Goal: Navigation & Orientation: Find specific page/section

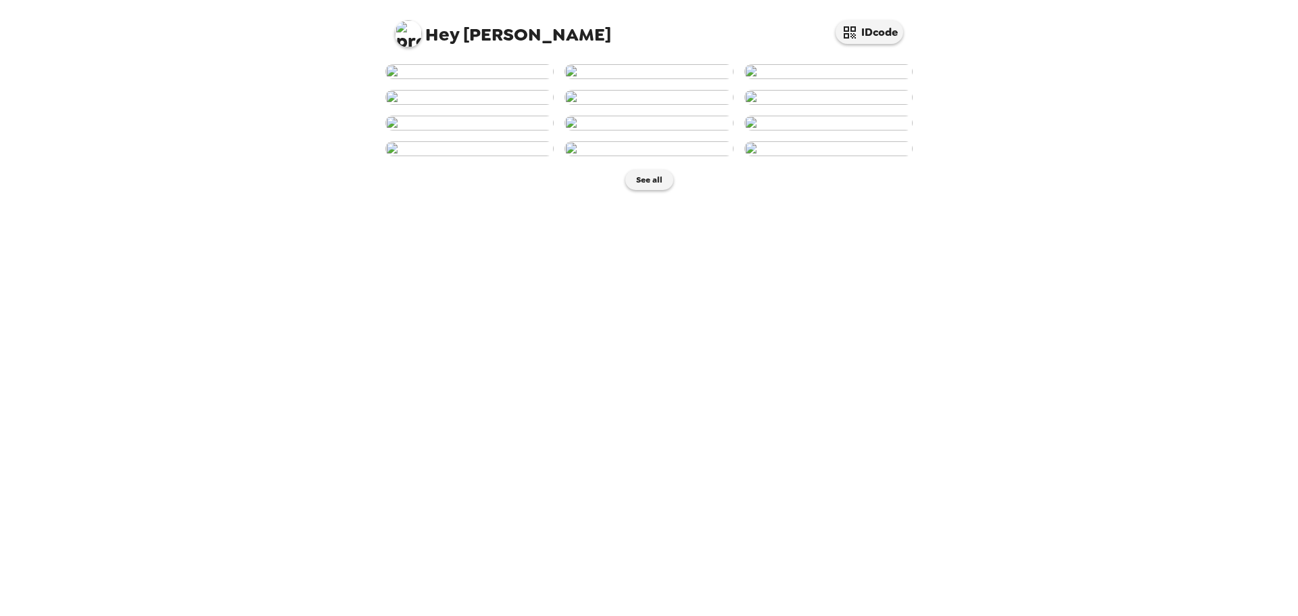
scroll to position [362, 0]
click at [647, 190] on button "See all" at bounding box center [649, 180] width 48 height 20
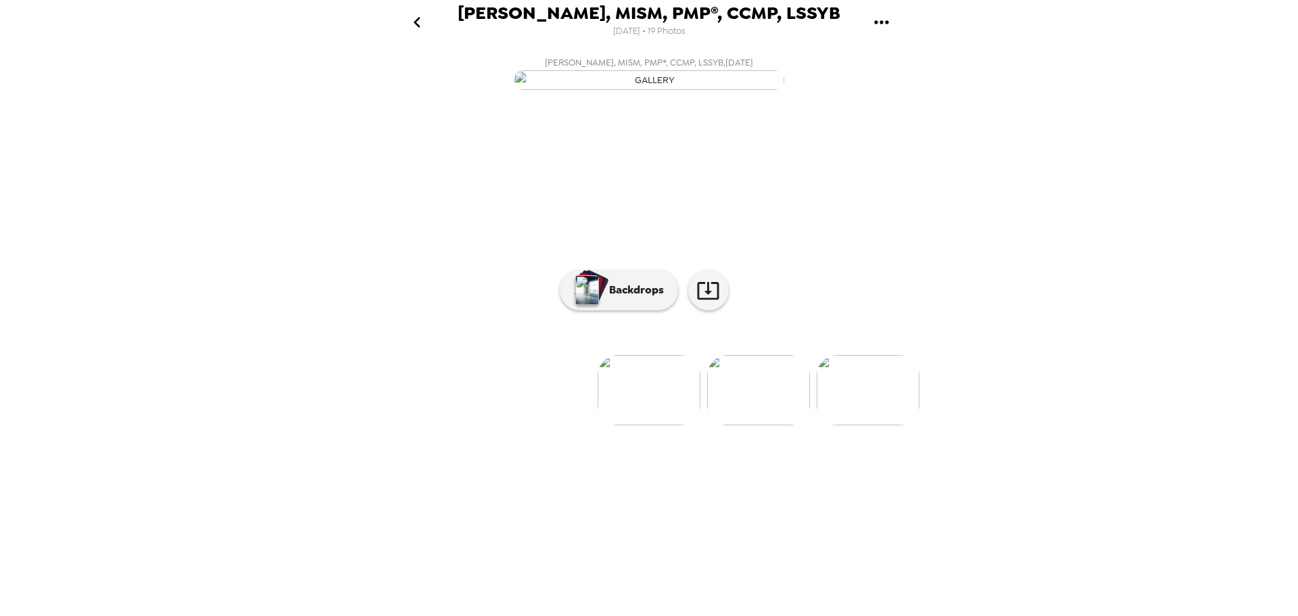
click at [705, 425] on ul at bounding box center [648, 390] width 541 height 70
click at [744, 425] on img at bounding box center [758, 390] width 103 height 70
click at [745, 425] on img at bounding box center [758, 390] width 103 height 70
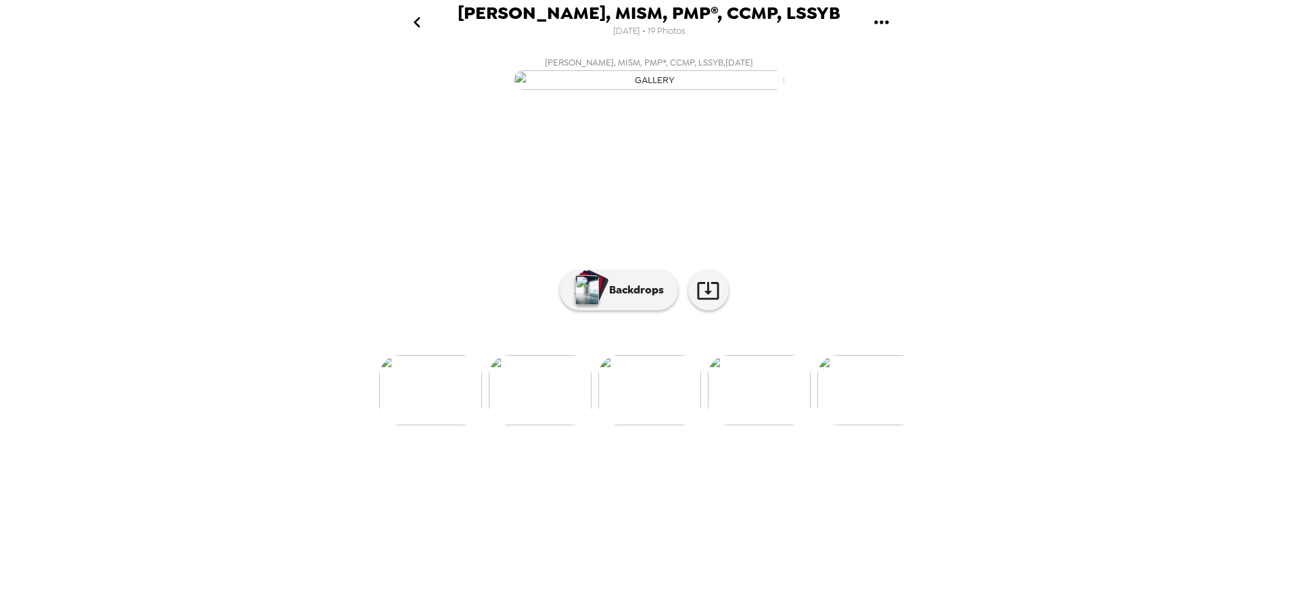
click at [578, 425] on img at bounding box center [540, 390] width 103 height 70
click at [557, 425] on img at bounding box center [539, 390] width 103 height 70
click at [879, 425] on img at bounding box center [869, 390] width 103 height 70
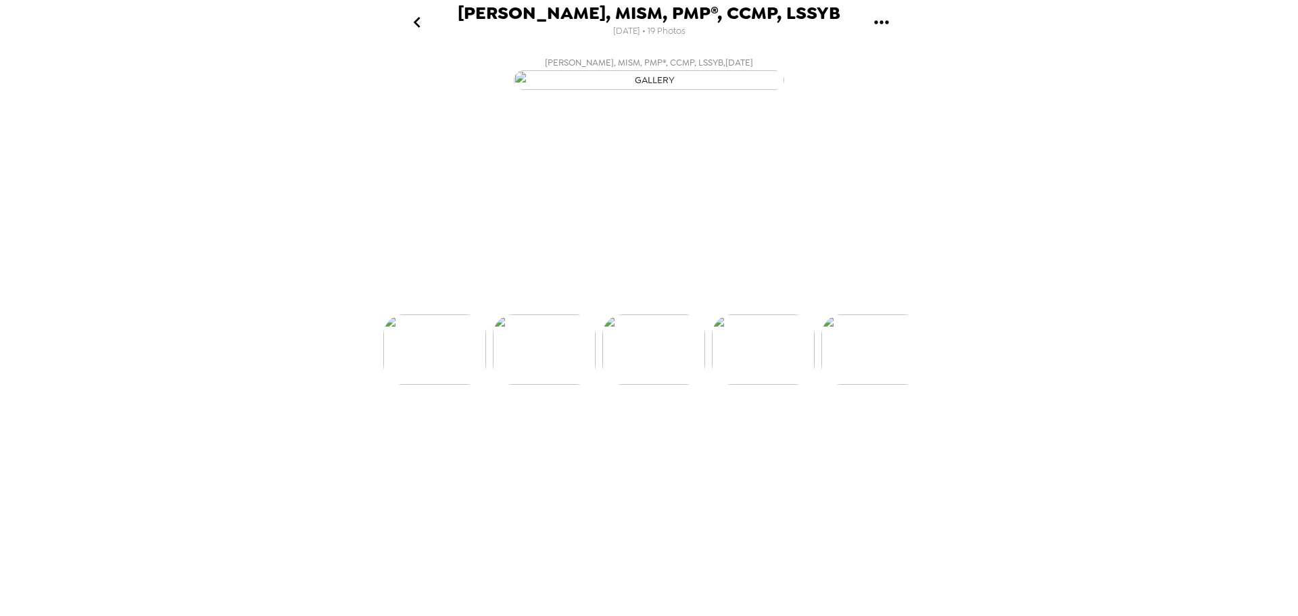
scroll to position [0, 328]
click at [834, 425] on img at bounding box center [868, 390] width 103 height 70
click at [783, 425] on img at bounding box center [759, 390] width 103 height 70
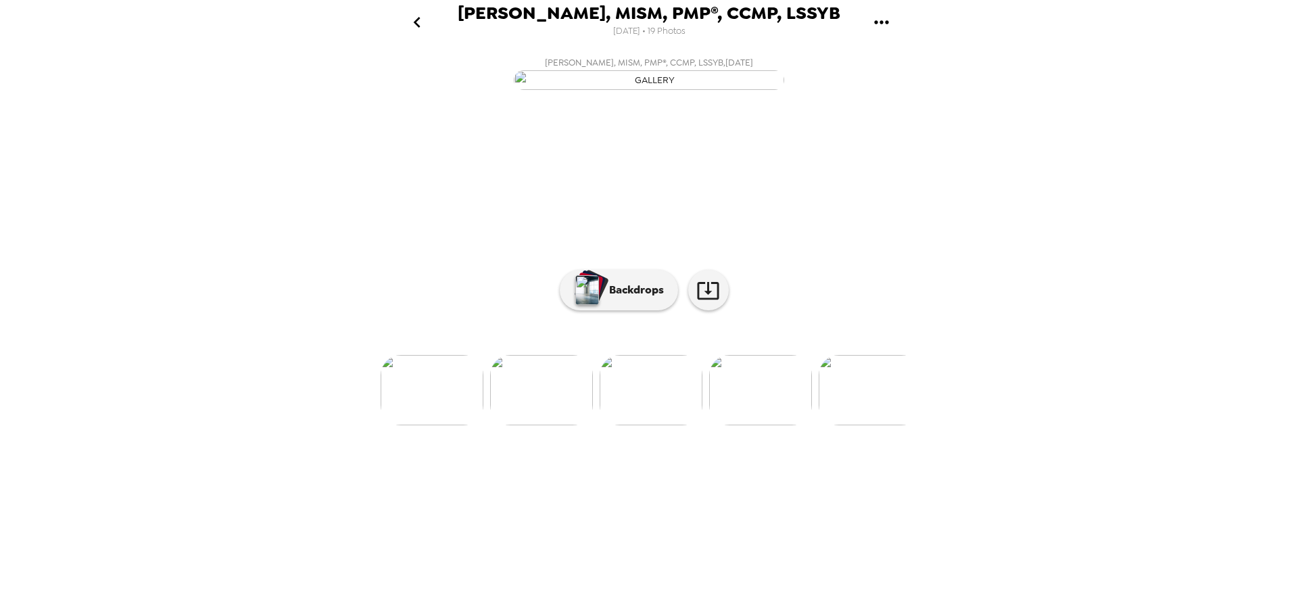
click at [585, 425] on img at bounding box center [541, 390] width 103 height 70
click at [637, 425] on img at bounding box center [650, 390] width 103 height 70
click at [629, 298] on p "Backdrops" at bounding box center [632, 290] width 61 height 16
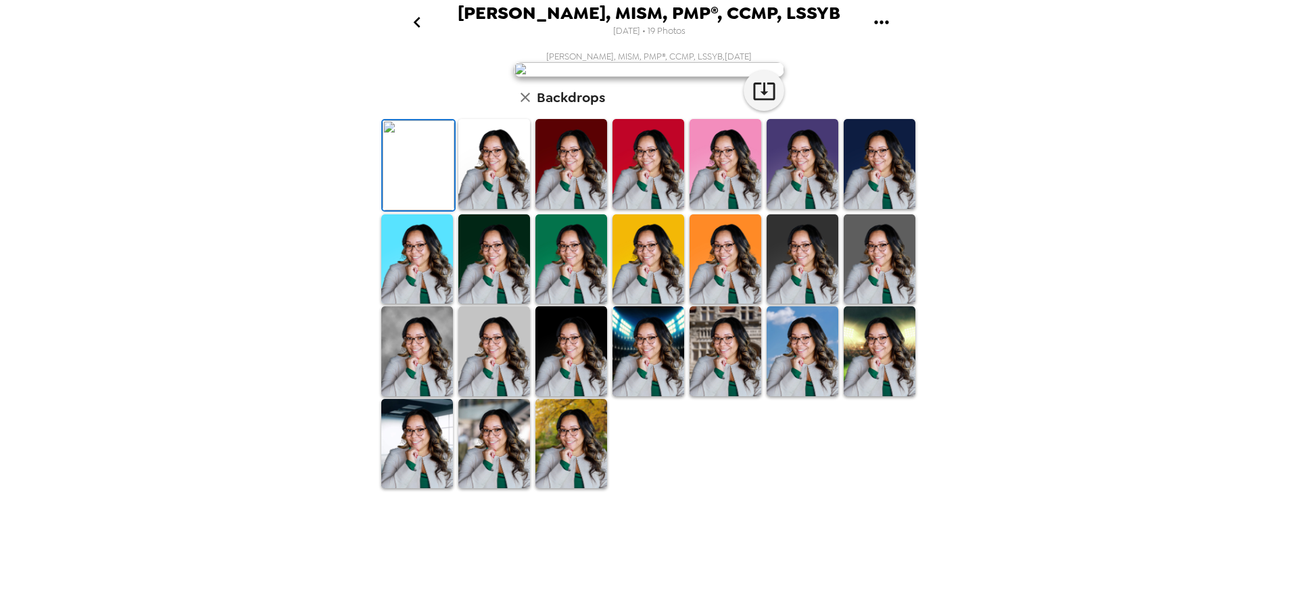
click at [506, 209] on img at bounding box center [494, 164] width 72 height 90
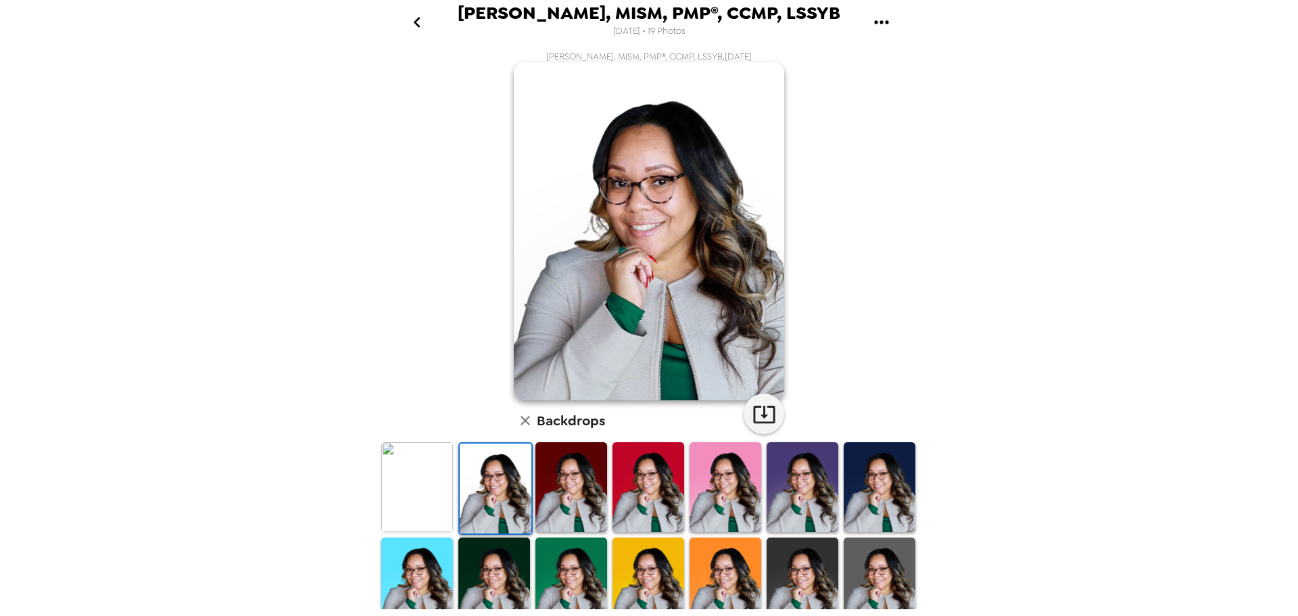
click at [577, 501] on img at bounding box center [571, 487] width 72 height 90
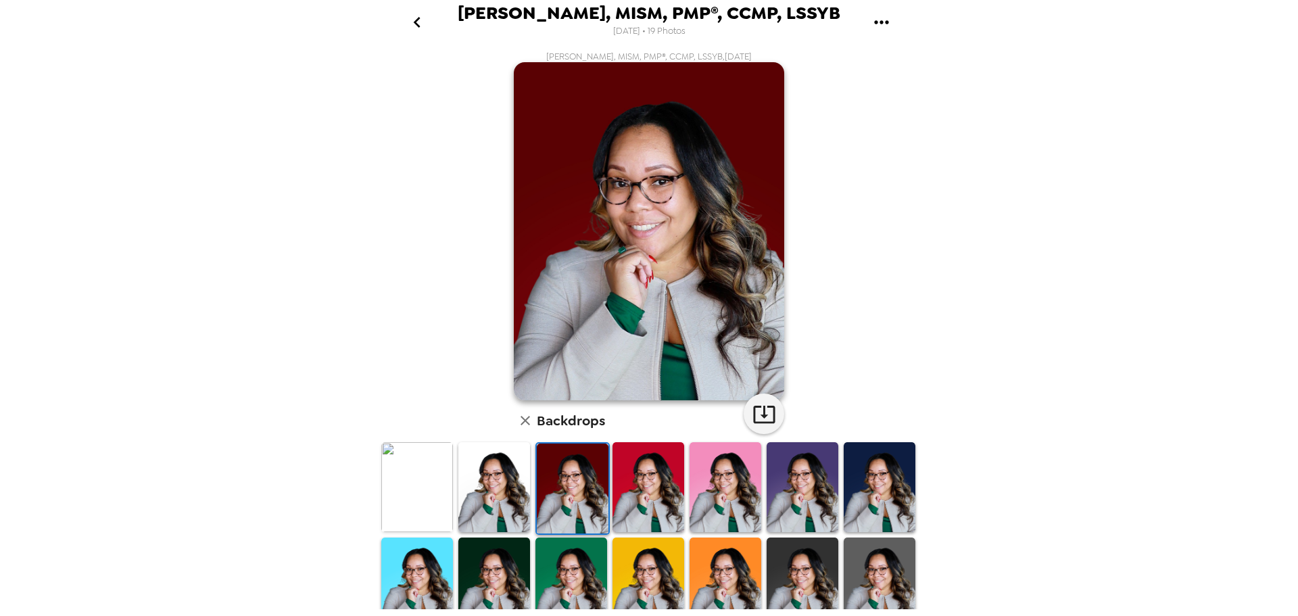
click at [641, 497] on img at bounding box center [648, 487] width 72 height 90
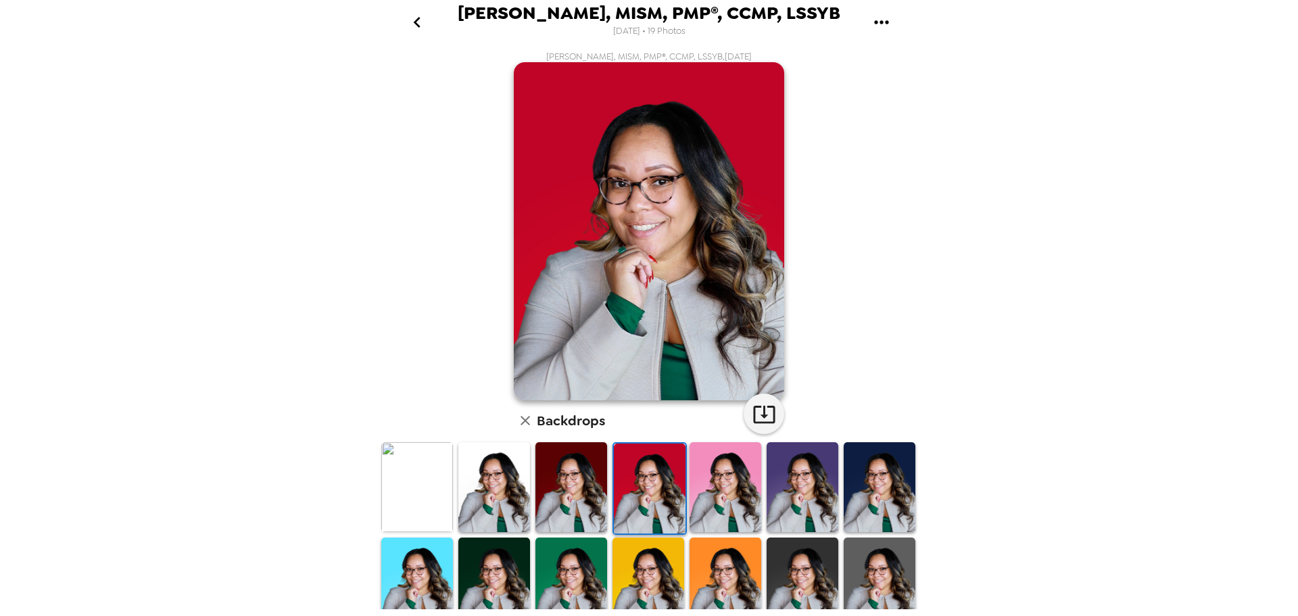
click at [732, 495] on img at bounding box center [725, 487] width 72 height 90
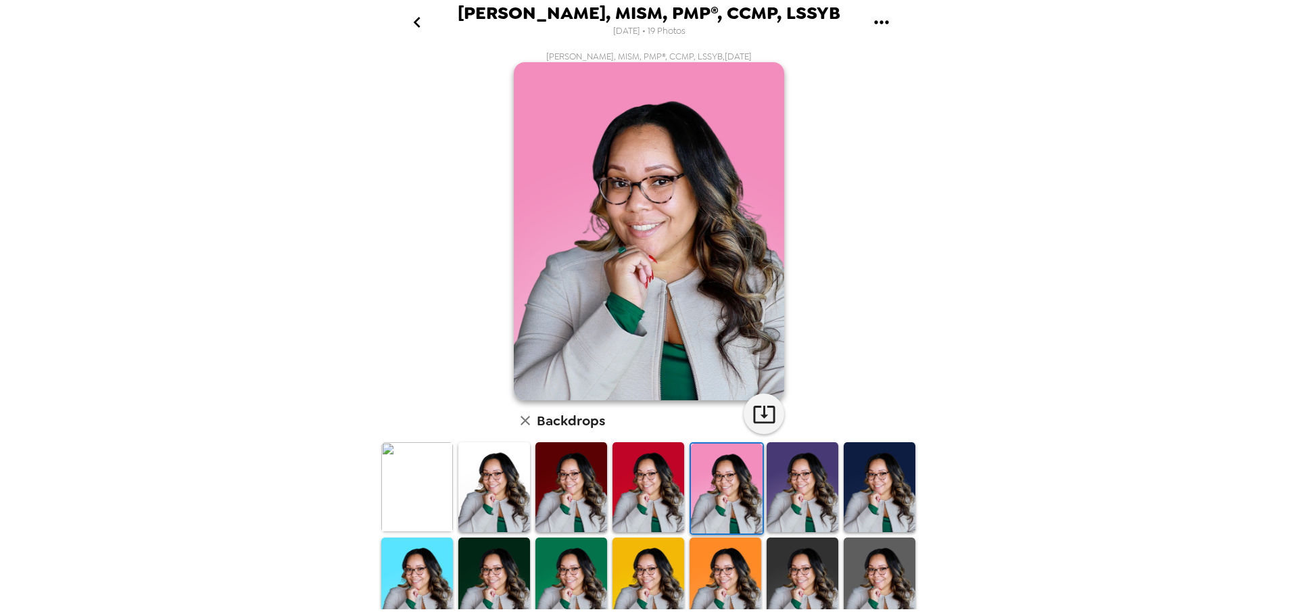
click at [799, 499] on img at bounding box center [802, 487] width 72 height 90
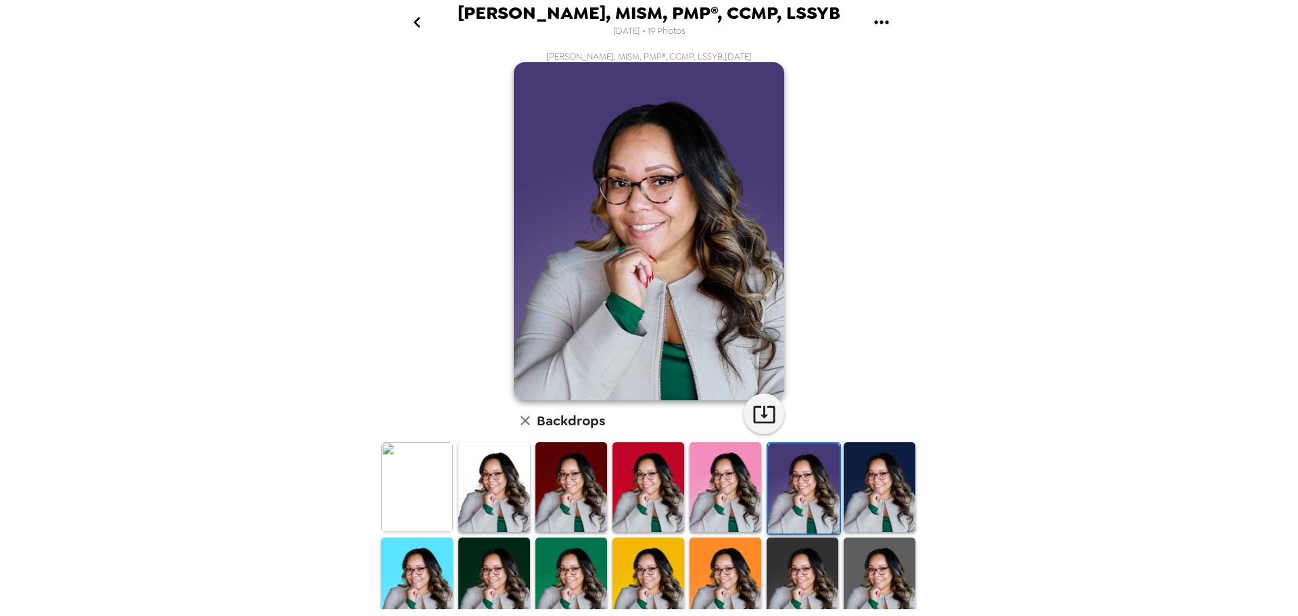
click at [851, 493] on img at bounding box center [879, 487] width 72 height 90
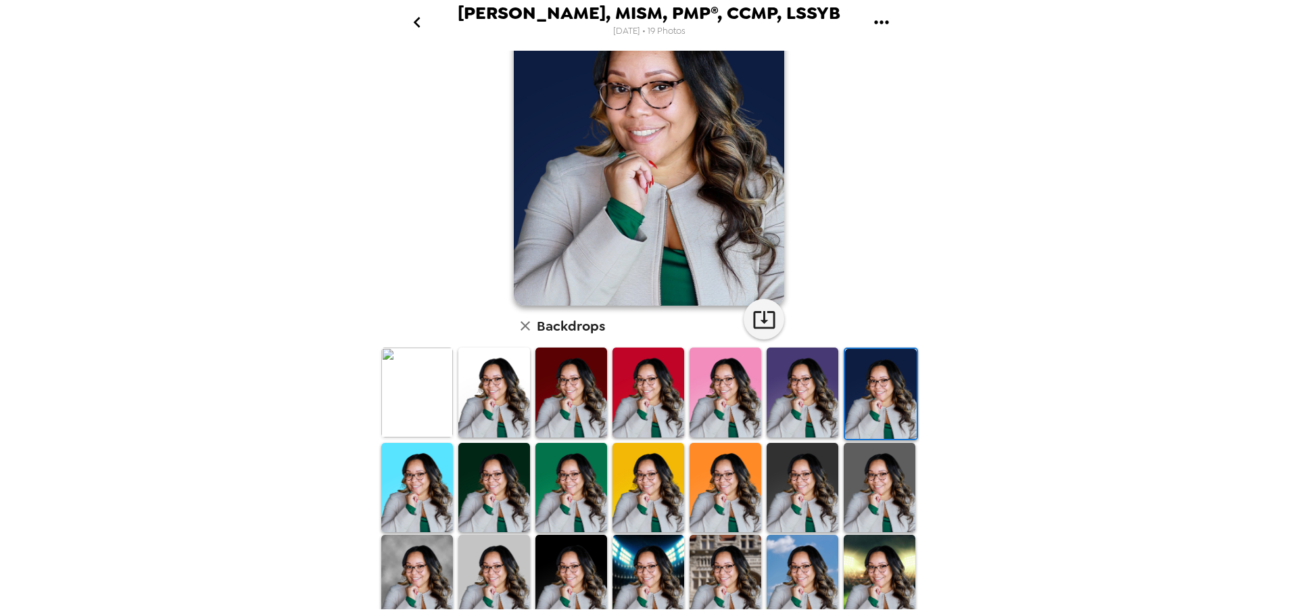
scroll to position [196, 0]
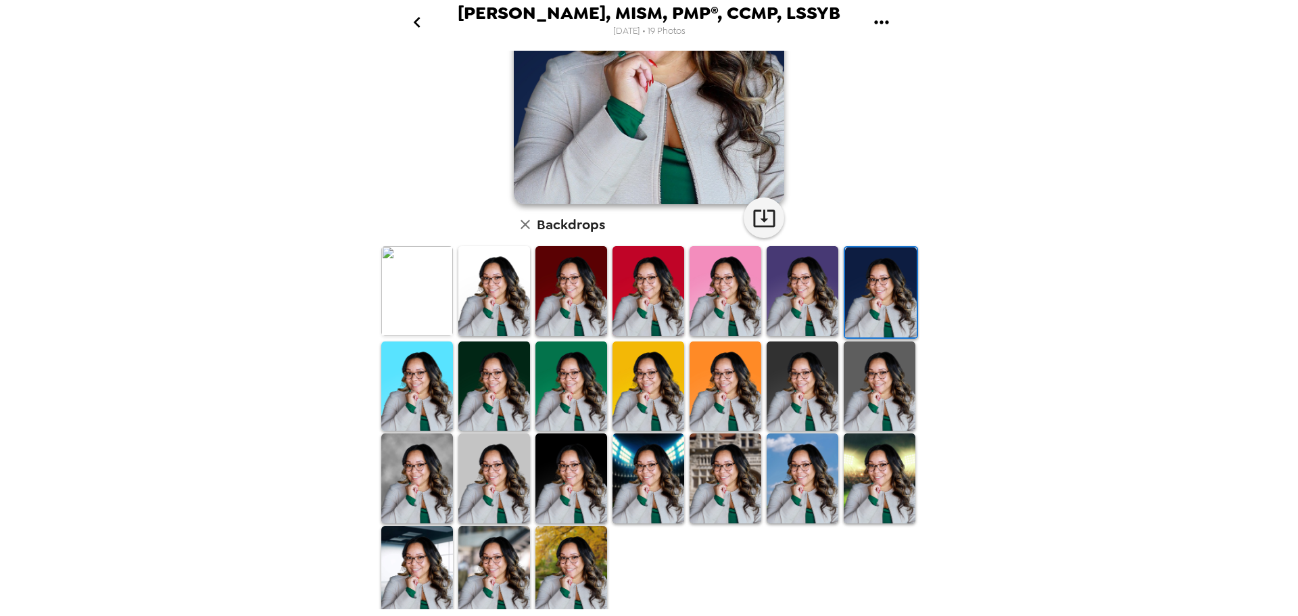
click at [589, 568] on img at bounding box center [571, 571] width 72 height 90
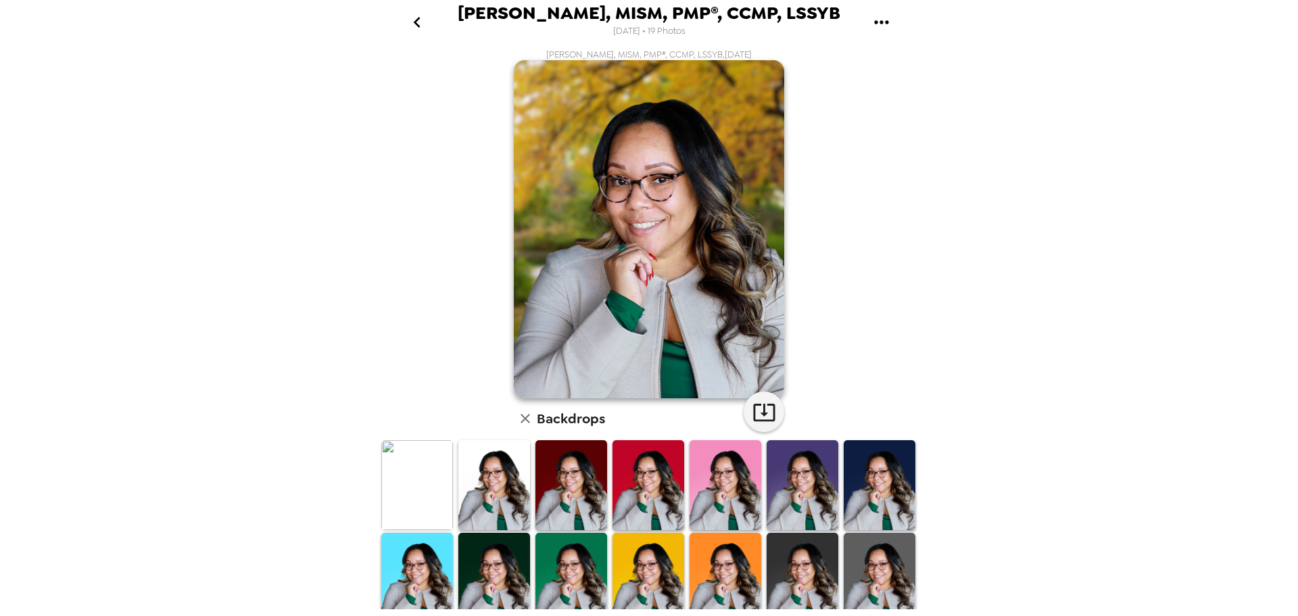
scroll to position [0, 0]
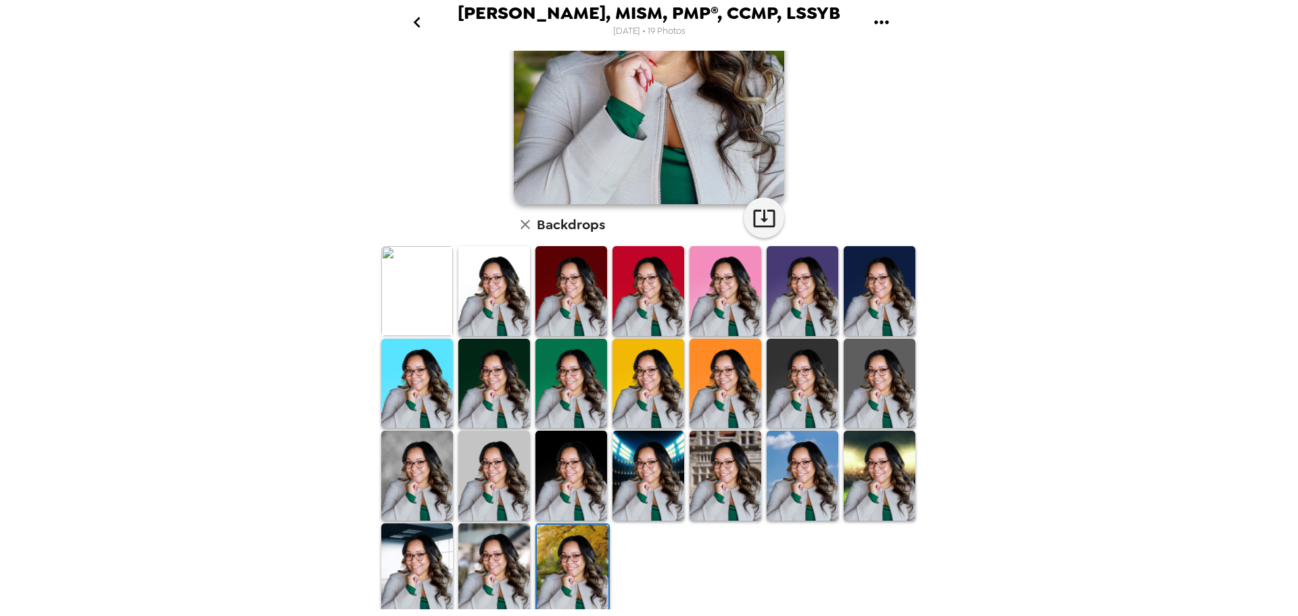
click at [509, 572] on img at bounding box center [494, 568] width 72 height 90
click at [419, 591] on img at bounding box center [417, 568] width 72 height 90
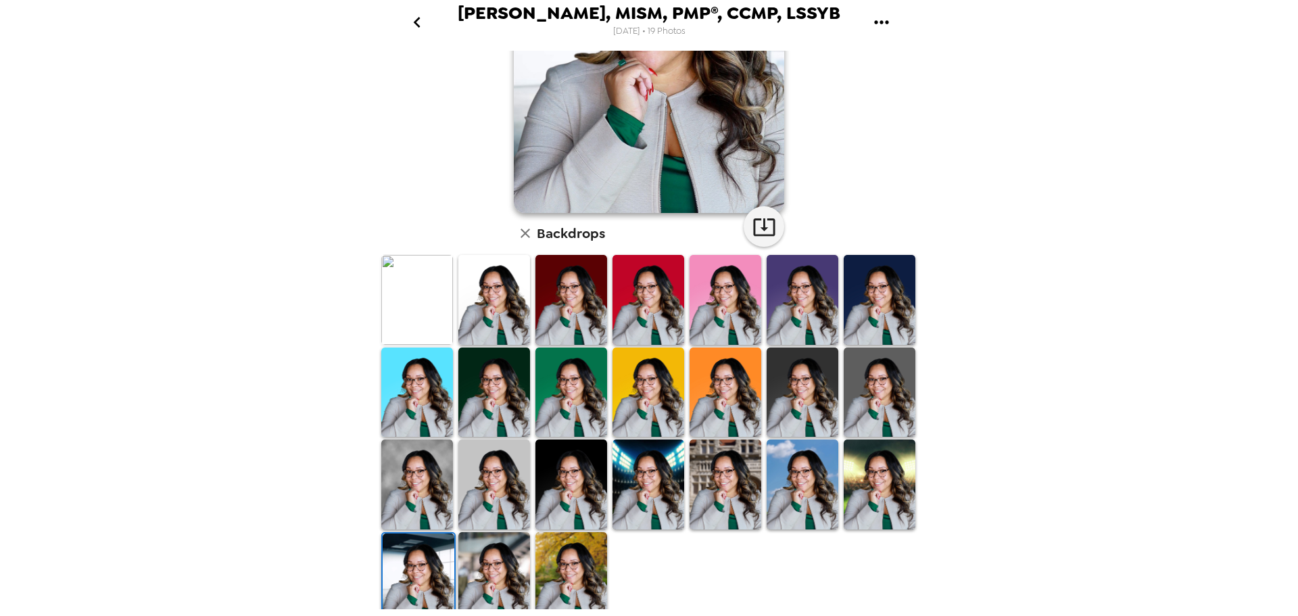
scroll to position [196, 0]
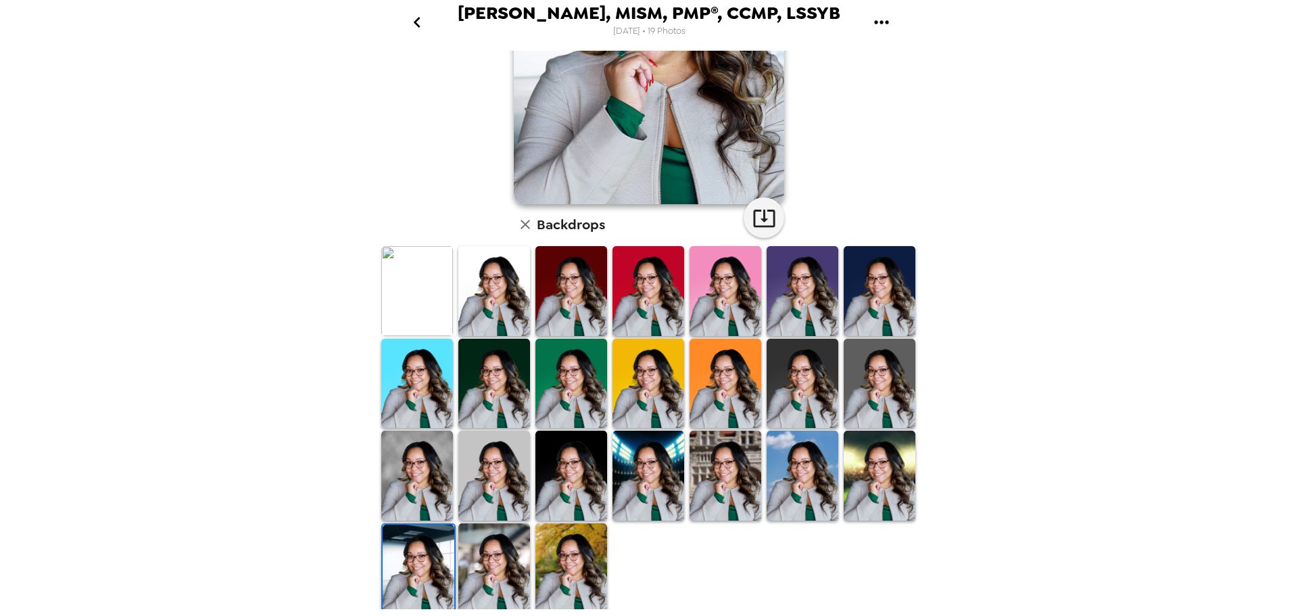
click at [583, 487] on img at bounding box center [571, 475] width 72 height 90
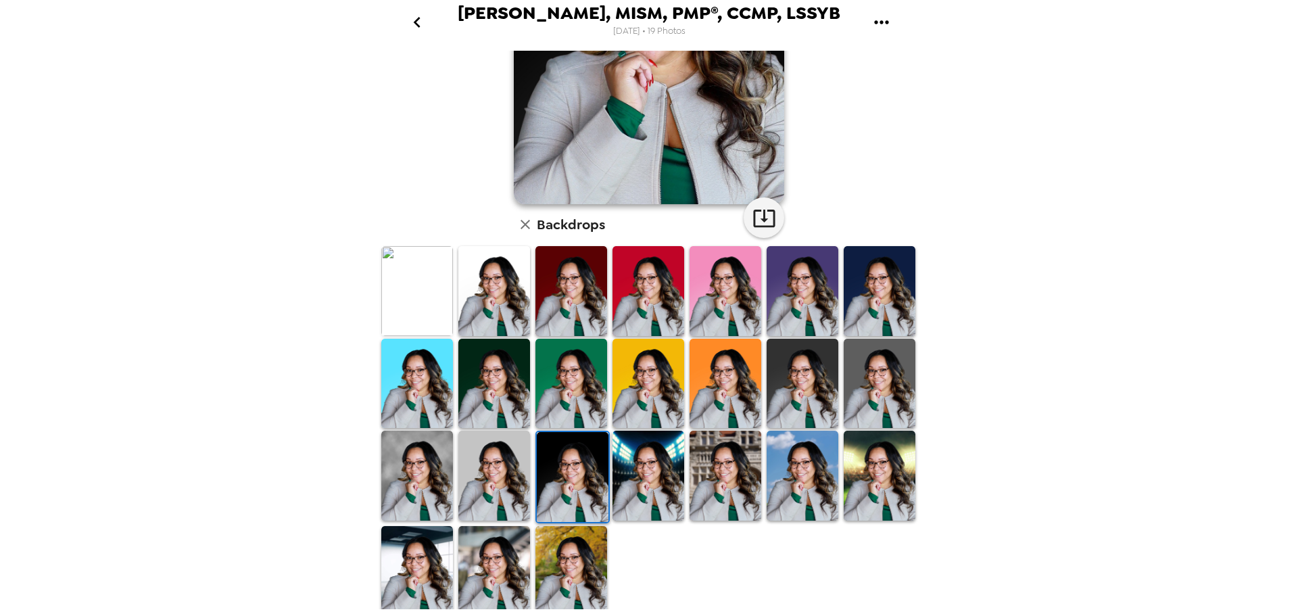
click at [660, 500] on img at bounding box center [648, 475] width 72 height 90
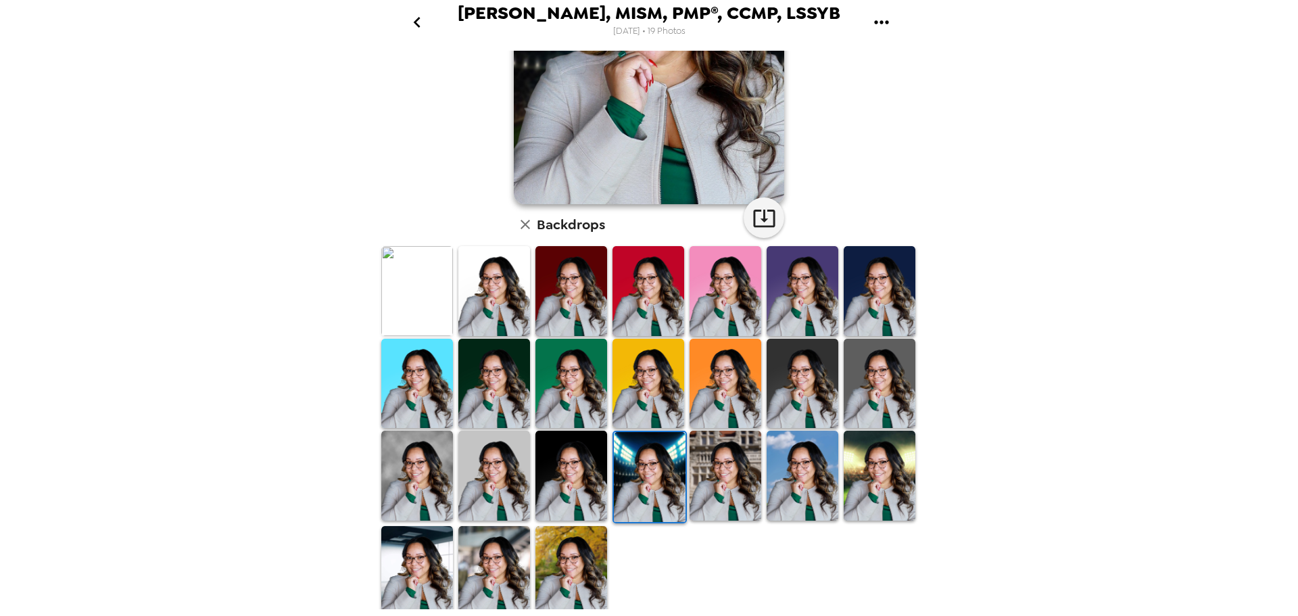
click at [716, 451] on img at bounding box center [725, 475] width 72 height 90
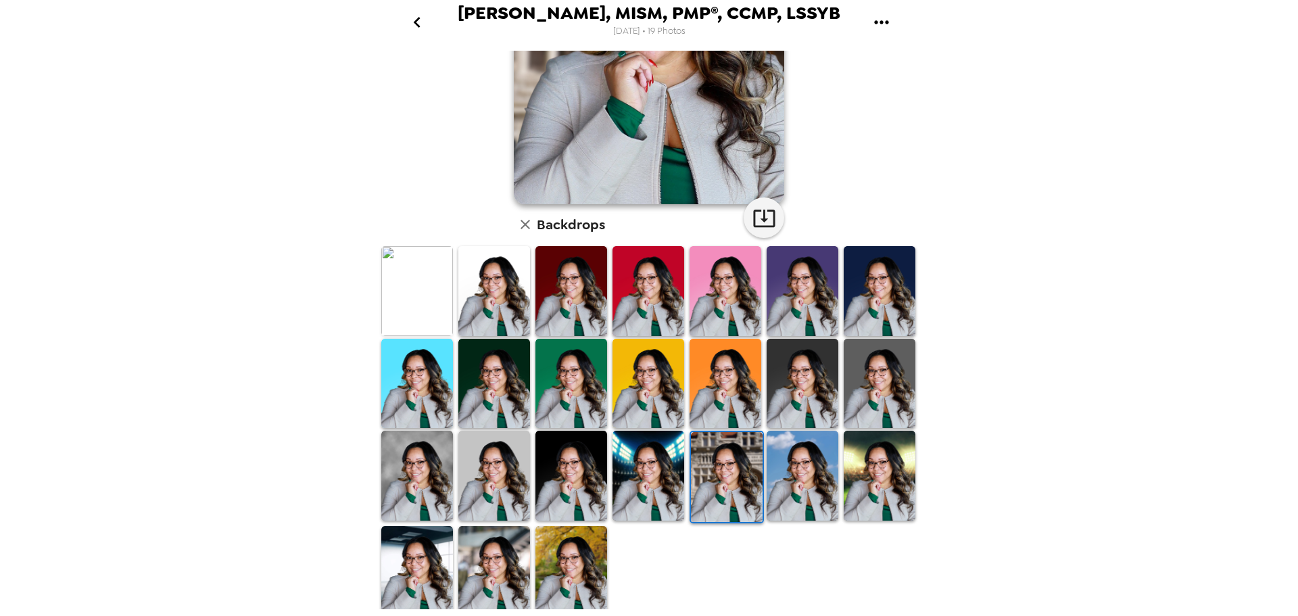
scroll to position [0, 0]
click at [789, 447] on img at bounding box center [802, 475] width 72 height 90
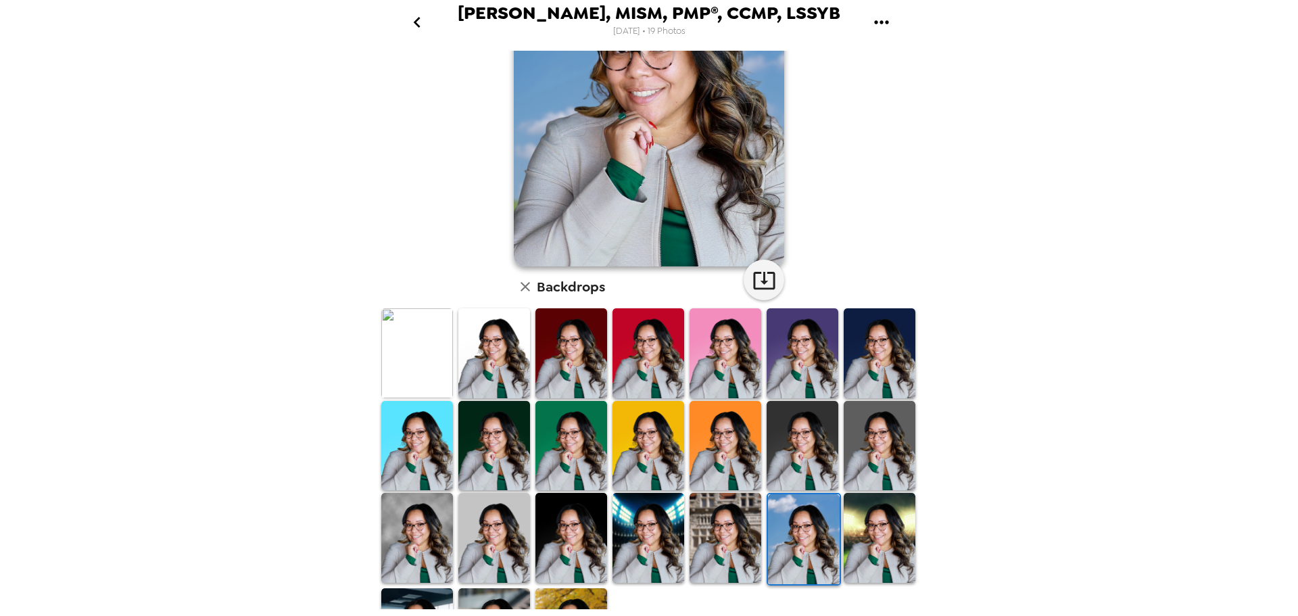
scroll to position [135, 0]
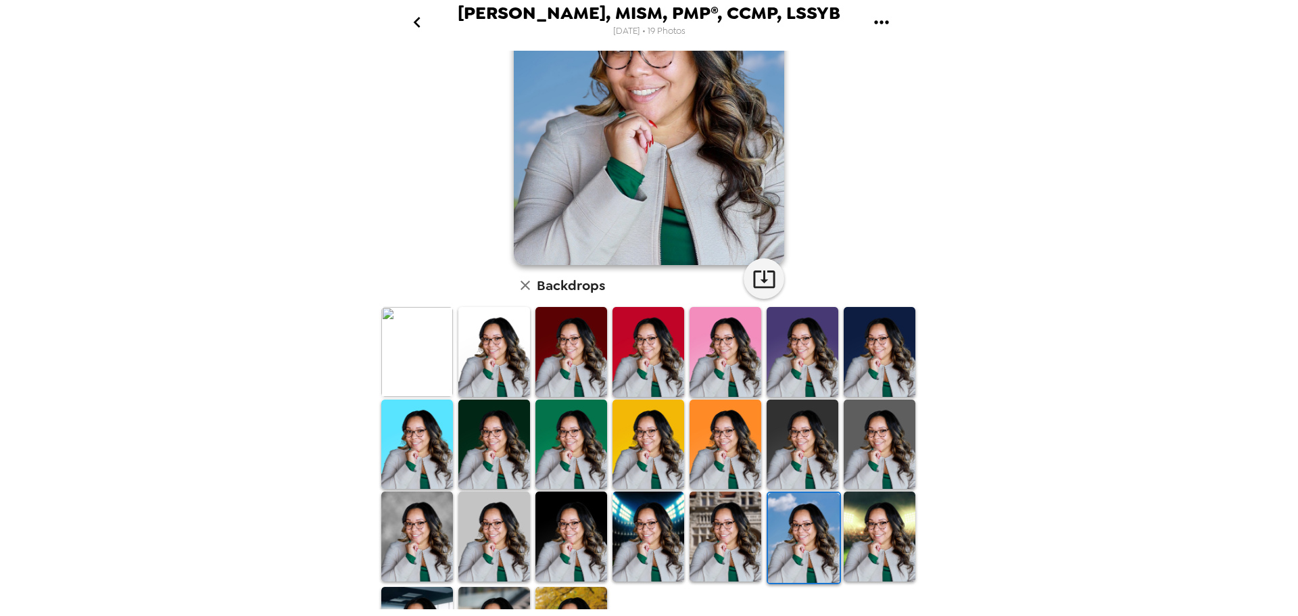
click at [862, 503] on img at bounding box center [879, 536] width 72 height 90
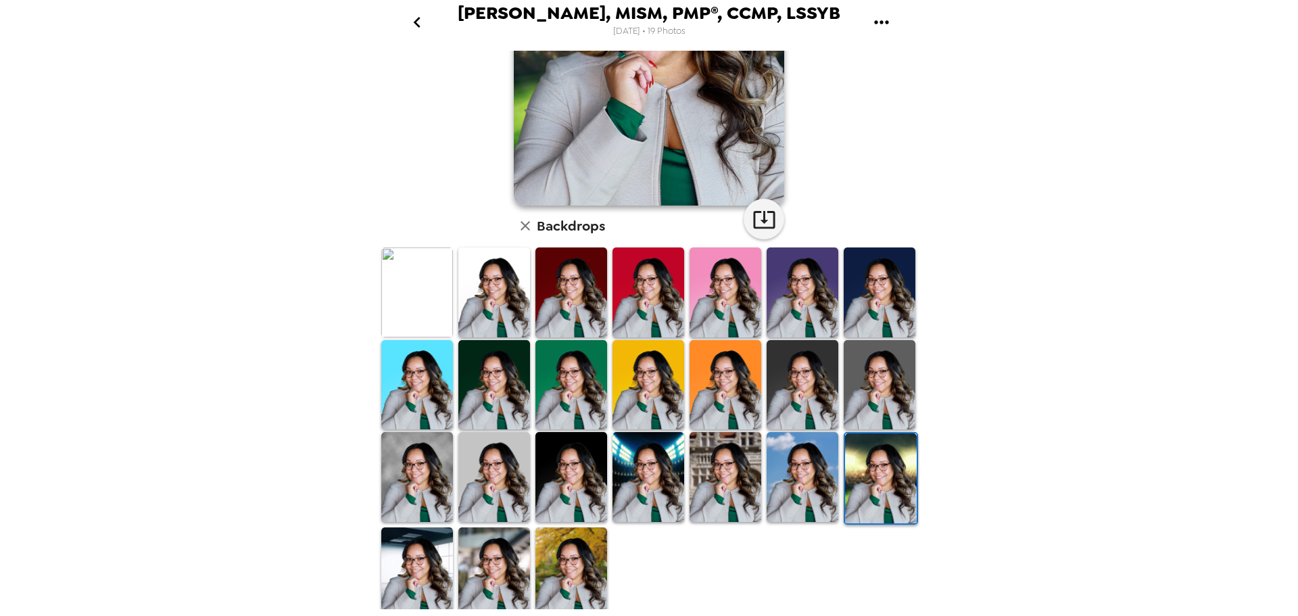
scroll to position [196, 0]
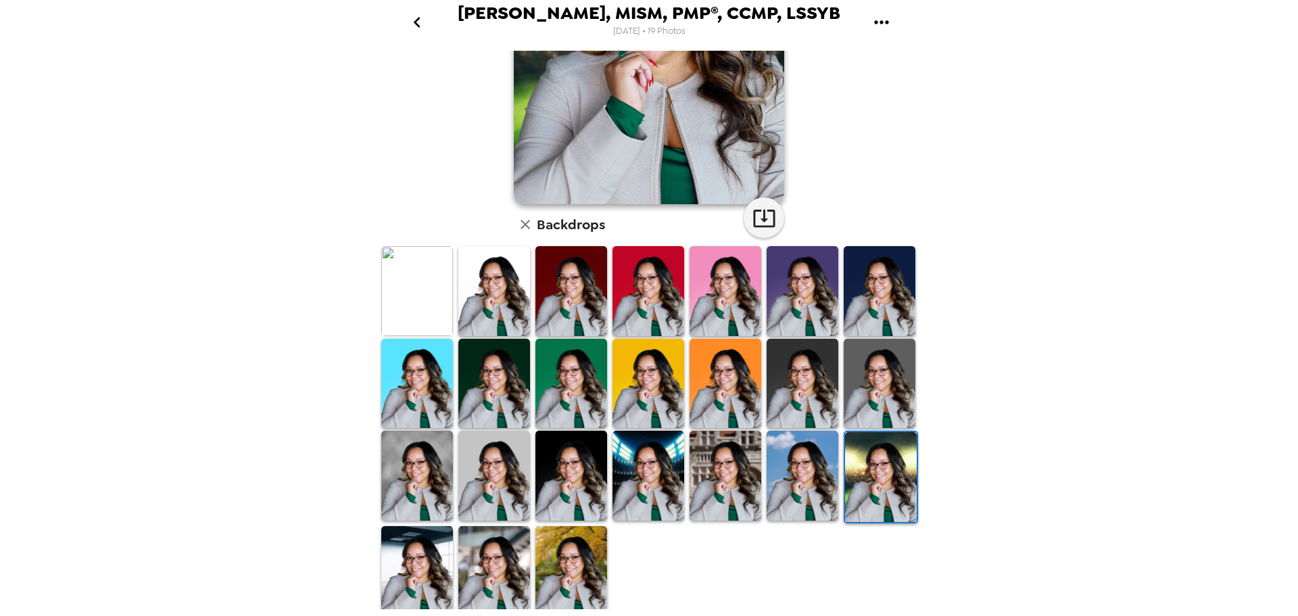
click at [426, 499] on img at bounding box center [417, 475] width 72 height 90
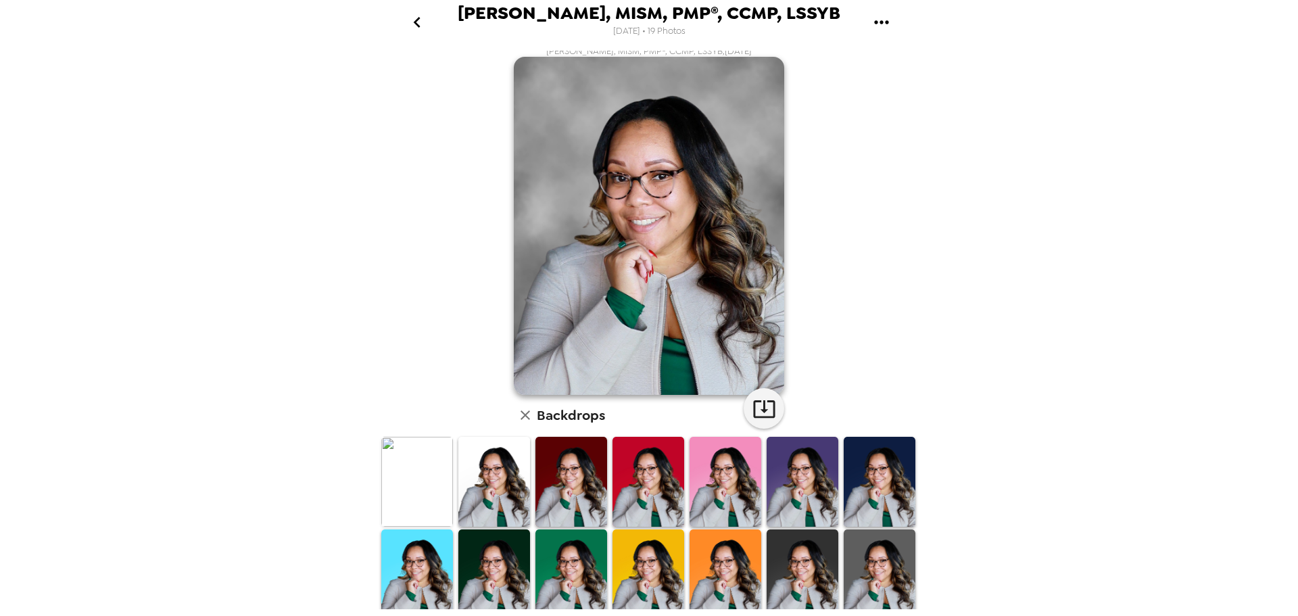
scroll to position [0, 0]
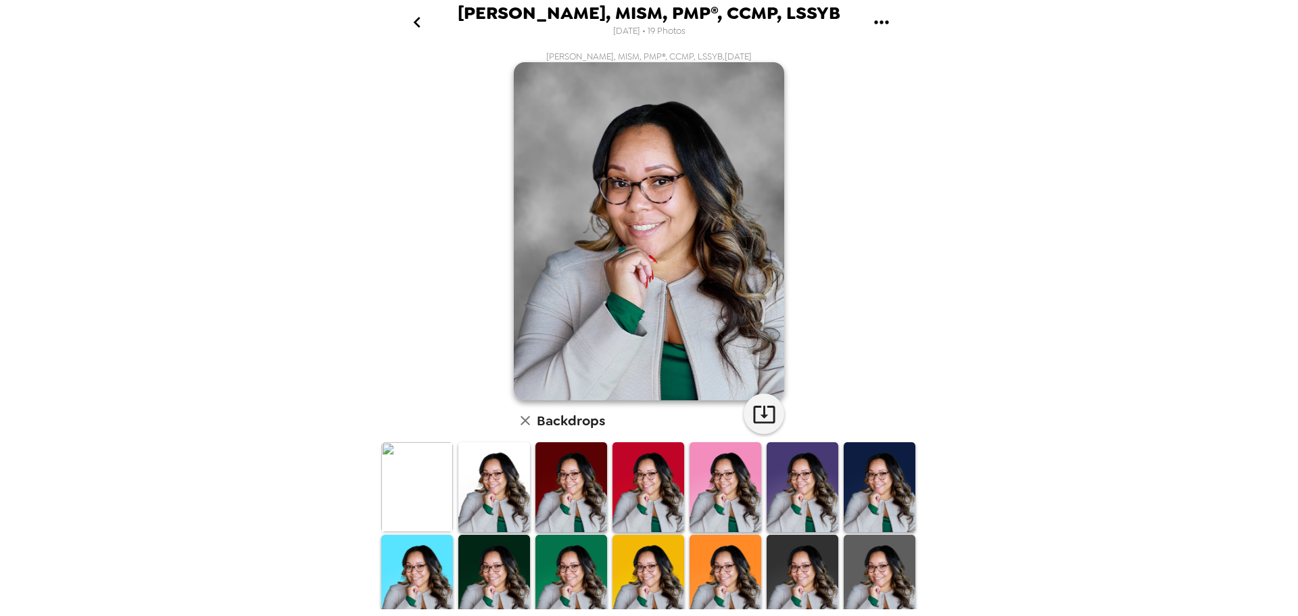
click at [390, 465] on img at bounding box center [417, 487] width 72 height 90
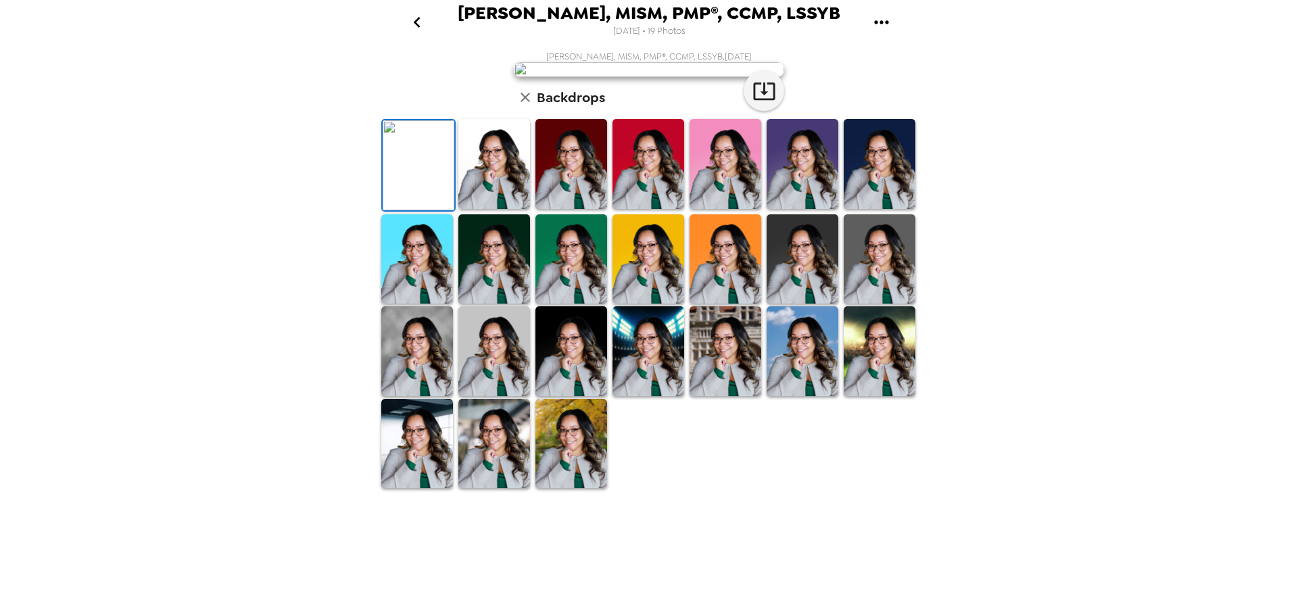
scroll to position [135, 0]
click at [397, 396] on img at bounding box center [417, 351] width 72 height 90
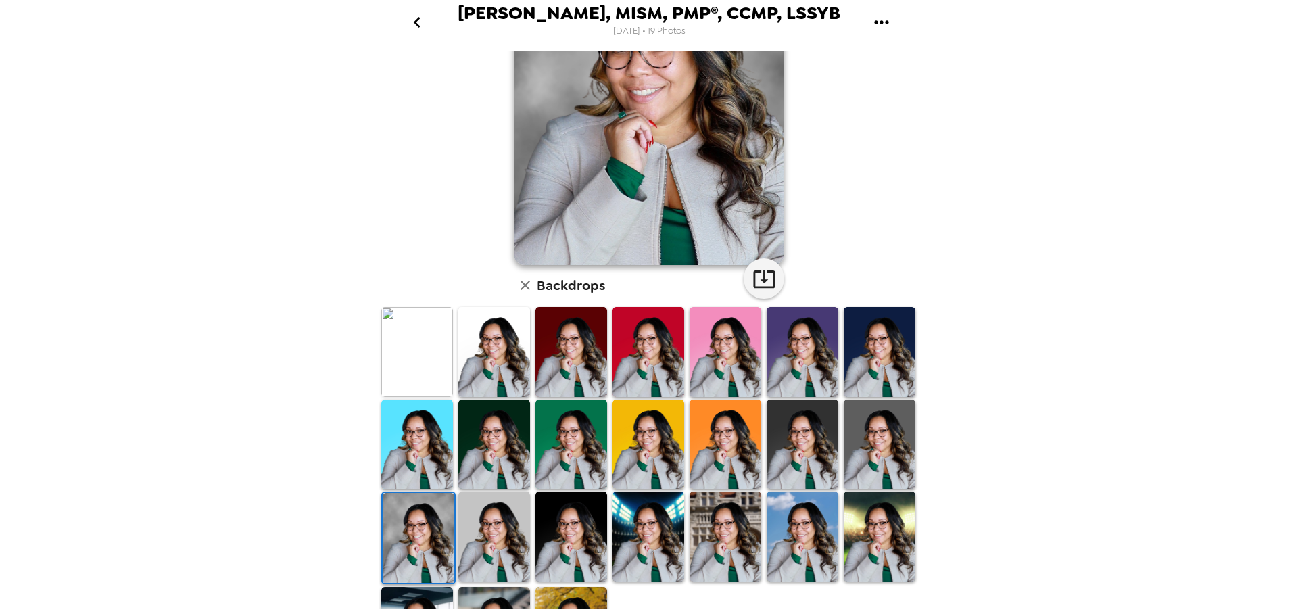
click at [475, 528] on img at bounding box center [494, 536] width 72 height 90
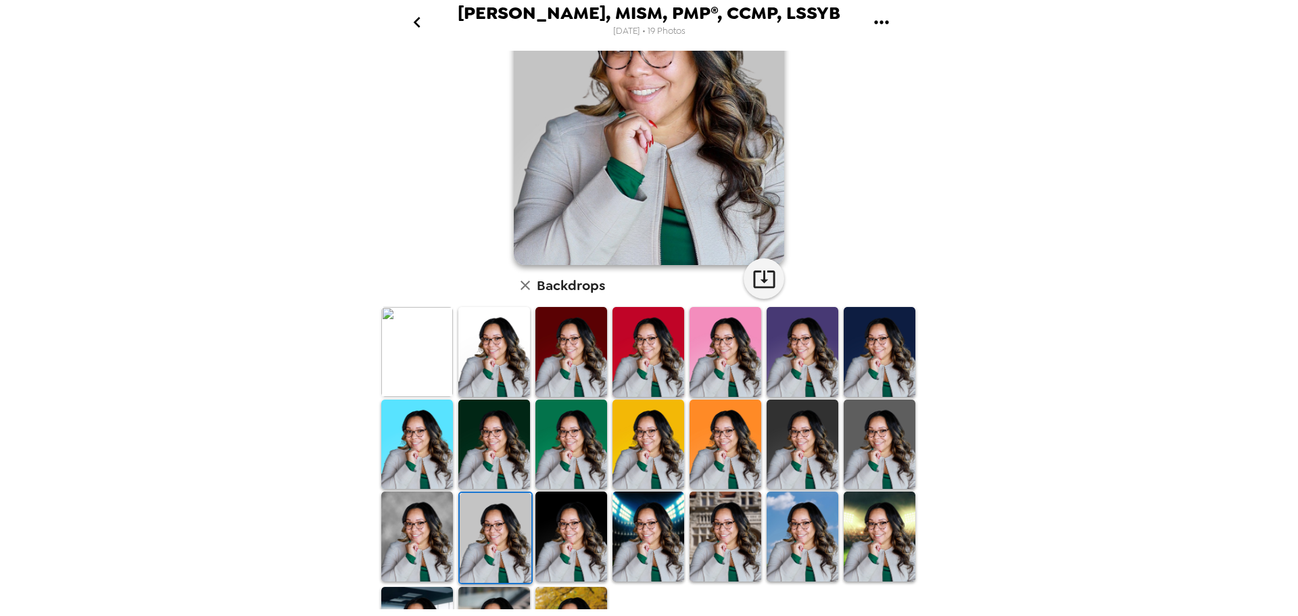
scroll to position [0, 0]
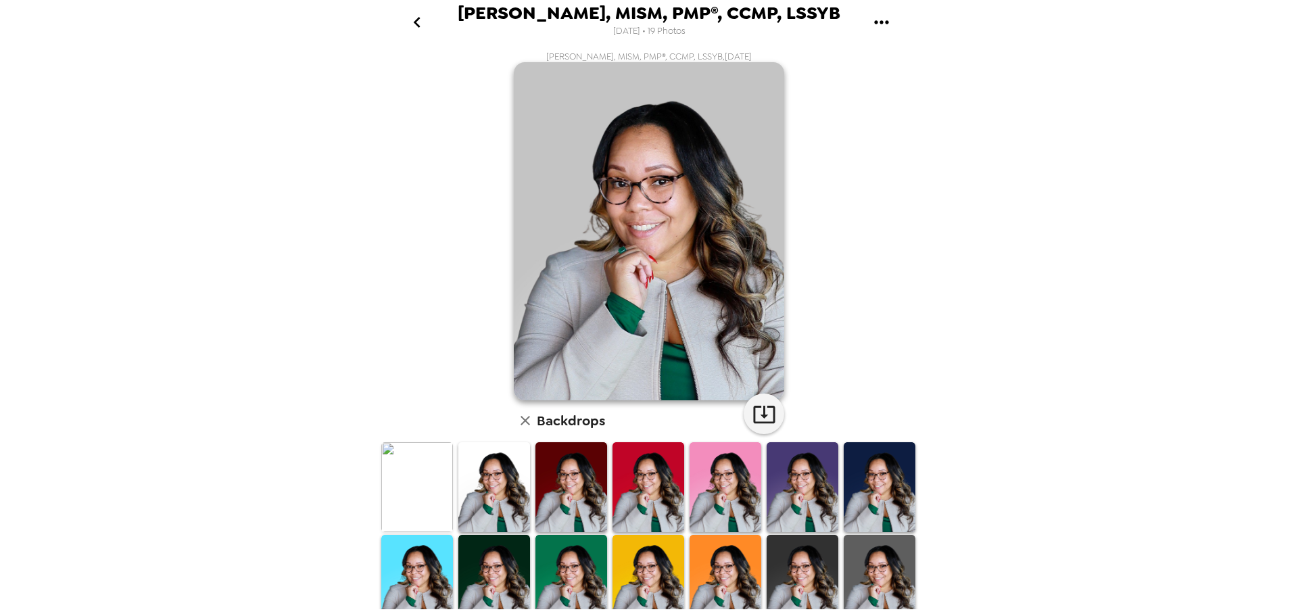
click at [416, 22] on icon "go back" at bounding box center [417, 22] width 22 height 22
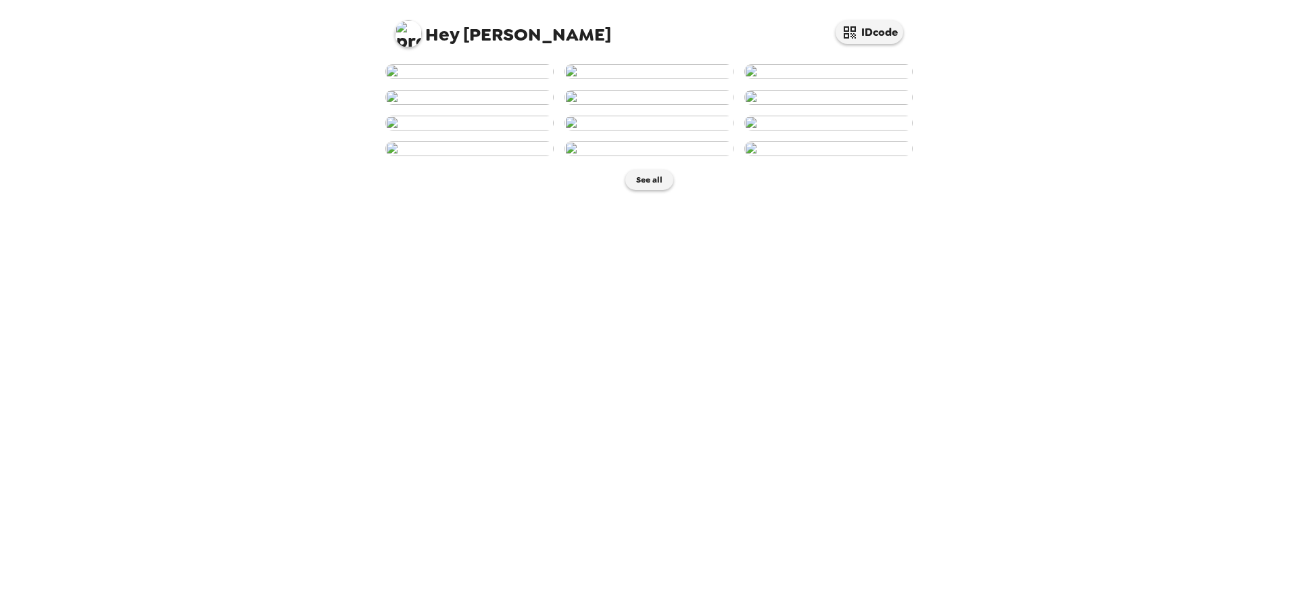
scroll to position [289, 0]
click at [473, 130] on img at bounding box center [469, 123] width 168 height 15
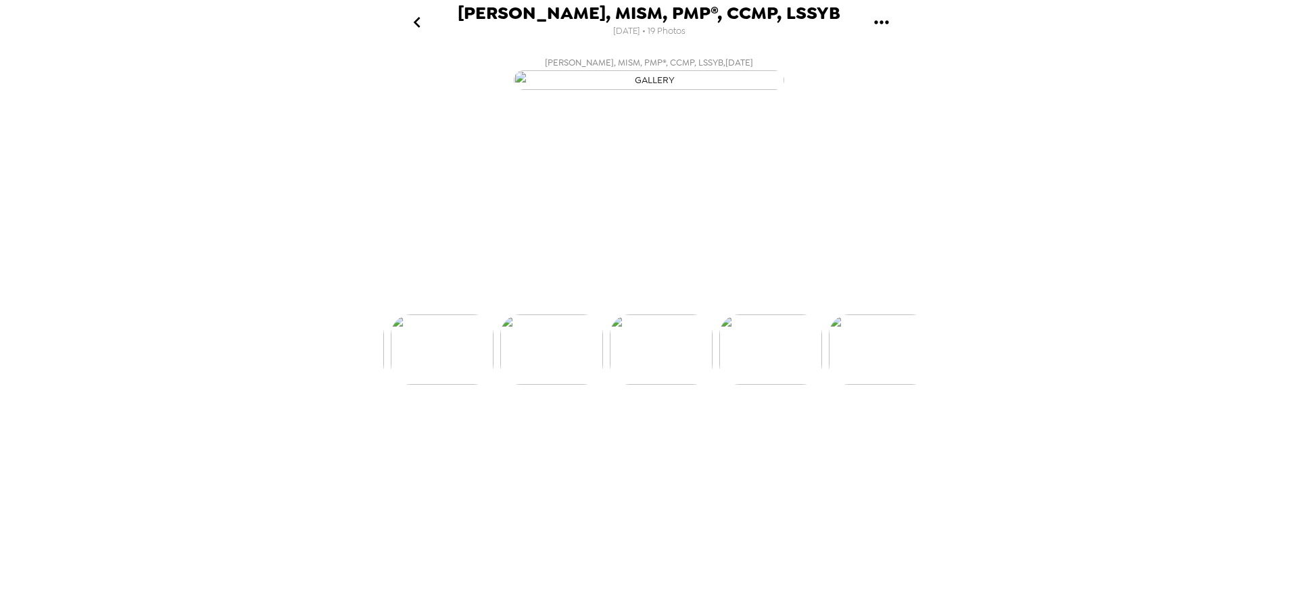
scroll to position [0, 655]
click at [651, 425] on img at bounding box center [650, 390] width 103 height 70
click at [562, 425] on img at bounding box center [541, 390] width 103 height 70
click at [739, 425] on img at bounding box center [759, 390] width 103 height 70
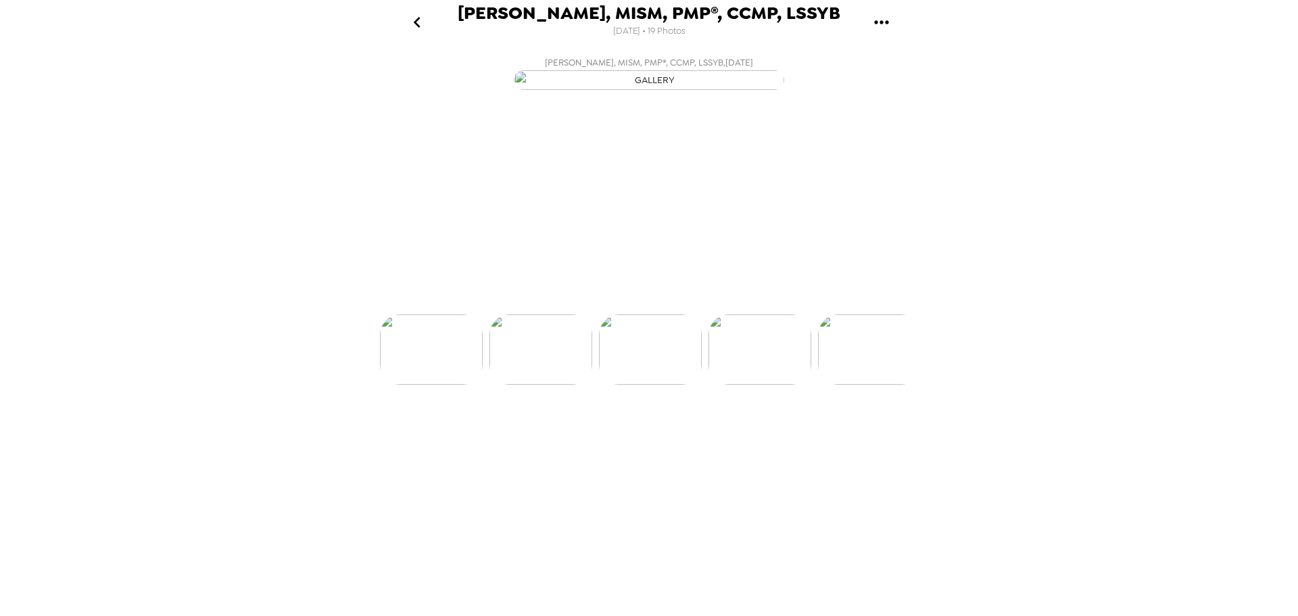
scroll to position [0, 655]
click at [758, 425] on img at bounding box center [760, 390] width 103 height 70
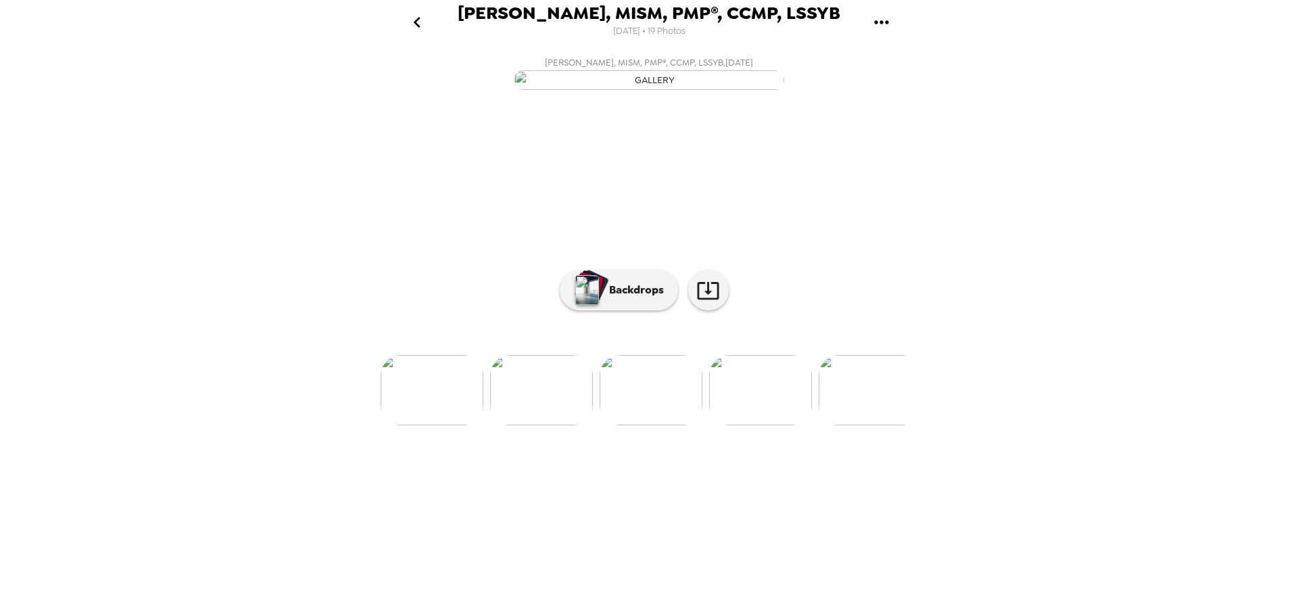
click at [758, 425] on img at bounding box center [760, 390] width 103 height 70
click at [758, 425] on img at bounding box center [761, 390] width 103 height 70
click at [863, 425] on img at bounding box center [870, 390] width 103 height 70
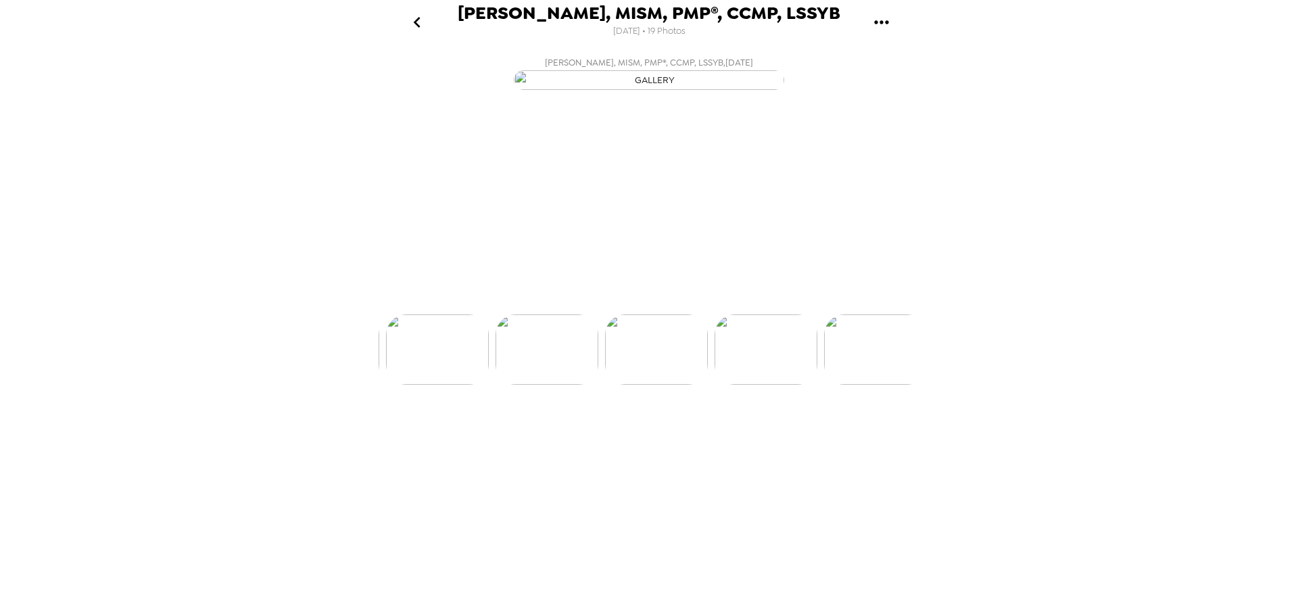
scroll to position [0, 1310]
click at [863, 425] on img at bounding box center [871, 390] width 103 height 70
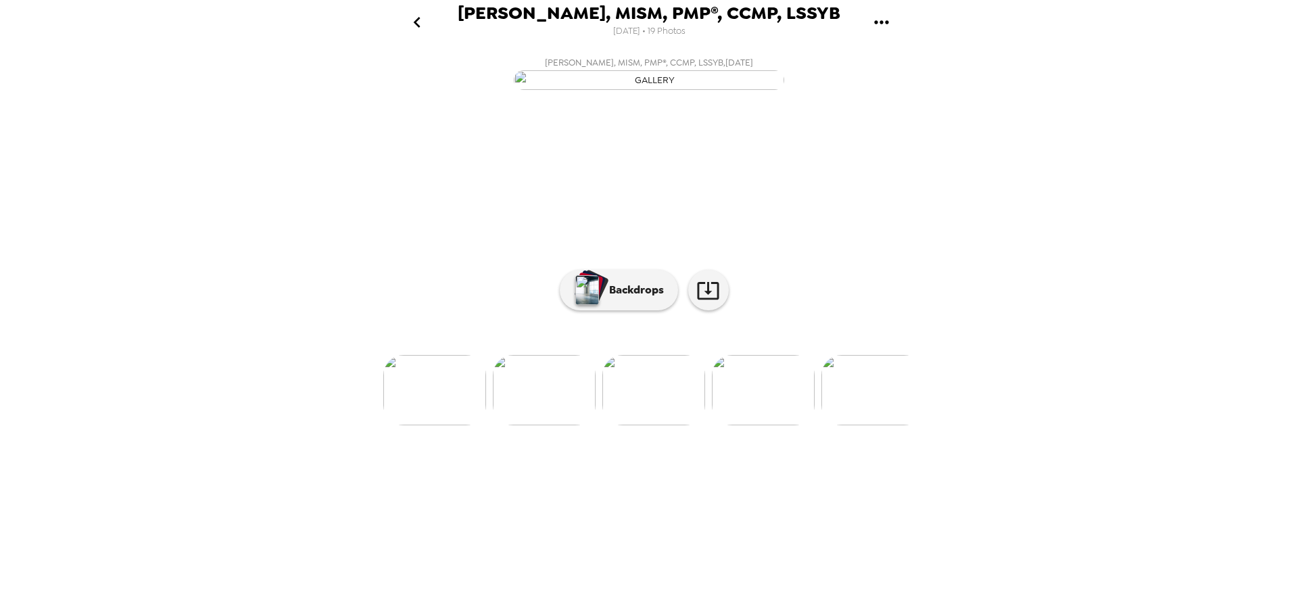
click at [435, 425] on img at bounding box center [434, 390] width 103 height 70
click at [504, 425] on img at bounding box center [543, 390] width 103 height 70
click at [651, 425] on img at bounding box center [652, 390] width 103 height 70
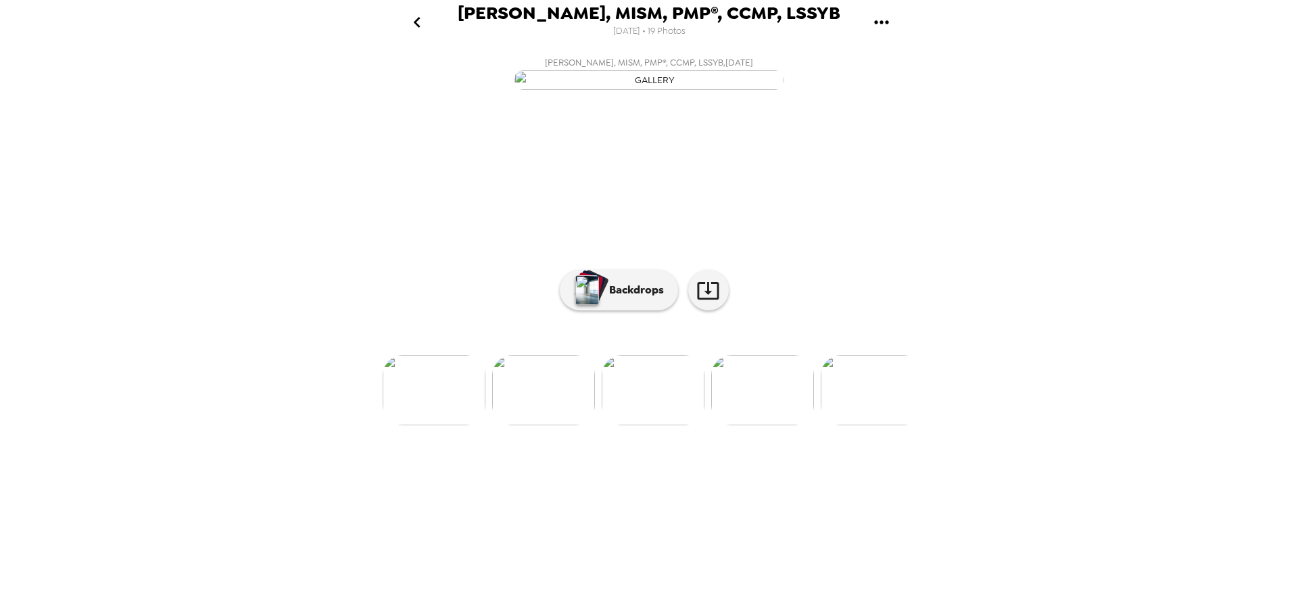
click at [698, 425] on img at bounding box center [652, 390] width 103 height 70
click at [755, 425] on img at bounding box center [762, 390] width 103 height 70
click at [845, 425] on img at bounding box center [871, 390] width 103 height 70
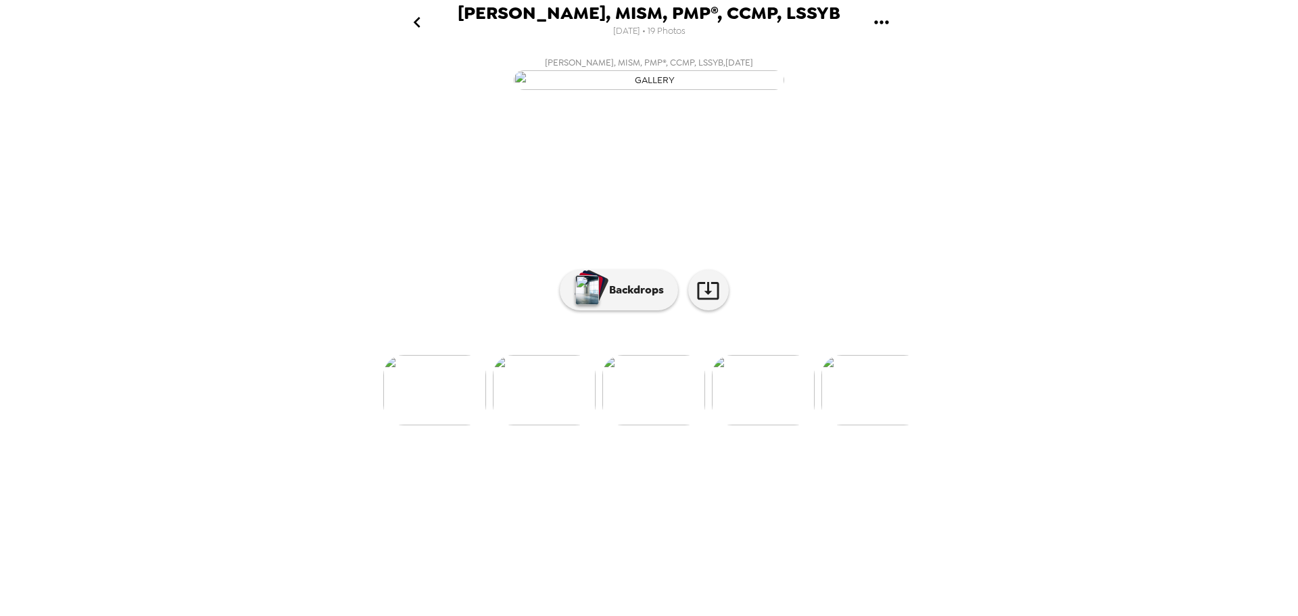
click at [845, 425] on img at bounding box center [872, 390] width 103 height 70
click at [668, 425] on img at bounding box center [654, 390] width 103 height 70
click at [554, 425] on img at bounding box center [544, 390] width 103 height 70
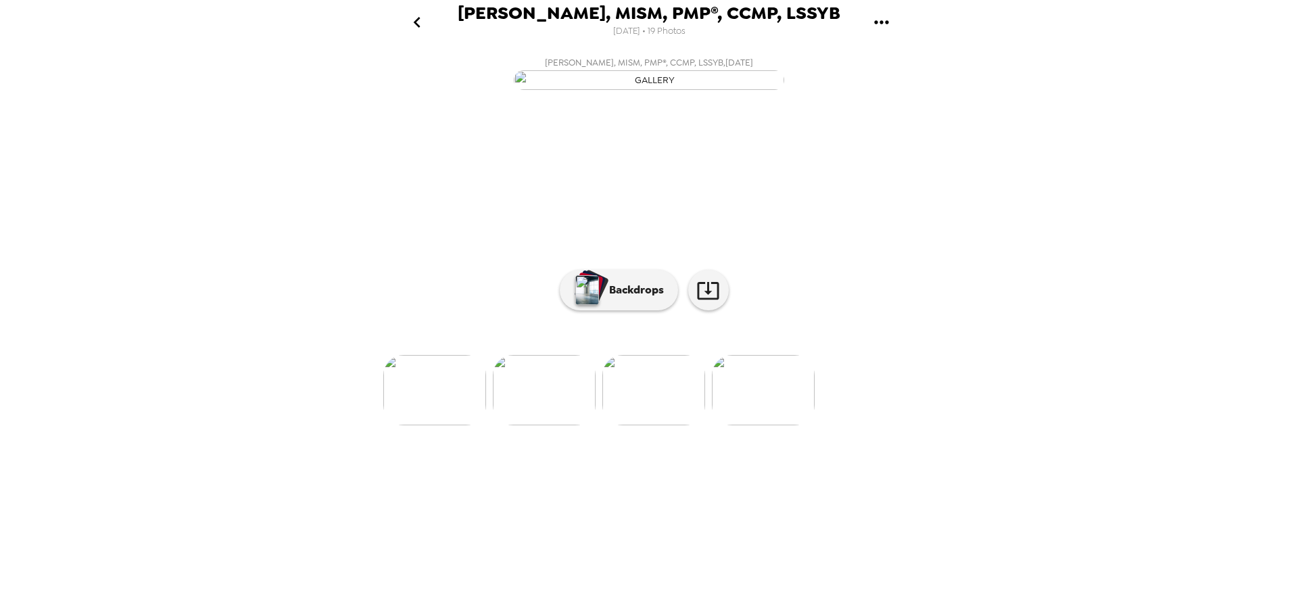
click at [536, 425] on img at bounding box center [544, 390] width 103 height 70
click at [754, 425] on img at bounding box center [763, 390] width 103 height 70
click at [762, 425] on img at bounding box center [763, 390] width 103 height 70
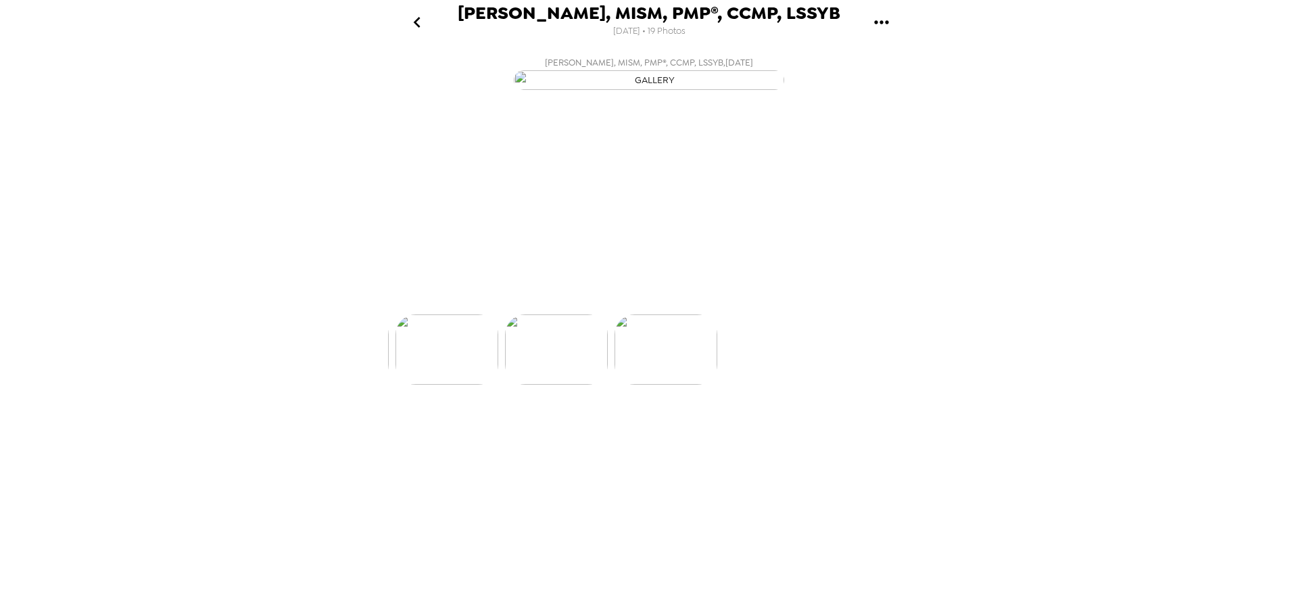
scroll to position [0, 1965]
click at [684, 425] on img at bounding box center [654, 390] width 103 height 70
click at [514, 425] on img at bounding box center [539, 390] width 103 height 70
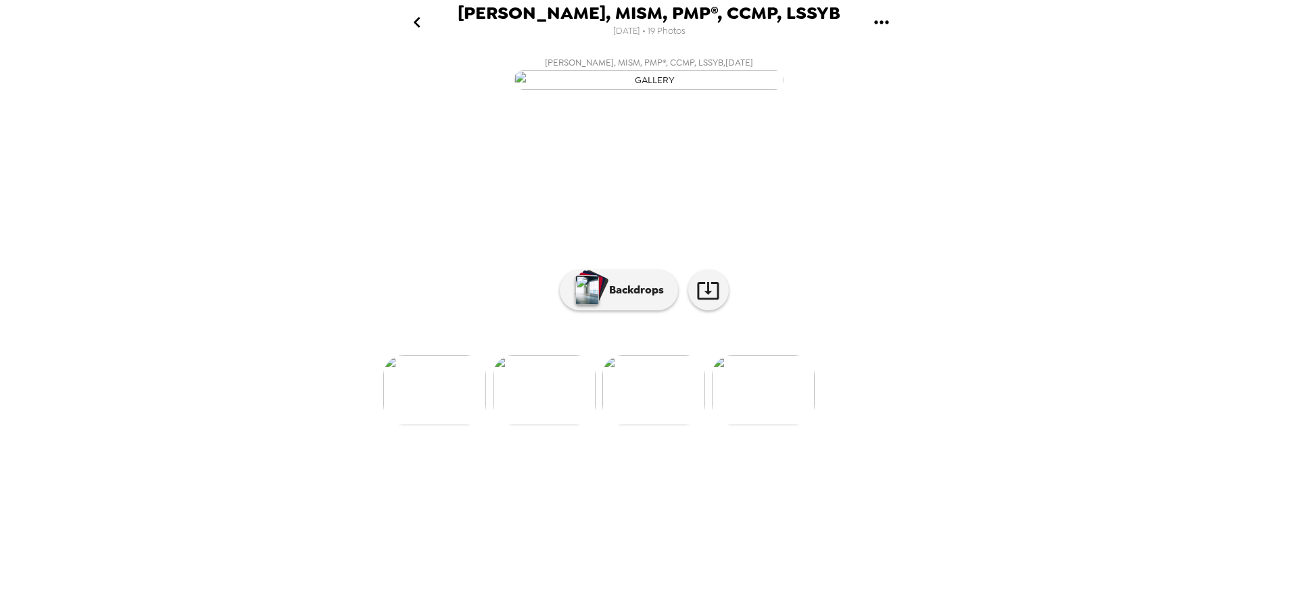
click at [636, 425] on img at bounding box center [653, 390] width 103 height 70
click at [559, 425] on img at bounding box center [544, 390] width 103 height 70
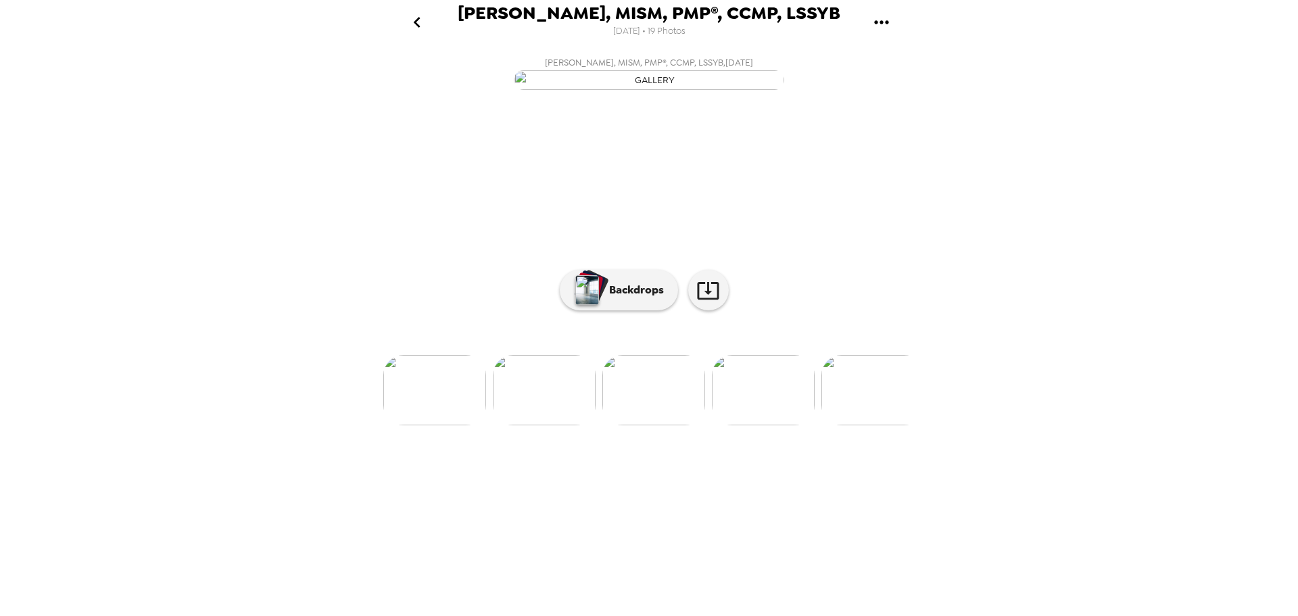
click at [559, 425] on img at bounding box center [544, 390] width 103 height 70
click at [559, 425] on img at bounding box center [543, 390] width 103 height 70
click at [556, 425] on img at bounding box center [543, 390] width 103 height 70
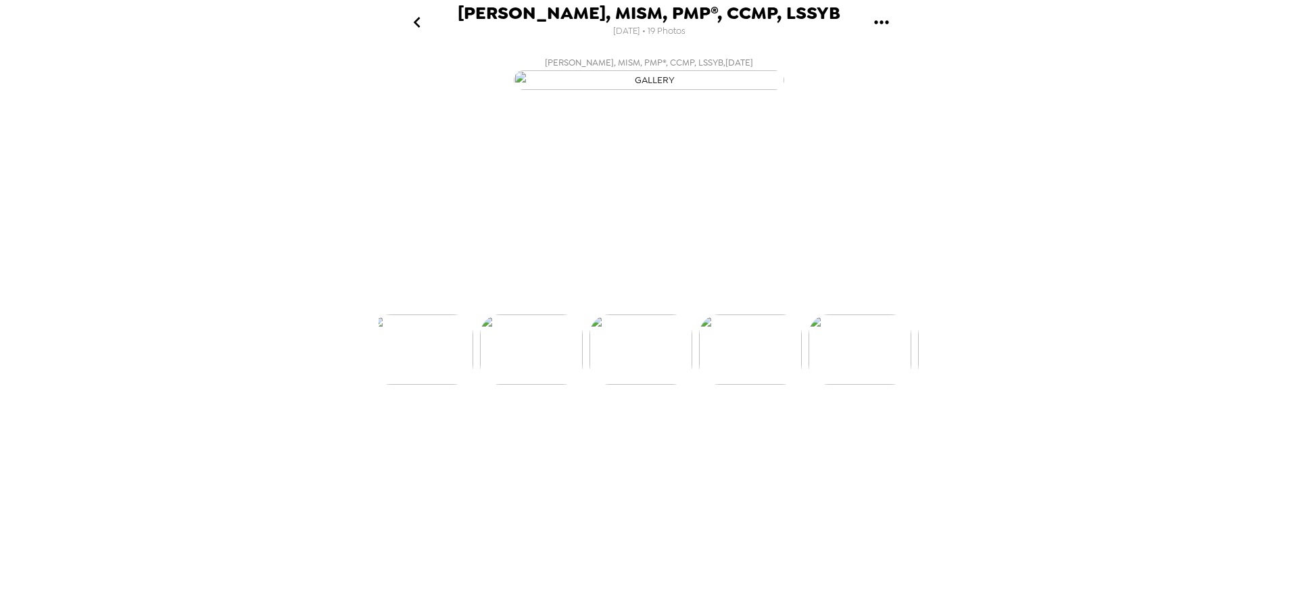
scroll to position [0, 1310]
click at [555, 425] on img at bounding box center [542, 390] width 103 height 70
click at [553, 425] on img at bounding box center [542, 390] width 103 height 70
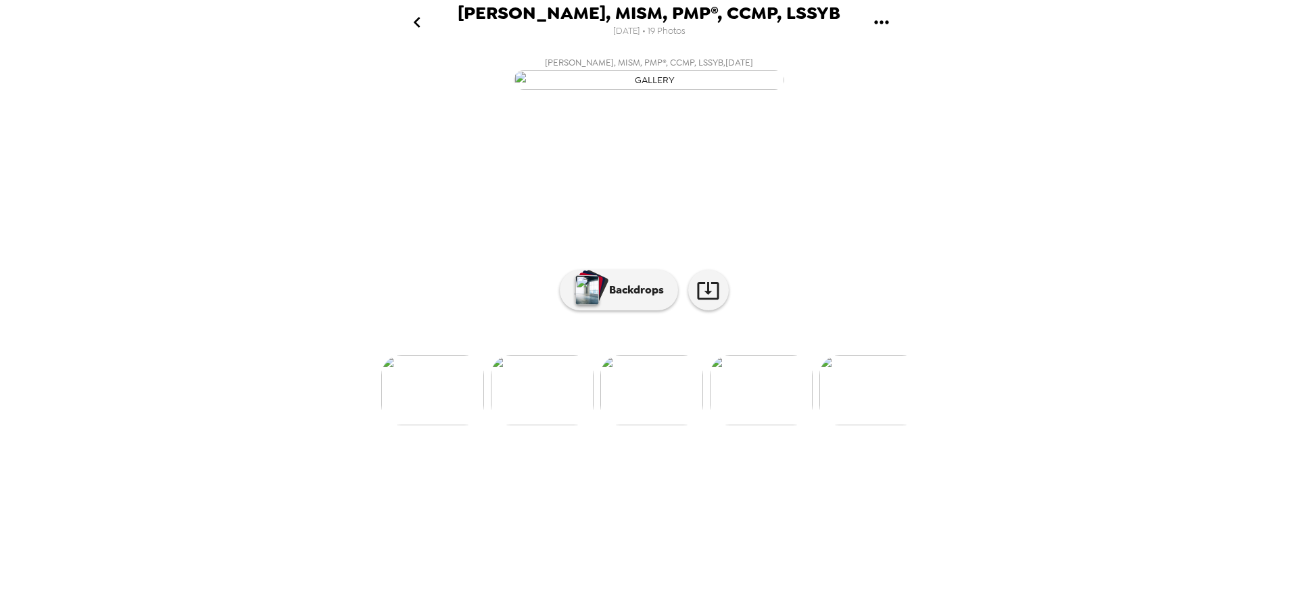
click at [553, 425] on img at bounding box center [542, 390] width 103 height 70
click at [558, 425] on img at bounding box center [542, 390] width 103 height 70
click at [558, 425] on img at bounding box center [541, 390] width 103 height 70
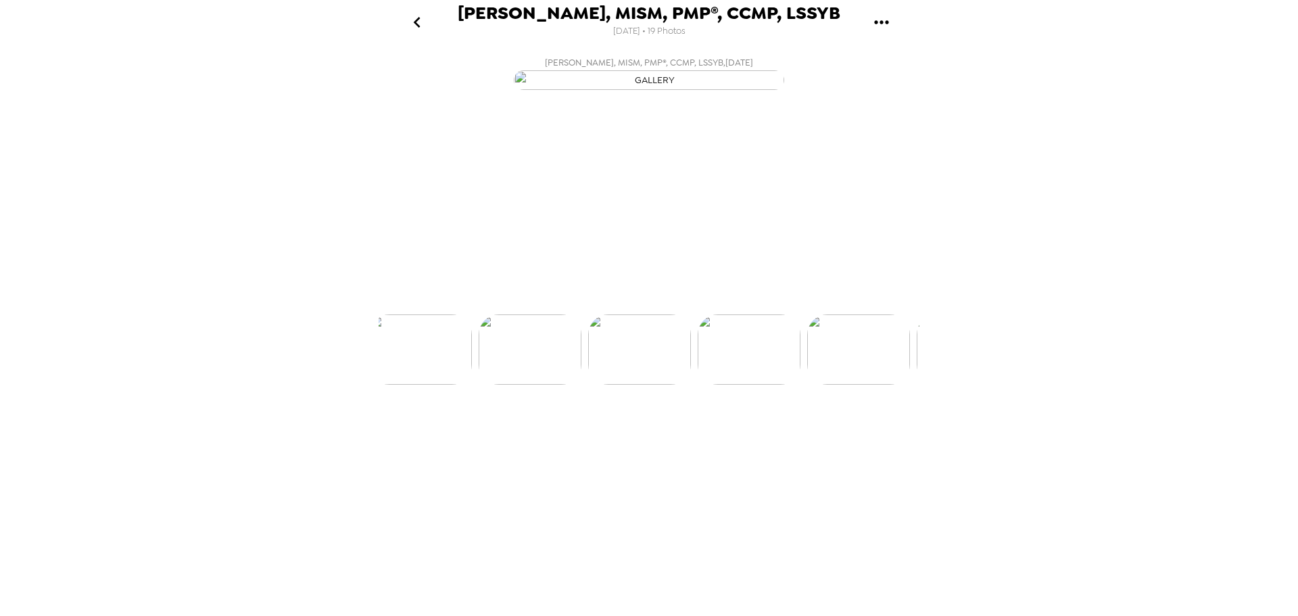
scroll to position [0, 764]
click at [558, 425] on img at bounding box center [541, 390] width 103 height 70
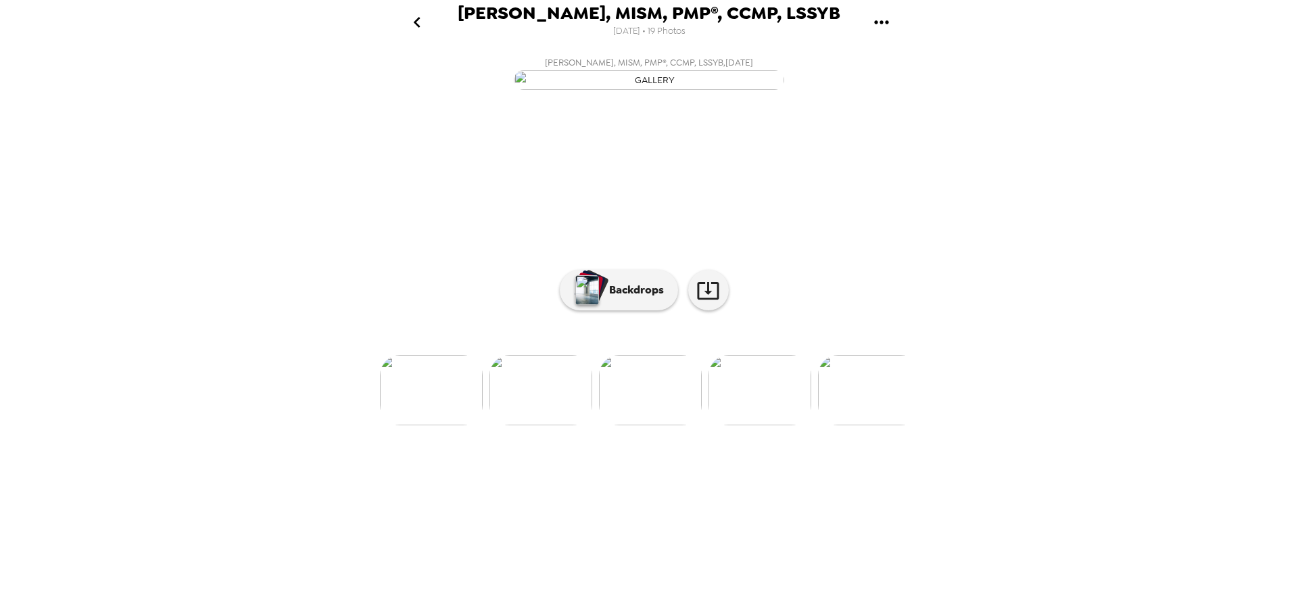
click at [520, 425] on img at bounding box center [540, 390] width 103 height 70
click at [519, 425] on img at bounding box center [540, 390] width 103 height 70
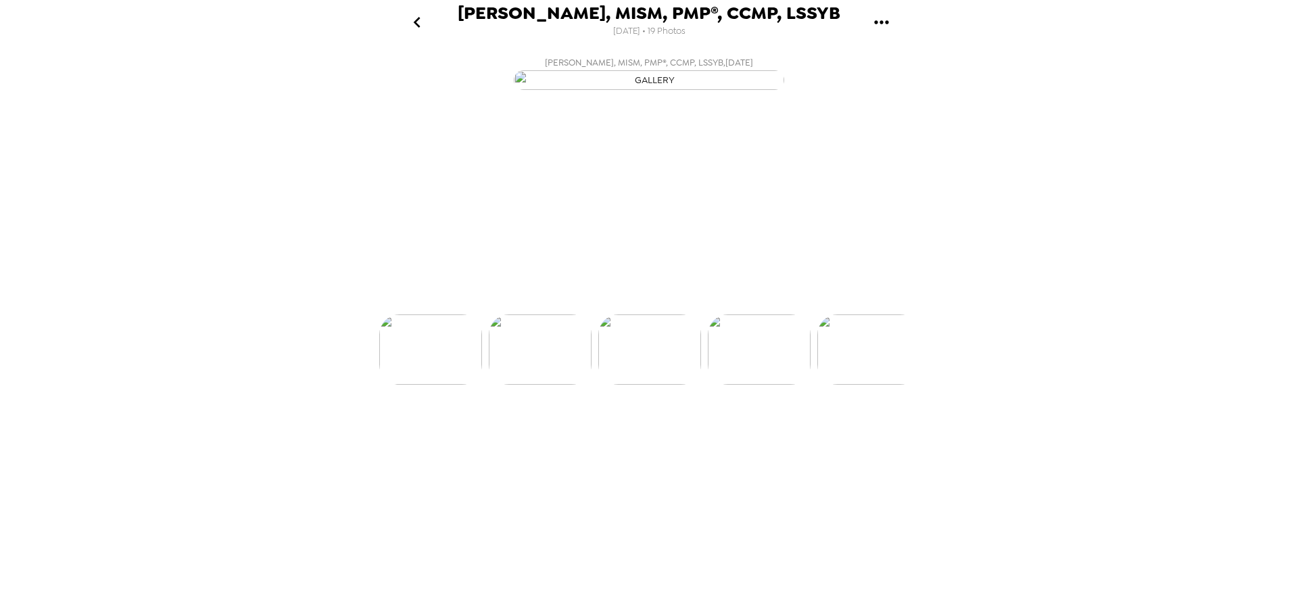
scroll to position [0, 218]
click at [527, 425] on img at bounding box center [540, 390] width 103 height 70
click at [519, 425] on img at bounding box center [539, 390] width 103 height 70
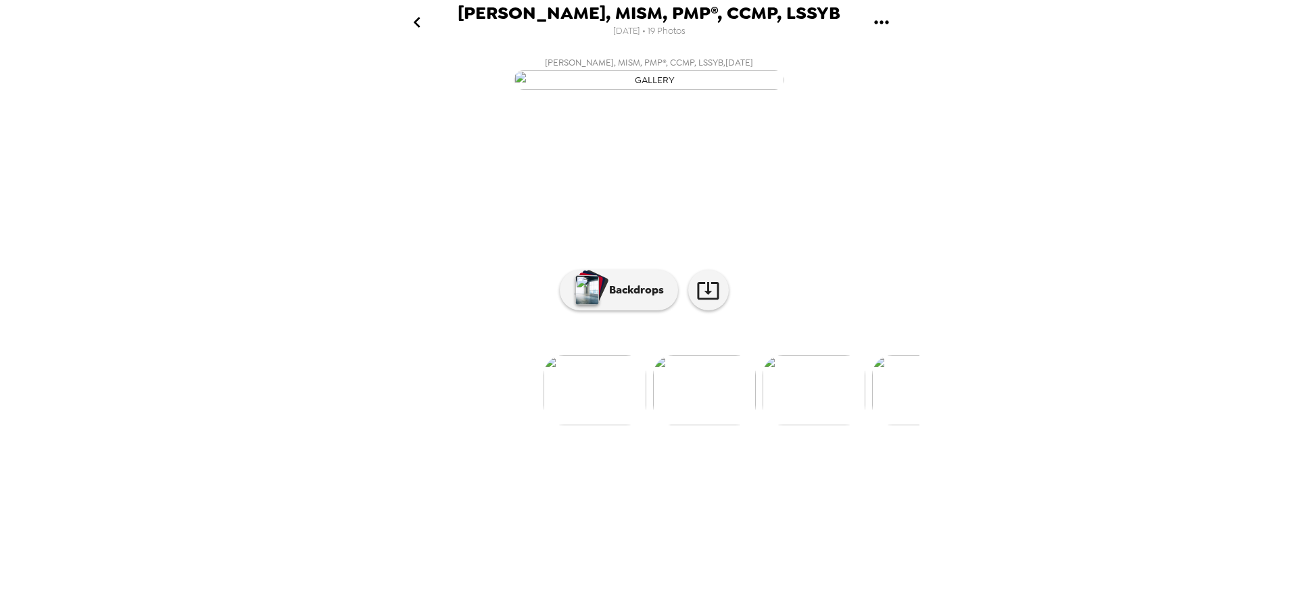
click at [904, 425] on img at bounding box center [923, 390] width 103 height 70
click at [574, 425] on img at bounding box center [540, 390] width 103 height 70
click at [458, 425] on img at bounding box center [430, 390] width 103 height 70
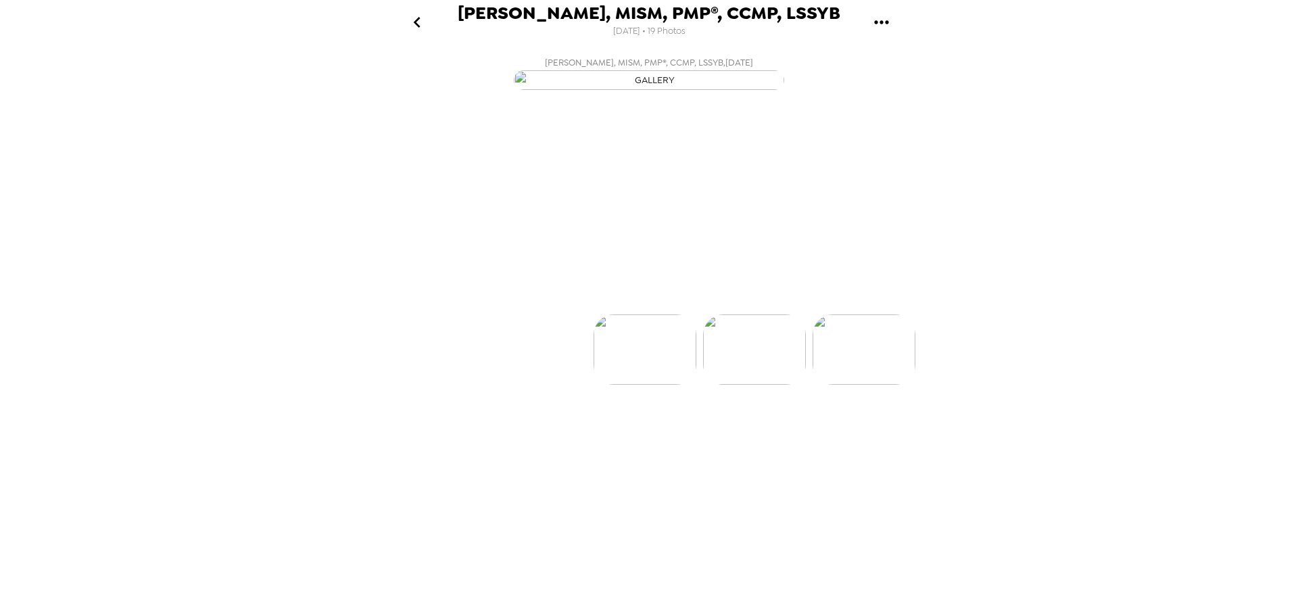
scroll to position [0, 0]
click at [668, 425] on img at bounding box center [648, 390] width 103 height 70
click at [606, 310] on button "Backdrops" at bounding box center [619, 290] width 118 height 41
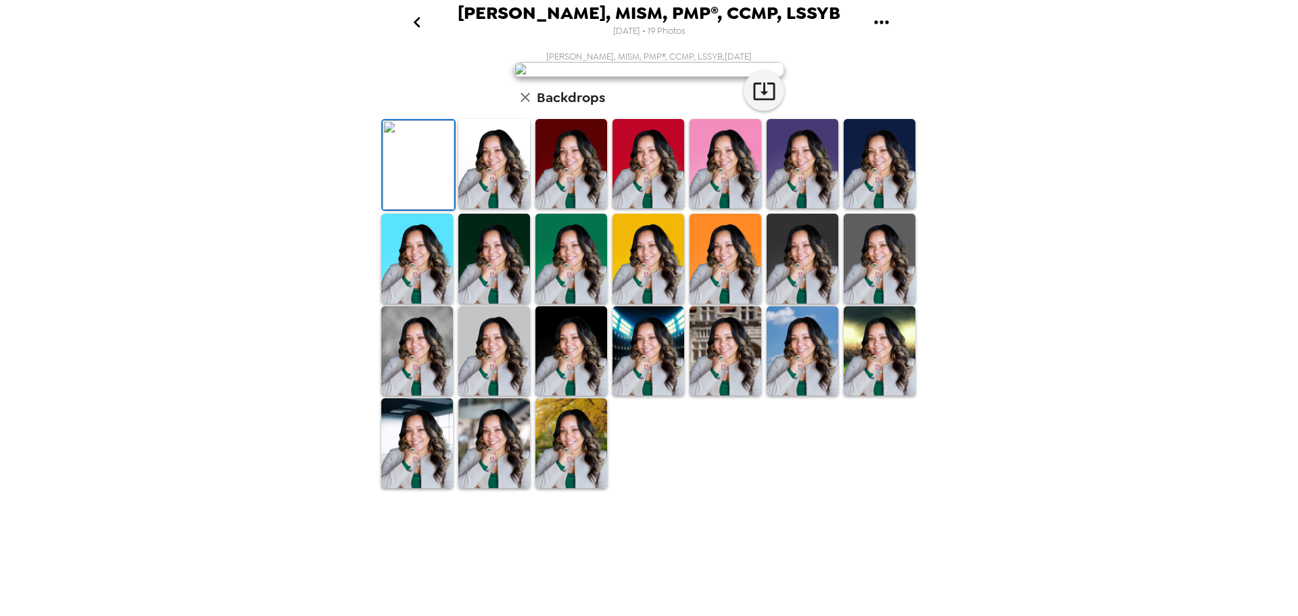
click at [498, 208] on img at bounding box center [494, 163] width 72 height 89
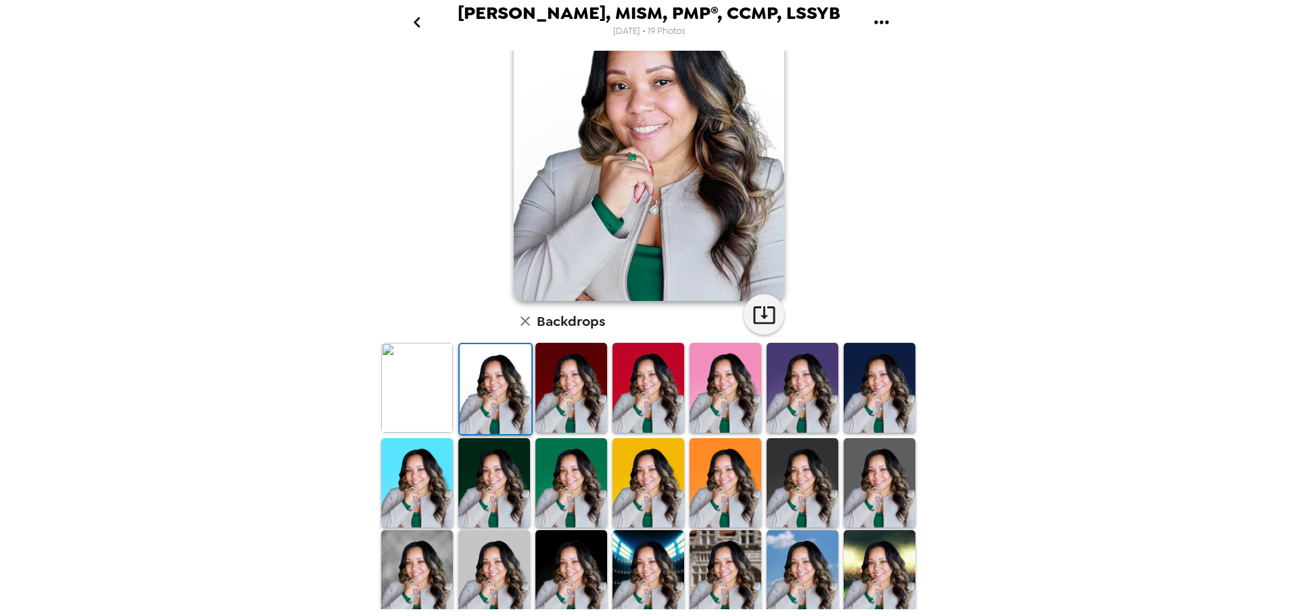
scroll to position [135, 0]
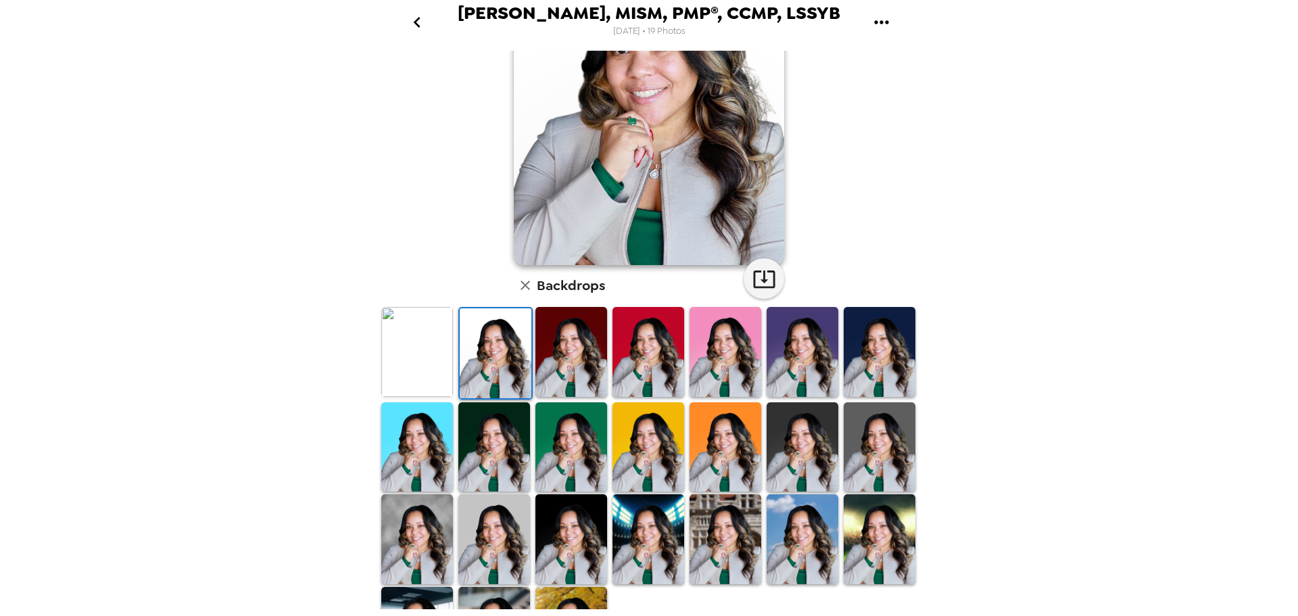
click at [423, 460] on img at bounding box center [417, 446] width 72 height 89
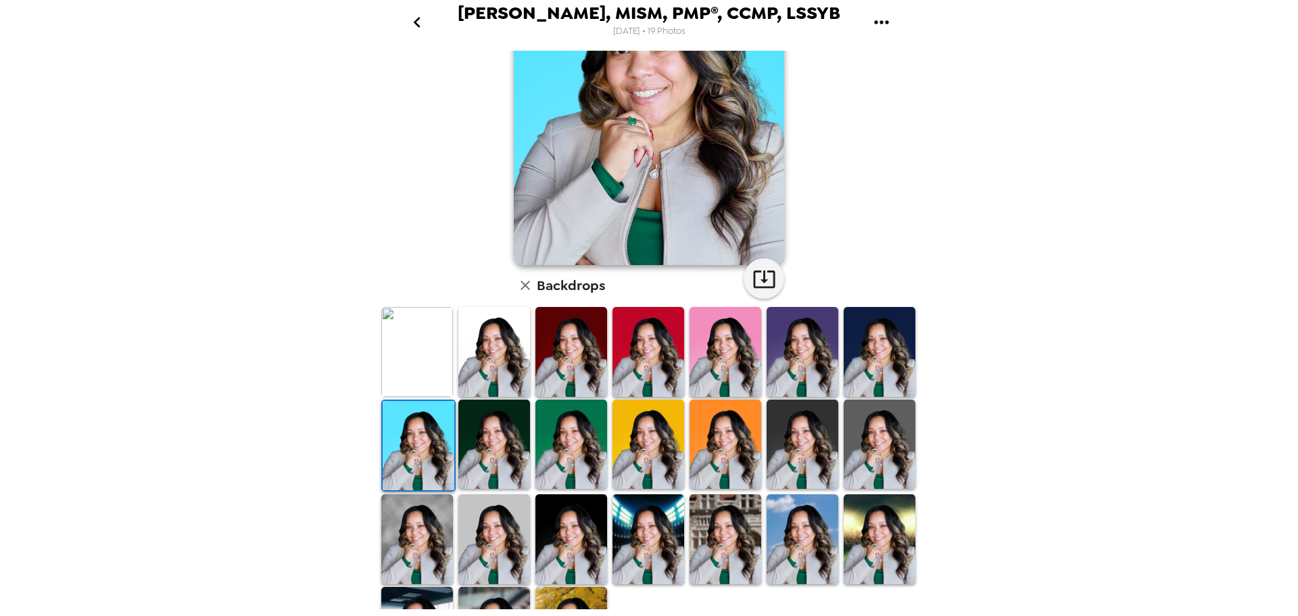
click at [483, 448] on img at bounding box center [494, 443] width 72 height 89
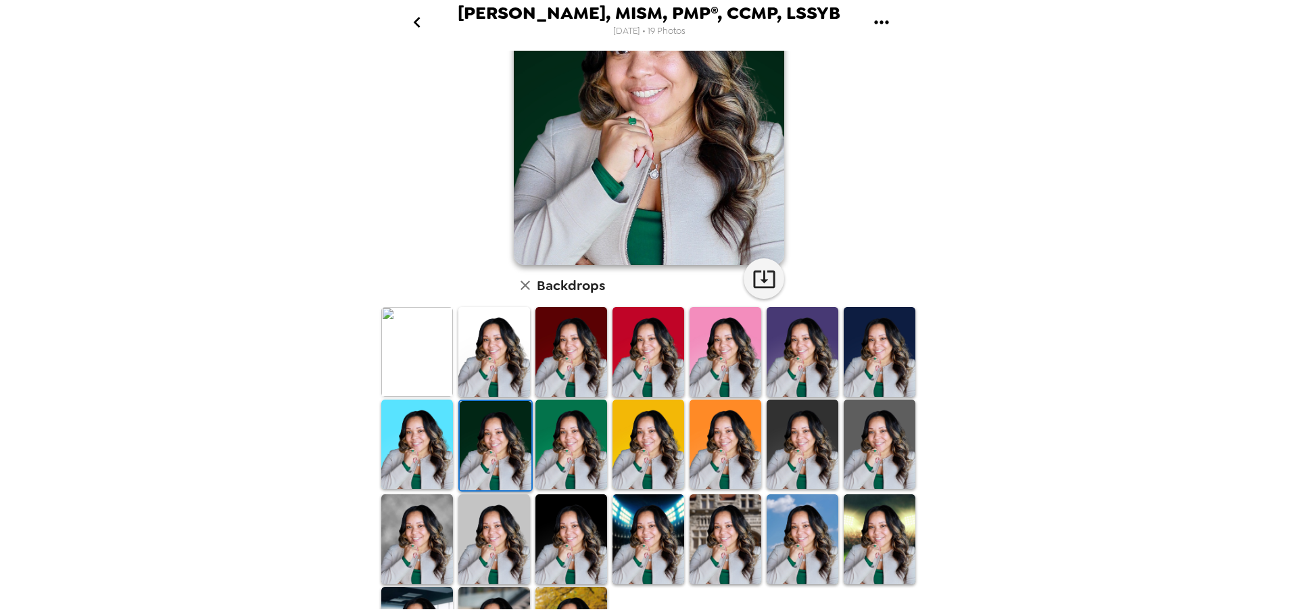
click at [544, 451] on img at bounding box center [571, 443] width 72 height 89
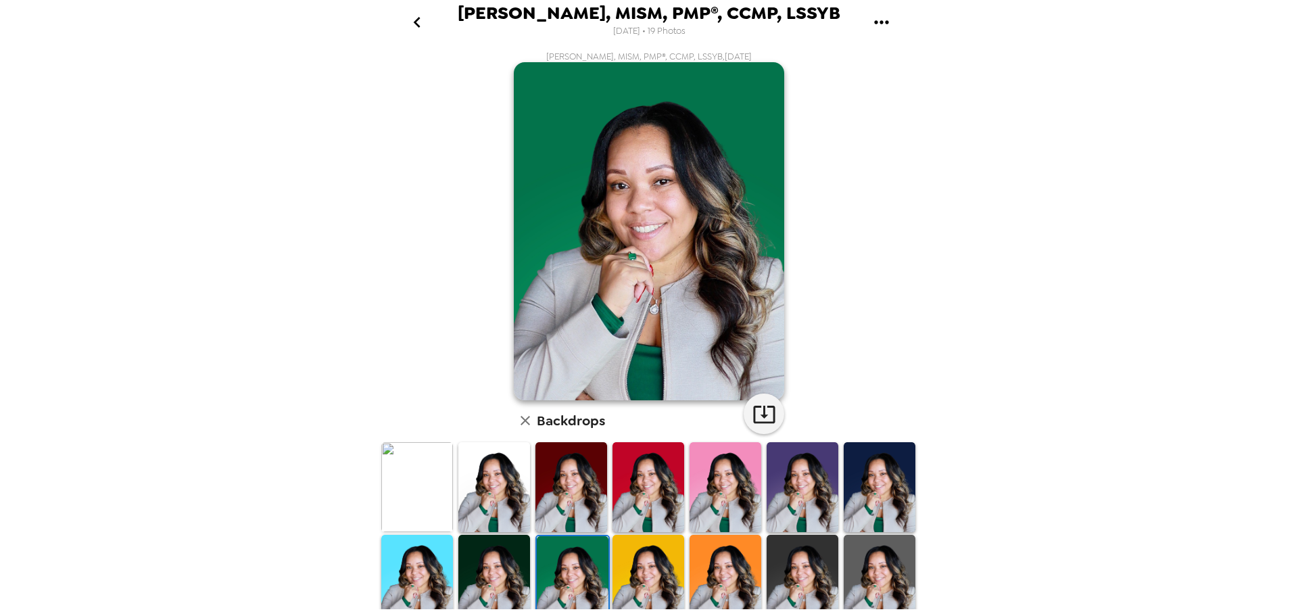
scroll to position [68, 0]
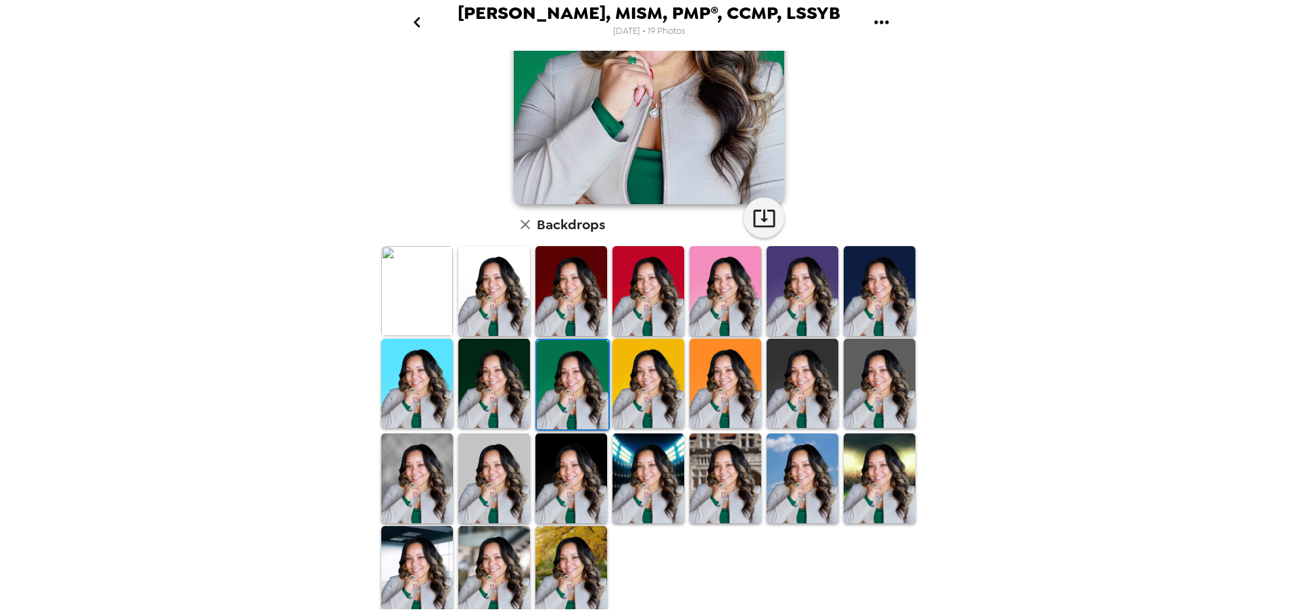
click at [435, 494] on img at bounding box center [417, 477] width 72 height 89
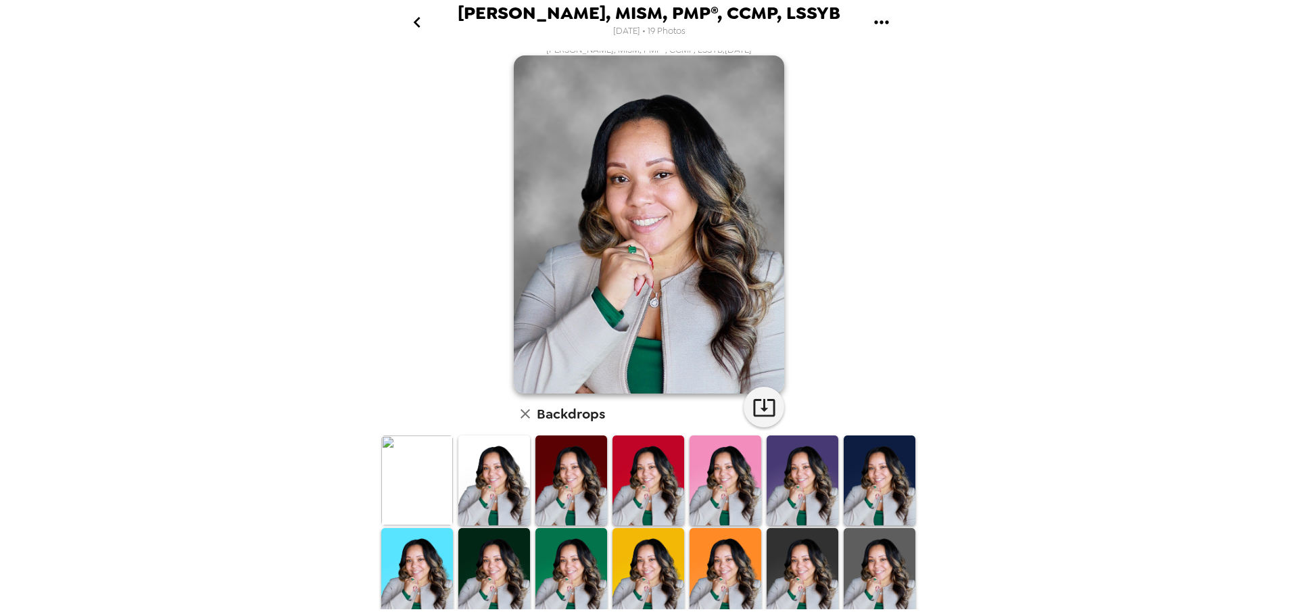
scroll to position [0, 0]
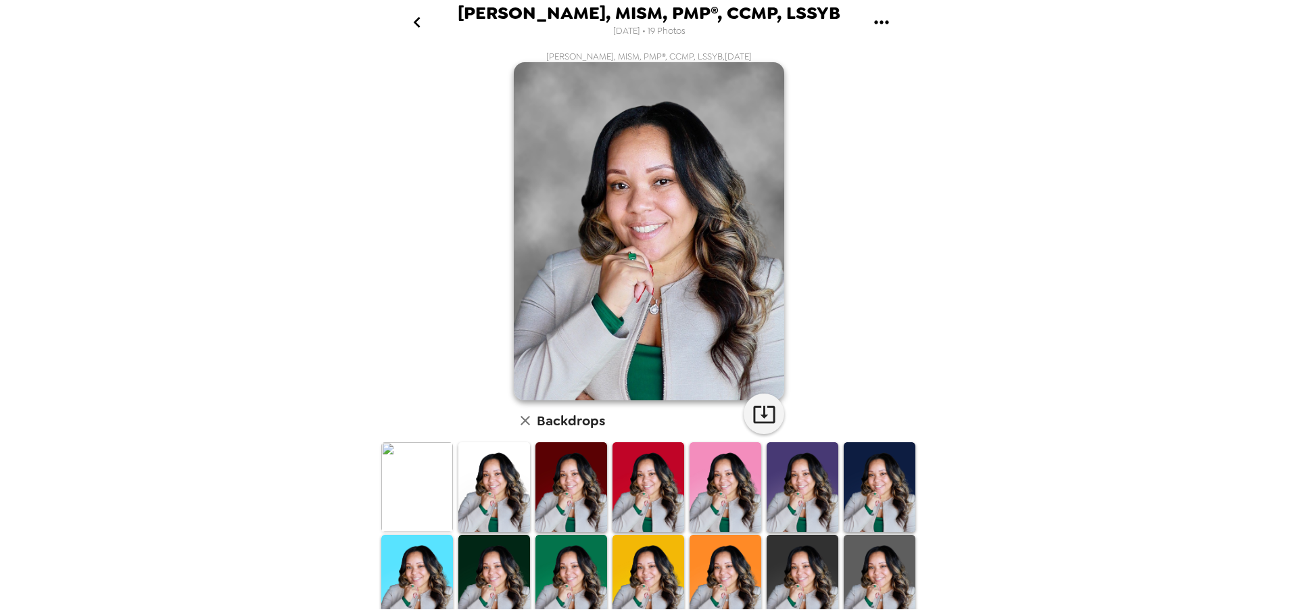
click at [437, 470] on img at bounding box center [417, 486] width 72 height 89
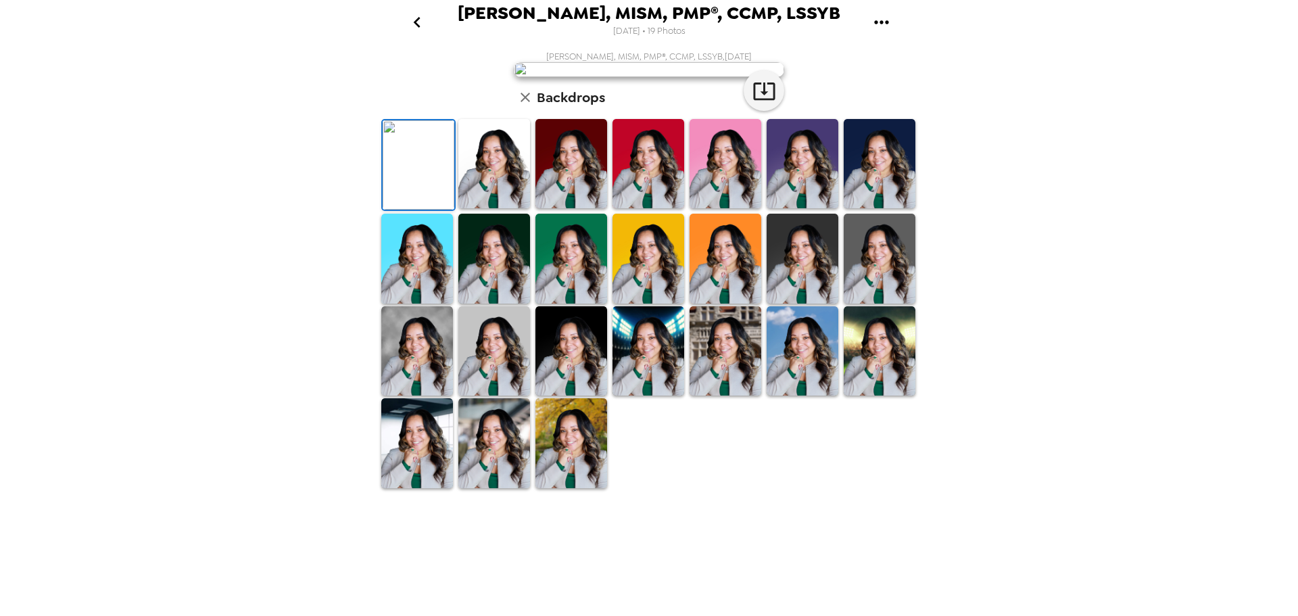
scroll to position [68, 0]
click at [428, 395] on img at bounding box center [417, 350] width 72 height 89
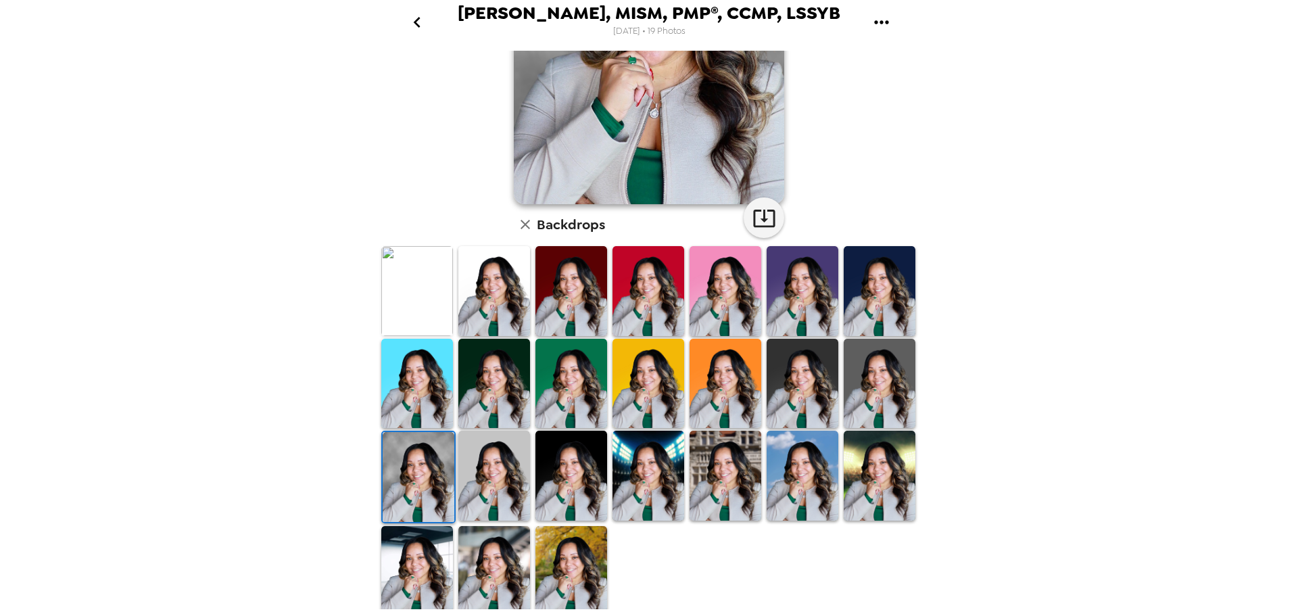
click at [476, 482] on img at bounding box center [494, 474] width 72 height 89
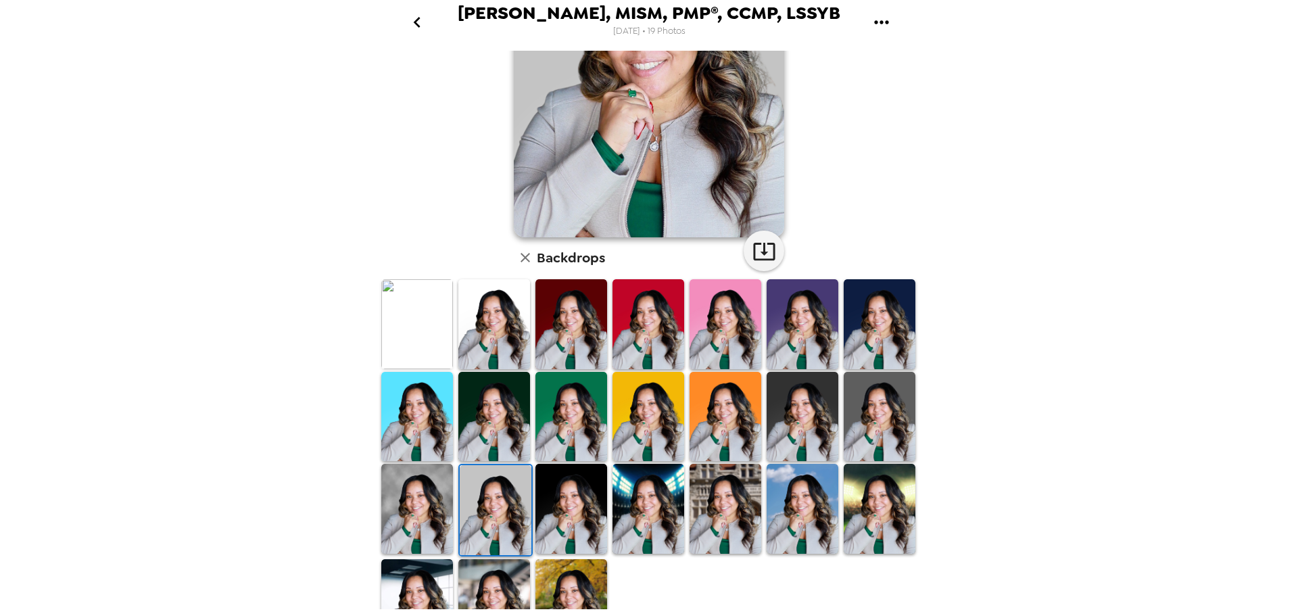
scroll to position [196, 0]
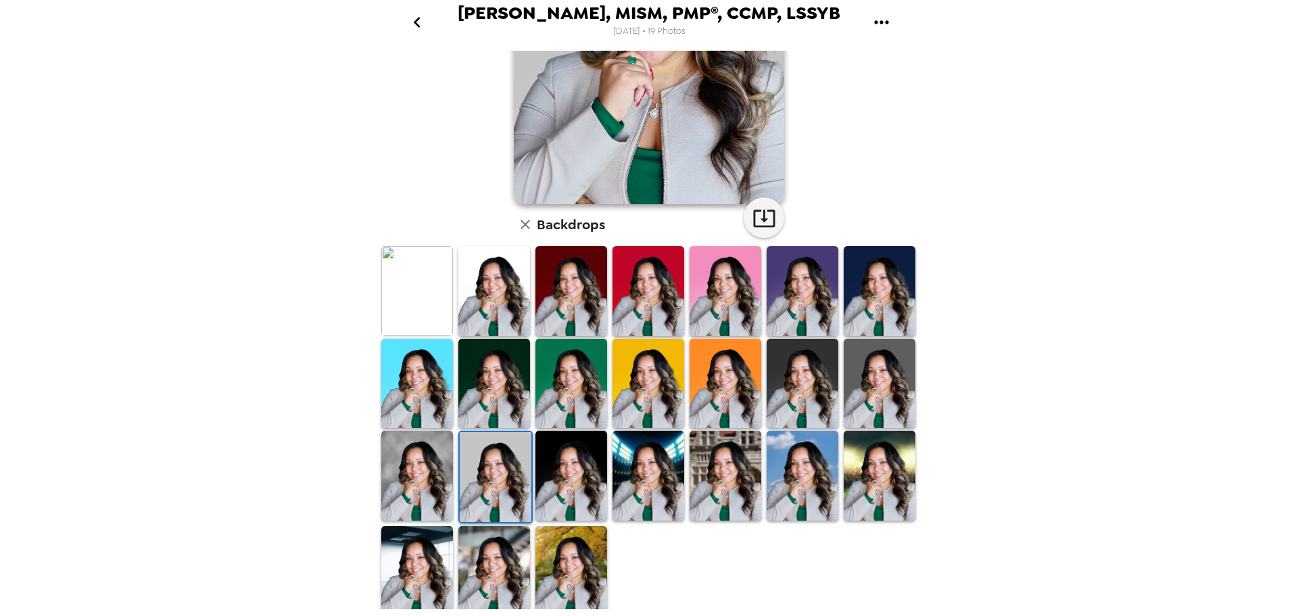
click at [543, 560] on img at bounding box center [571, 570] width 72 height 89
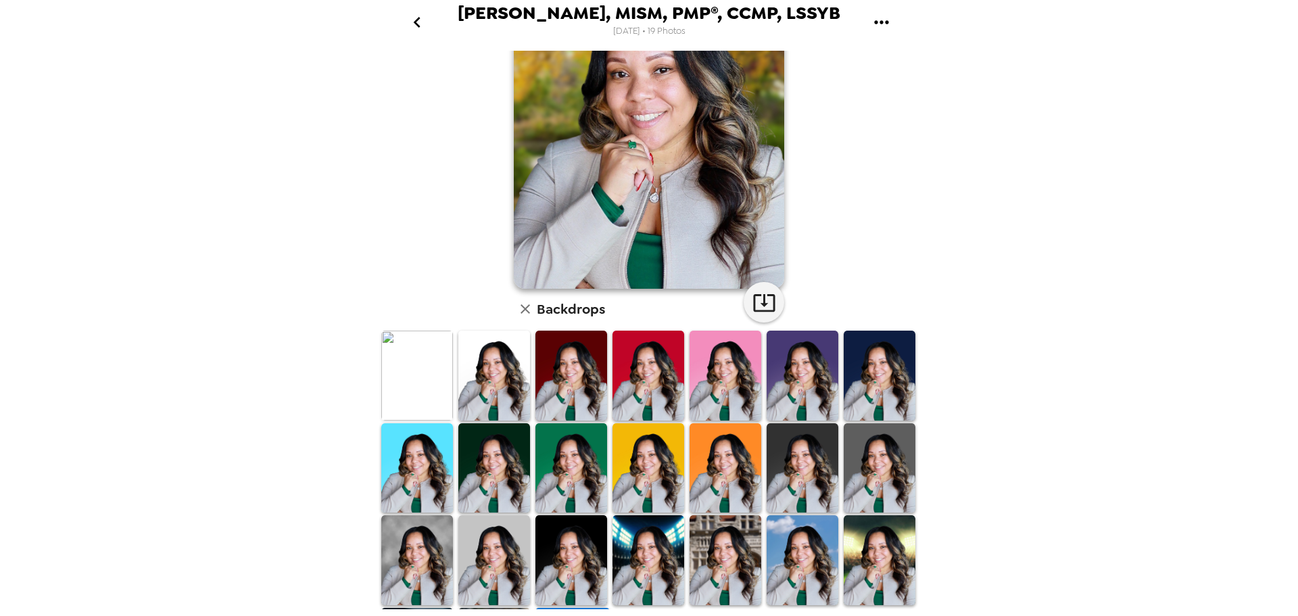
scroll to position [135, 0]
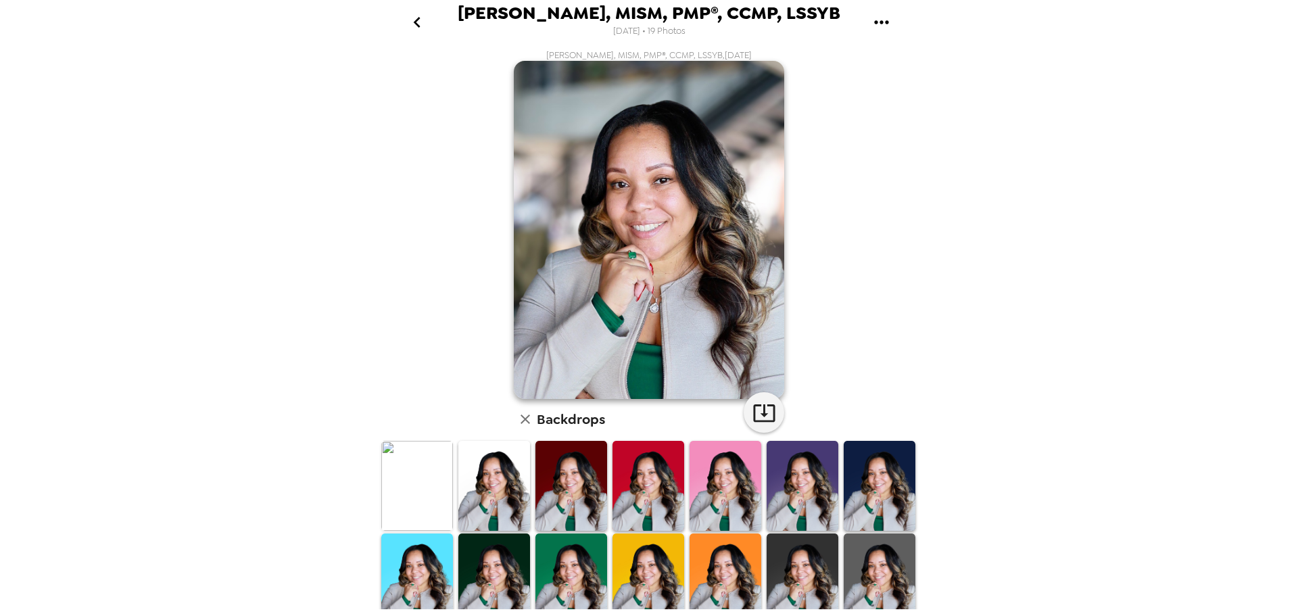
scroll to position [0, 0]
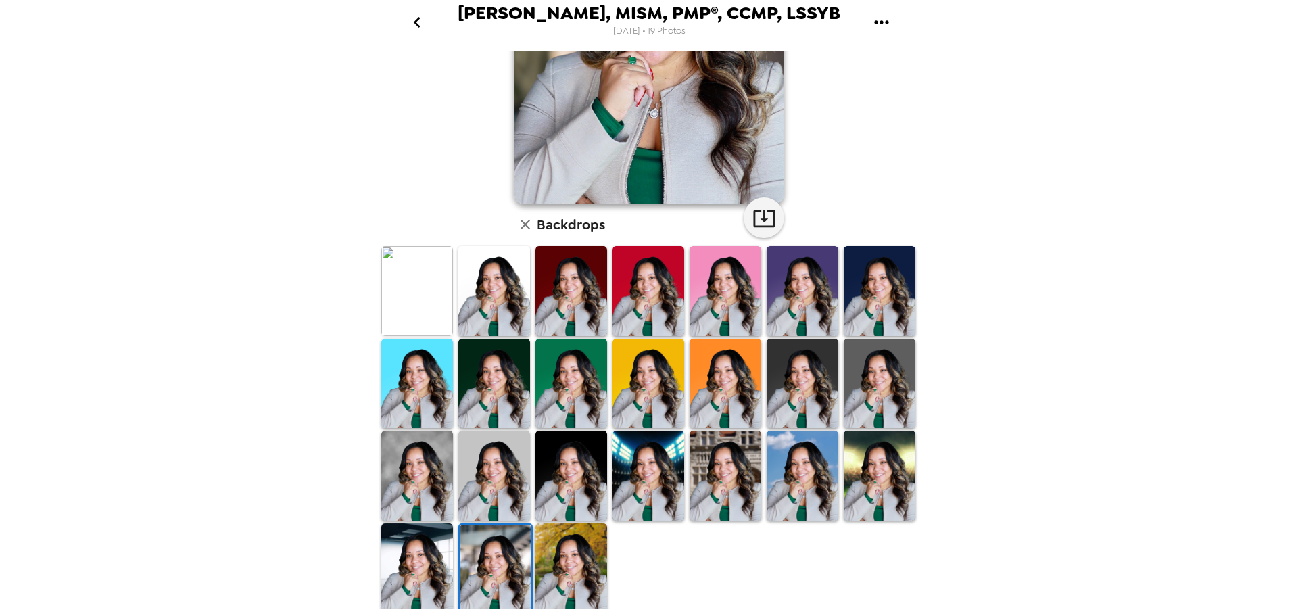
click at [422, 574] on img at bounding box center [417, 567] width 72 height 89
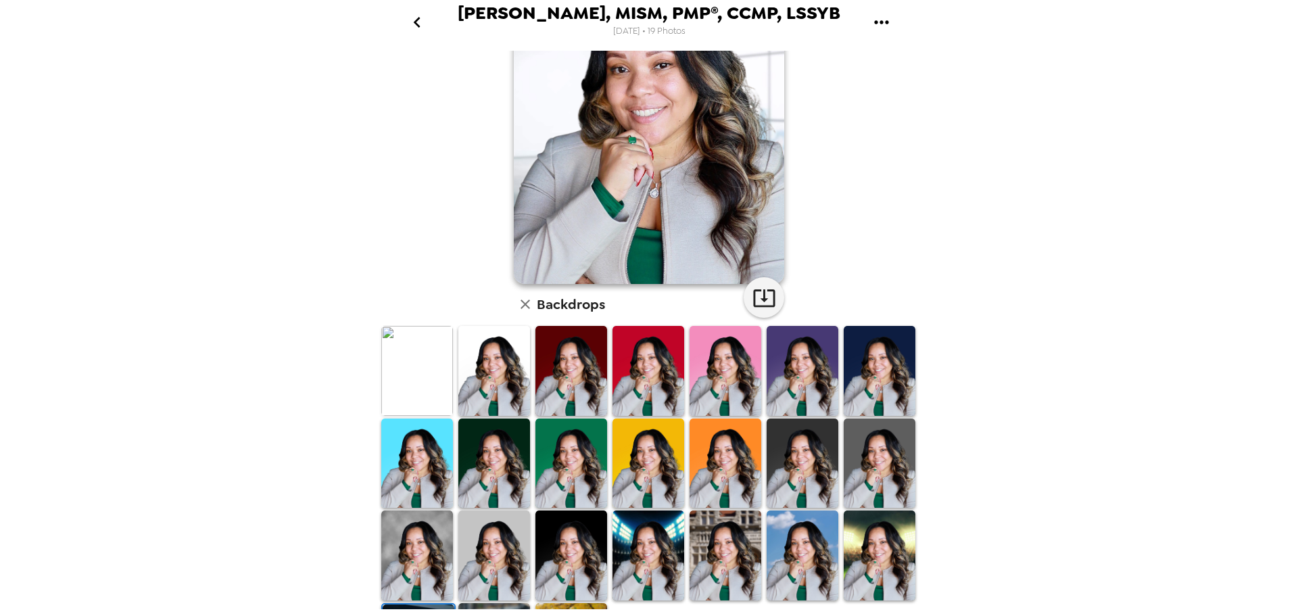
scroll to position [135, 0]
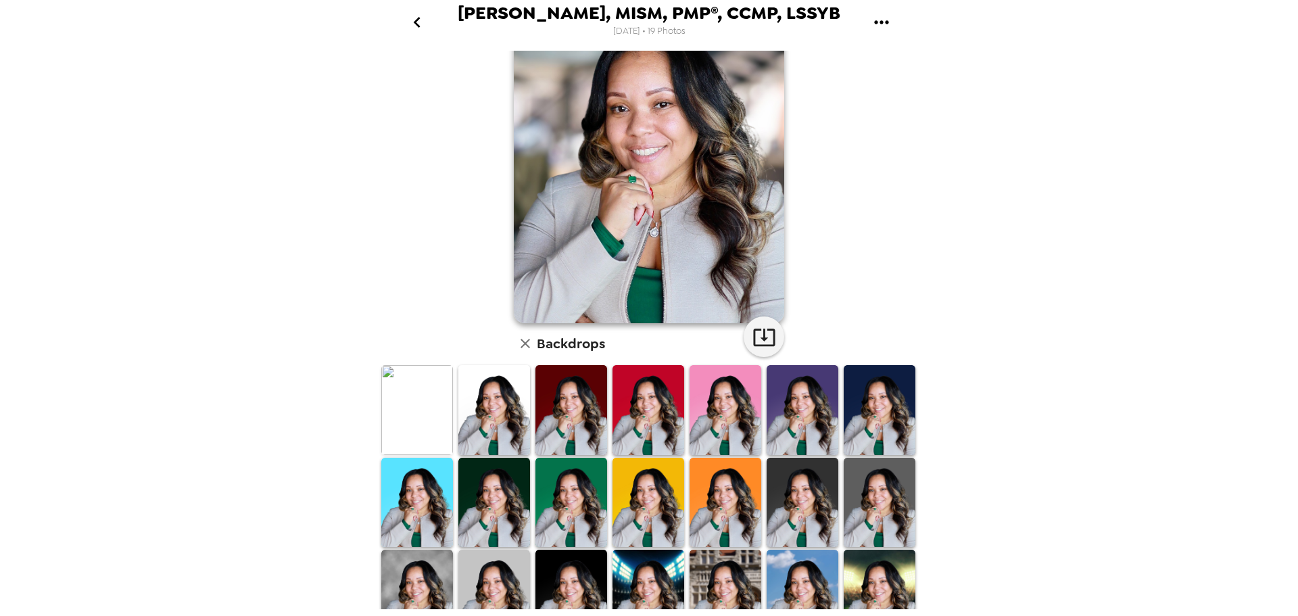
scroll to position [0, 0]
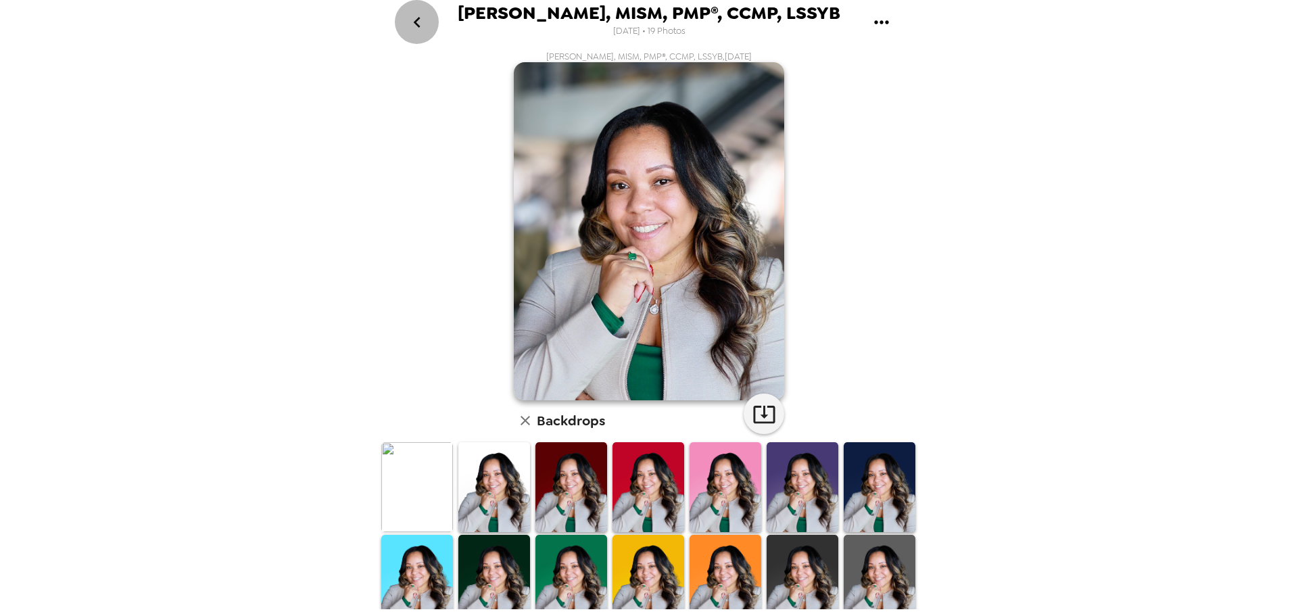
click at [414, 19] on icon "go back" at bounding box center [417, 22] width 22 height 22
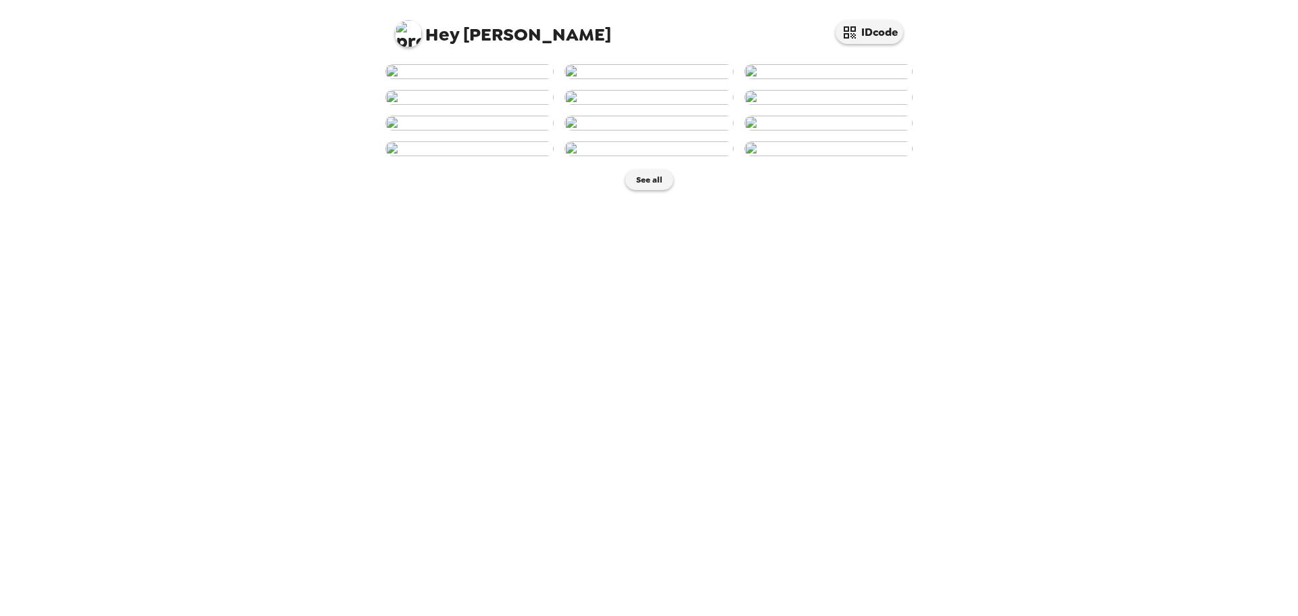
click at [881, 105] on img at bounding box center [828, 97] width 168 height 15
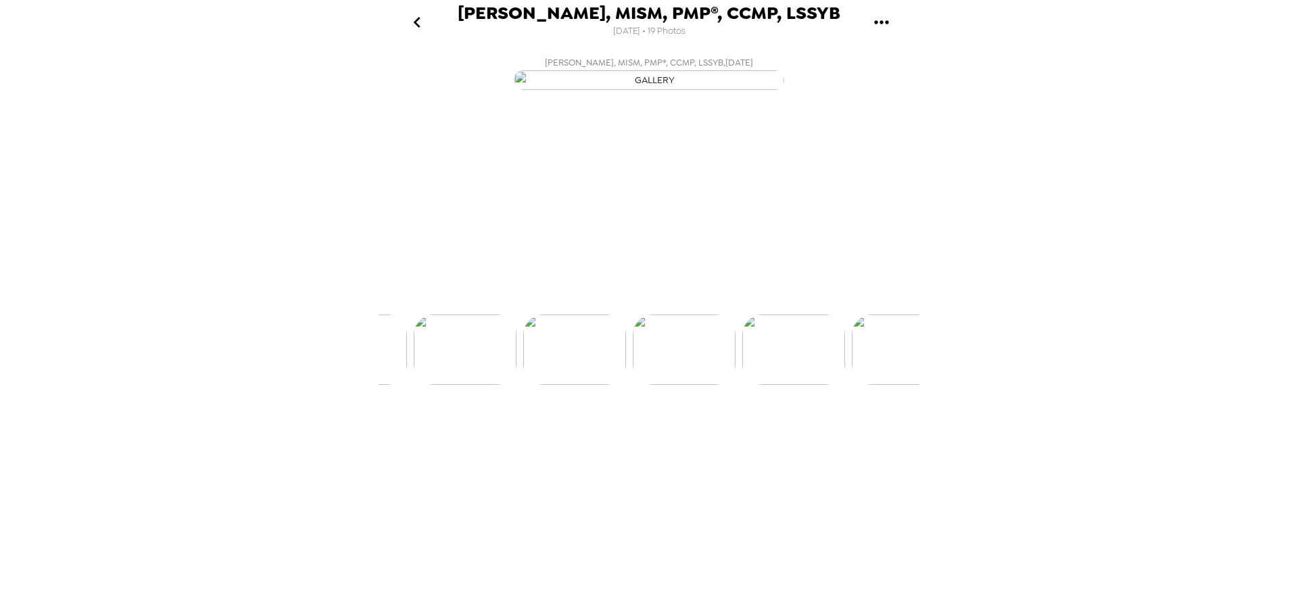
scroll to position [0, 546]
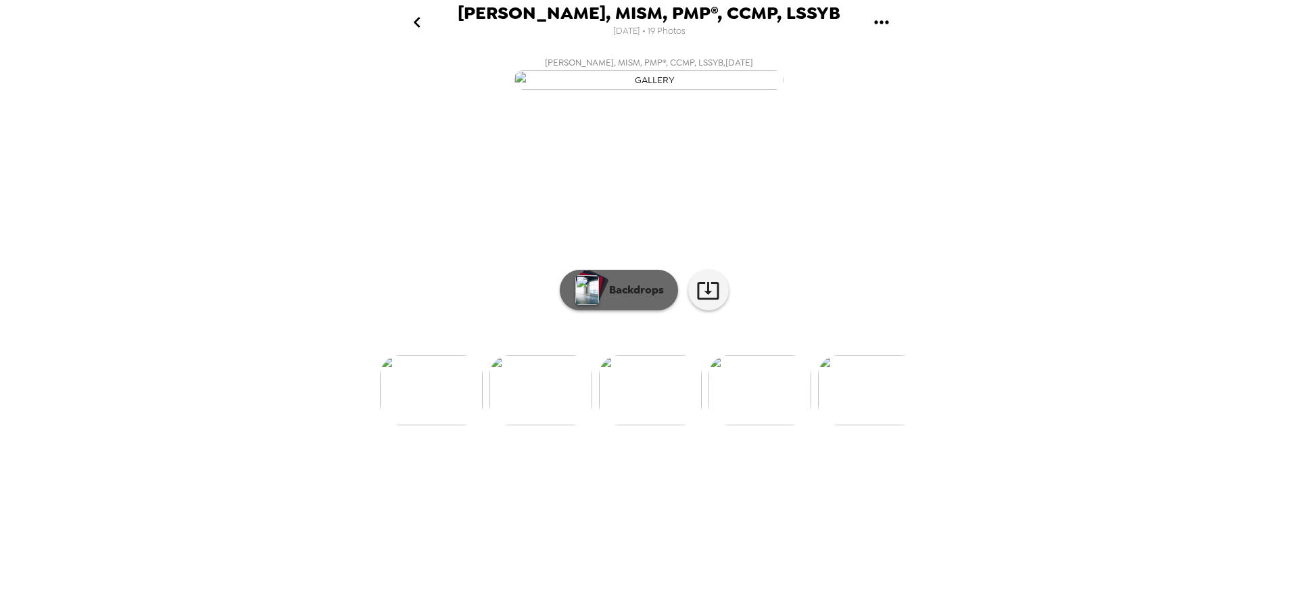
click at [616, 310] on button "Backdrops" at bounding box center [619, 290] width 118 height 41
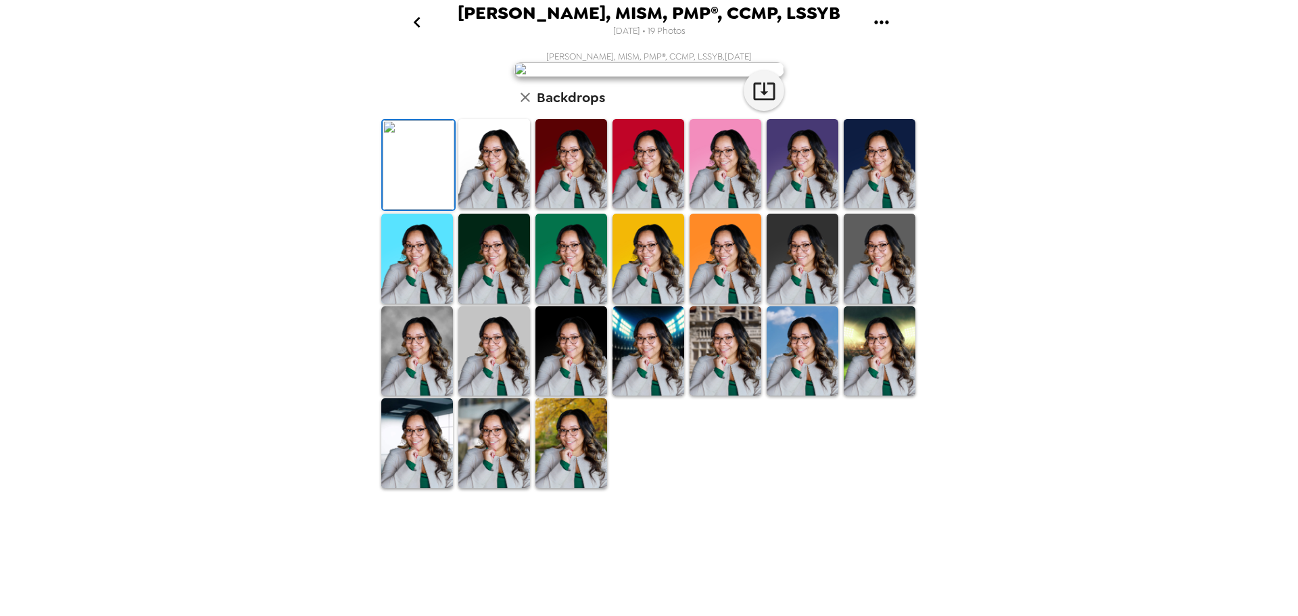
scroll to position [197, 0]
click at [470, 395] on img at bounding box center [494, 350] width 72 height 89
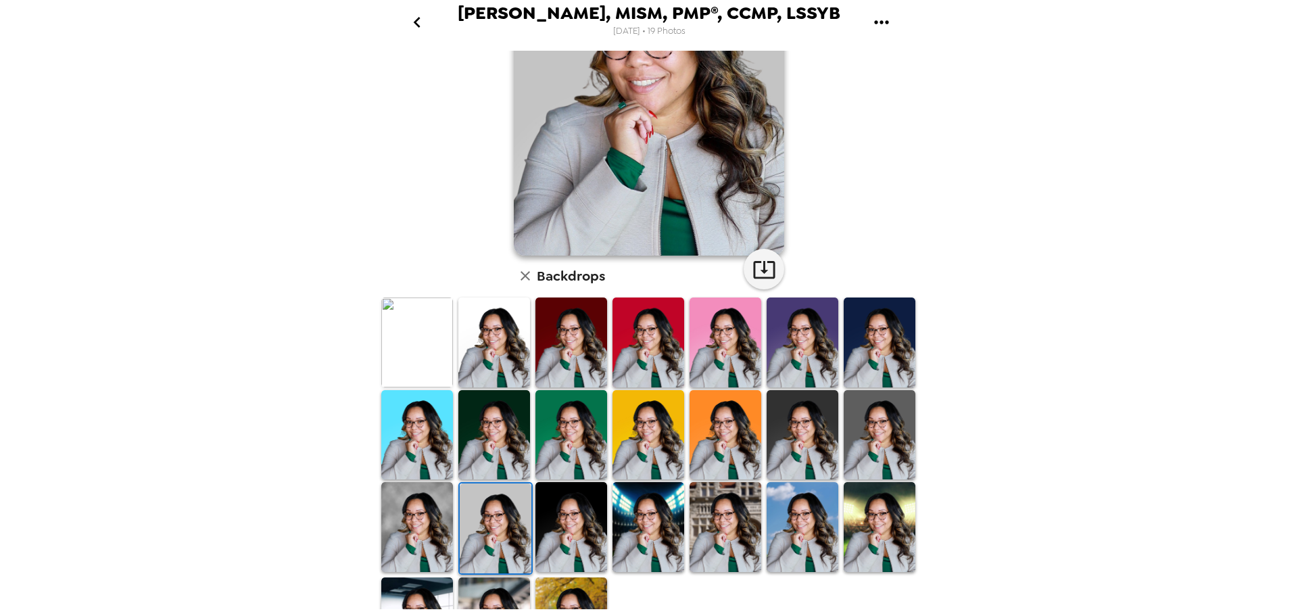
scroll to position [196, 0]
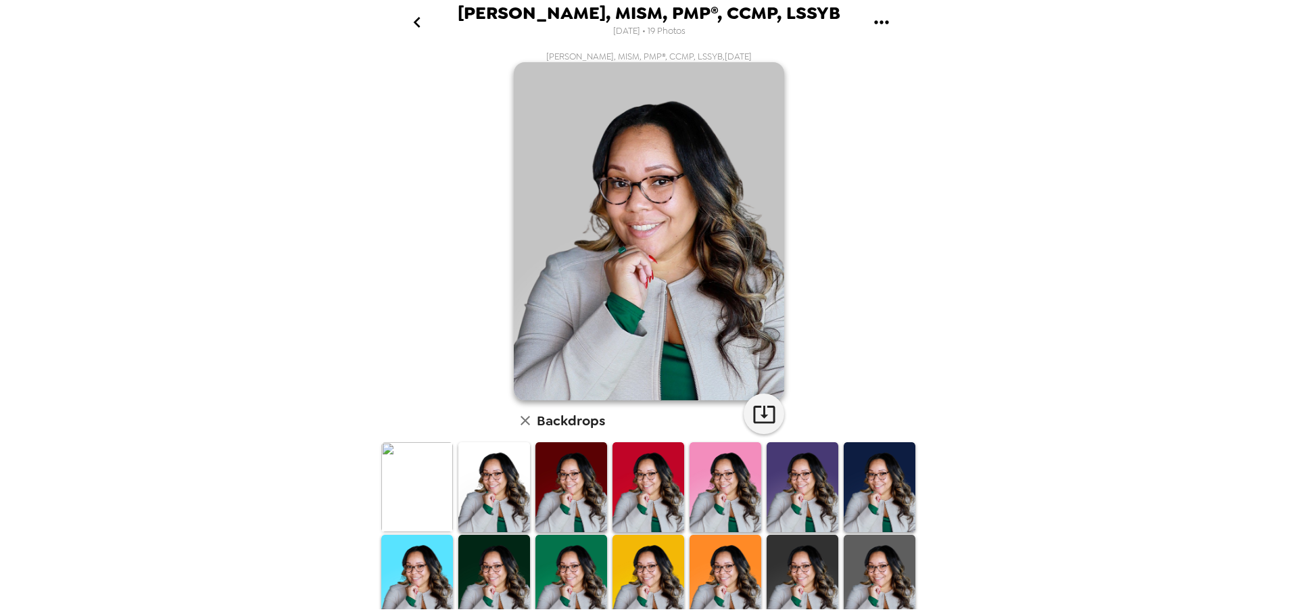
click at [426, 472] on img at bounding box center [417, 486] width 72 height 89
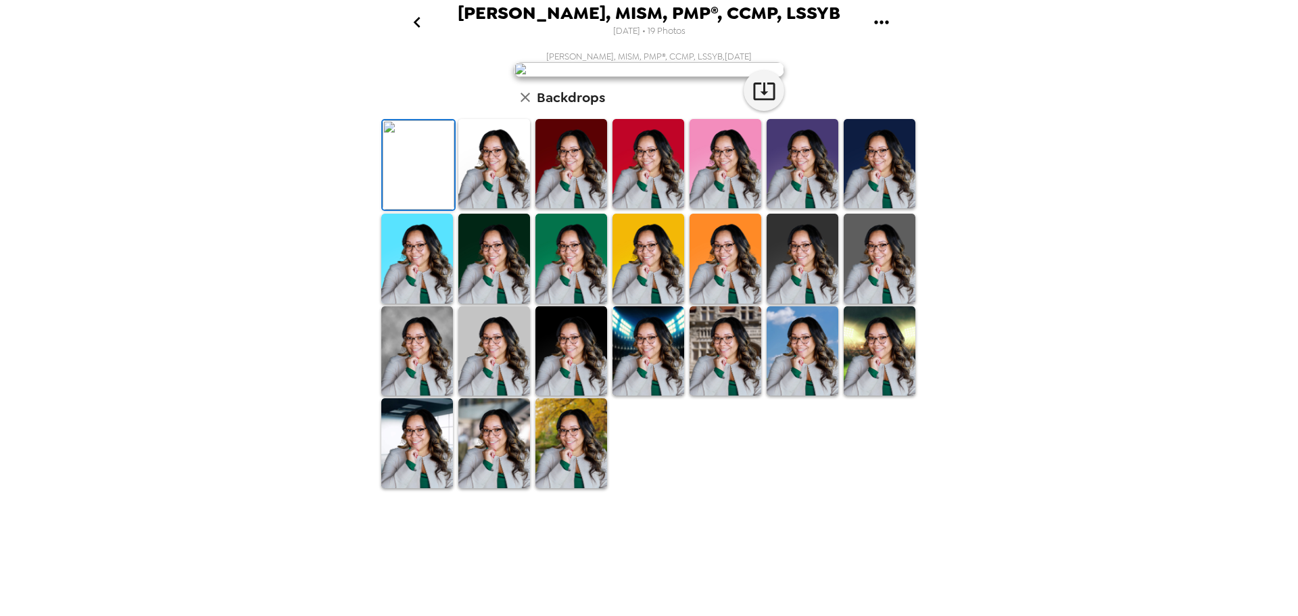
scroll to position [197, 0]
click at [496, 395] on img at bounding box center [494, 350] width 72 height 89
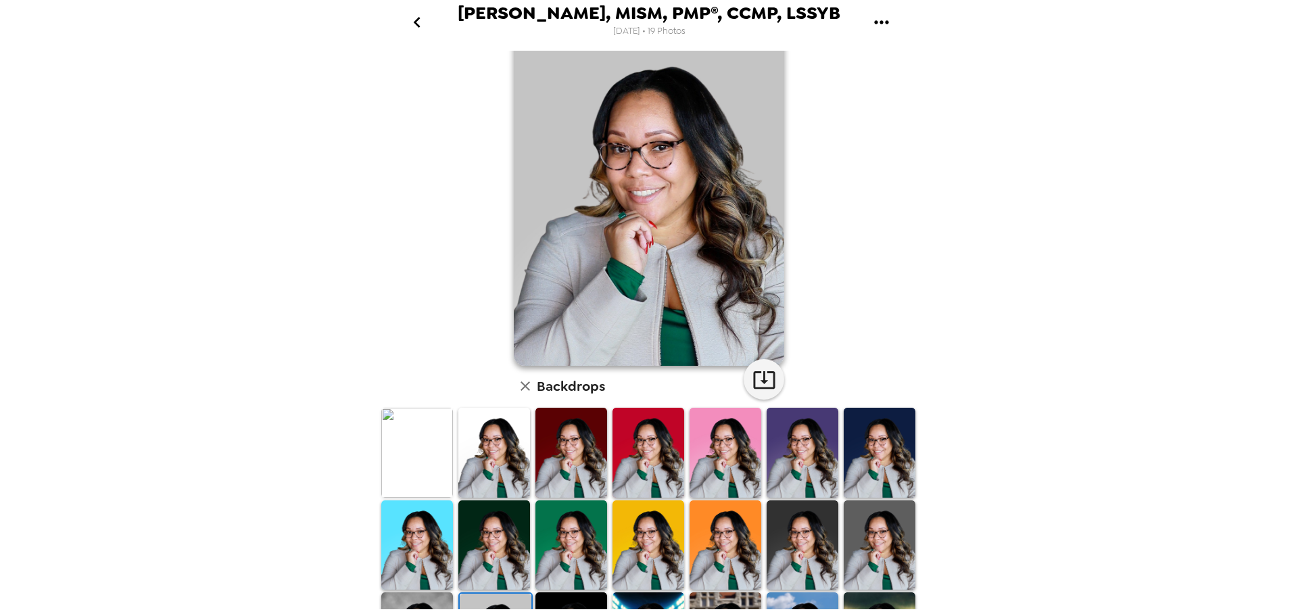
scroll to position [0, 0]
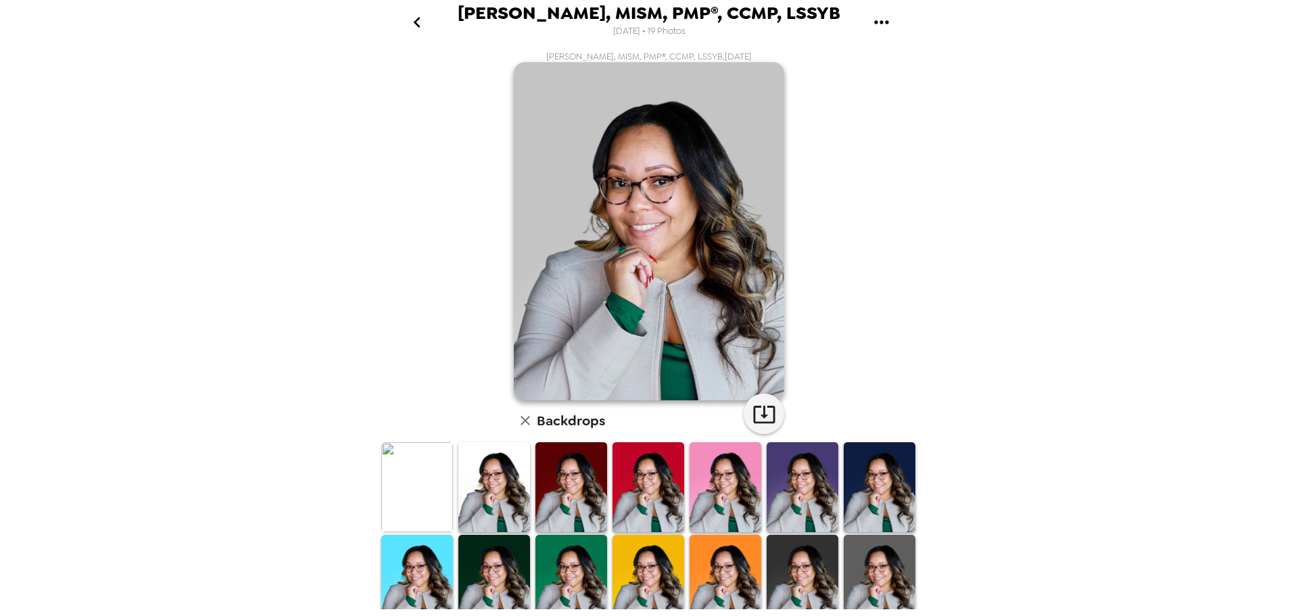
click at [414, 503] on img at bounding box center [417, 486] width 72 height 89
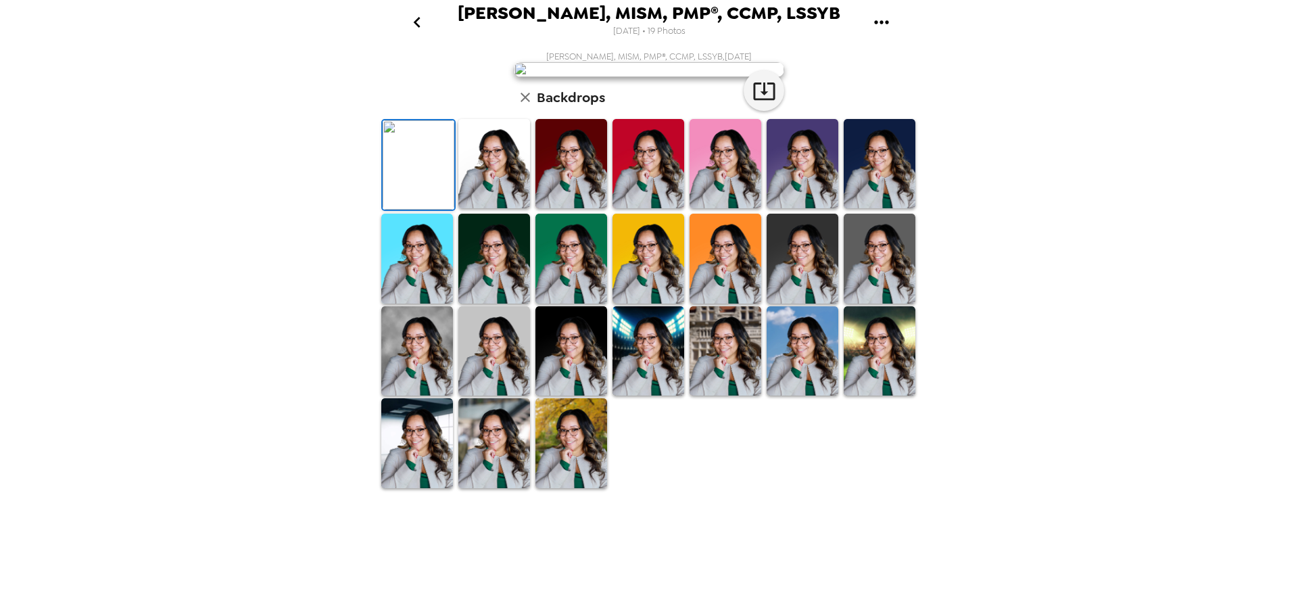
click at [501, 208] on img at bounding box center [494, 163] width 72 height 89
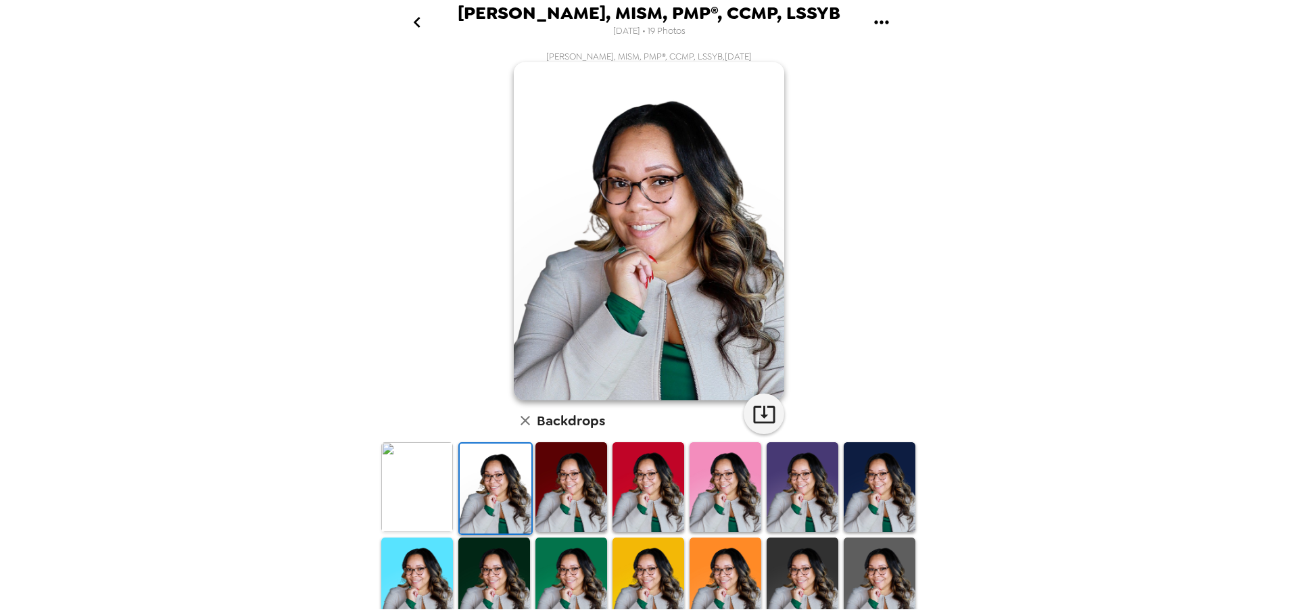
click at [873, 566] on img at bounding box center [879, 581] width 72 height 89
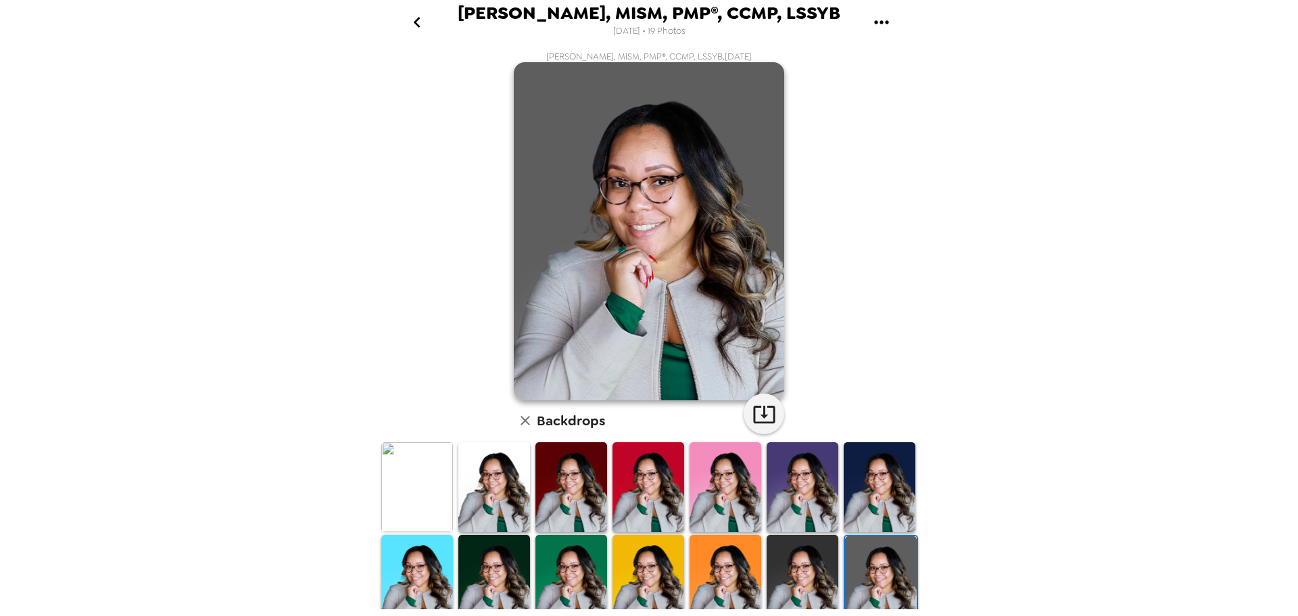
click at [811, 566] on img at bounding box center [802, 579] width 72 height 89
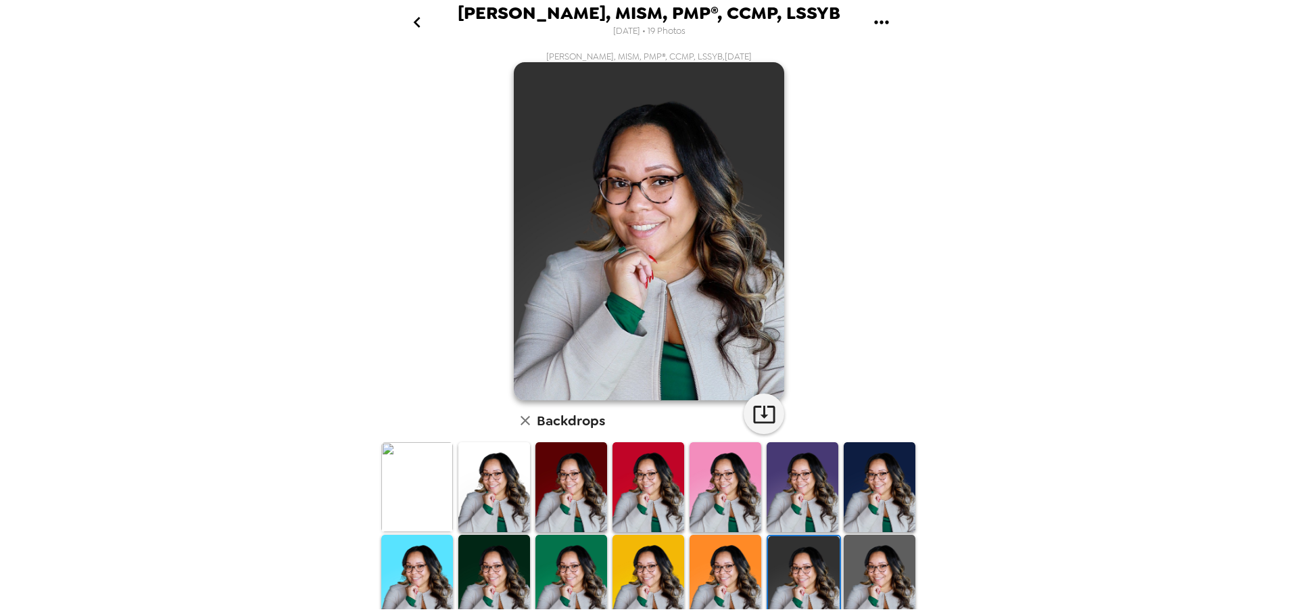
click at [863, 562] on img at bounding box center [879, 579] width 72 height 89
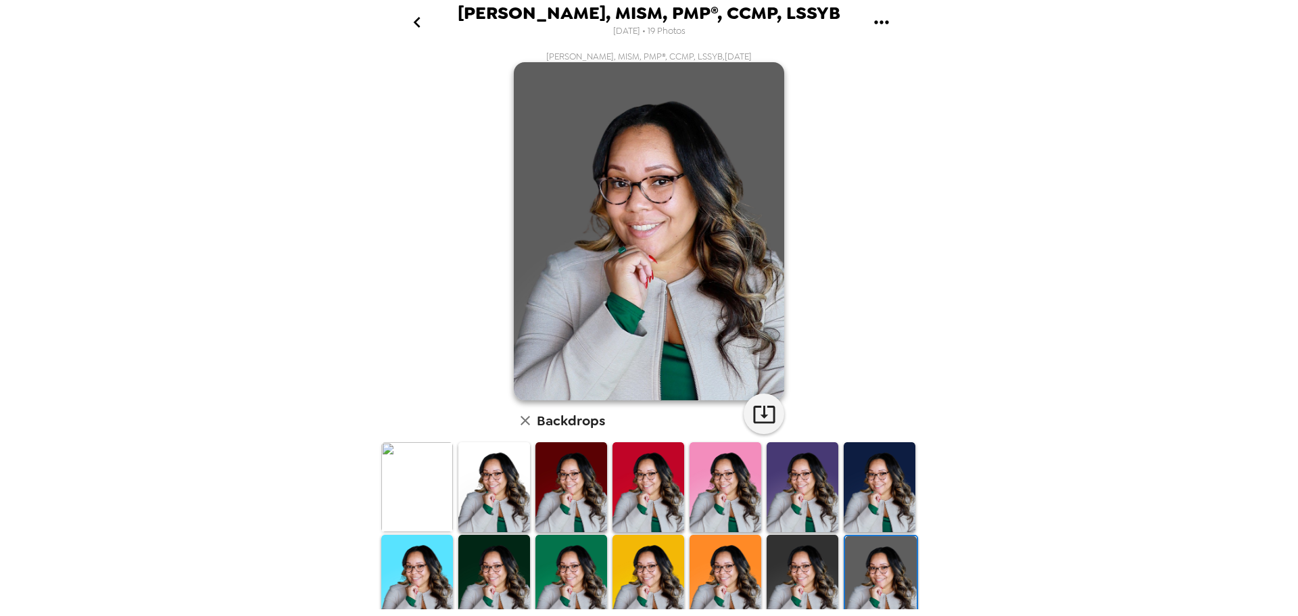
click at [814, 559] on img at bounding box center [802, 579] width 72 height 89
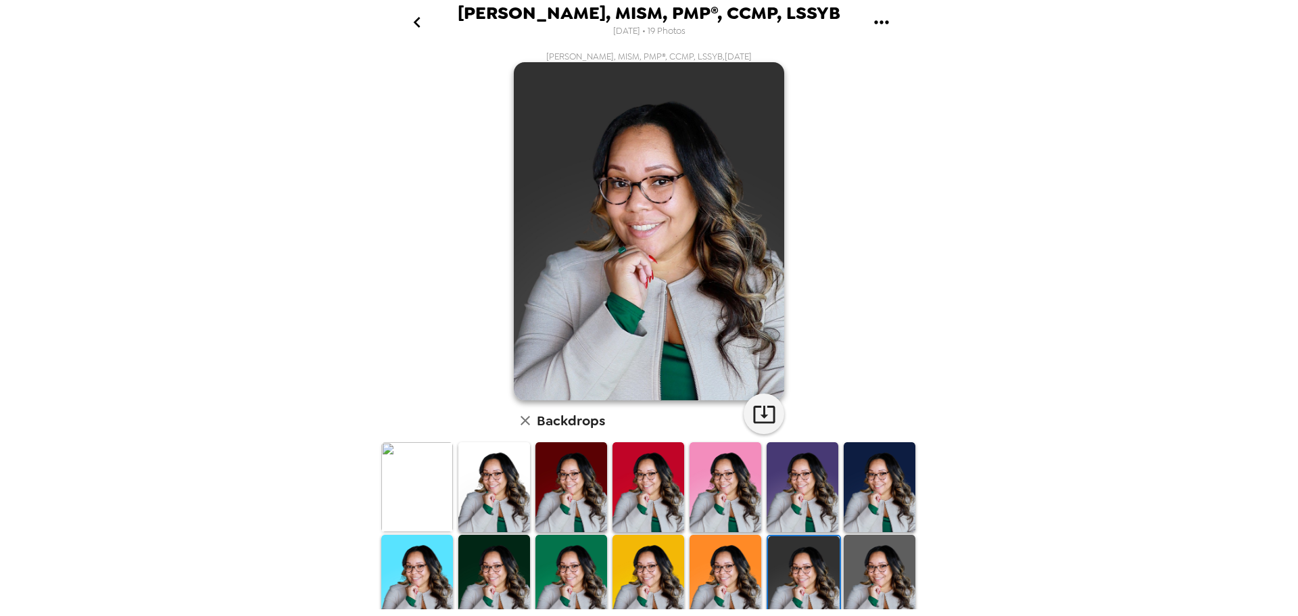
click at [491, 469] on img at bounding box center [494, 486] width 72 height 89
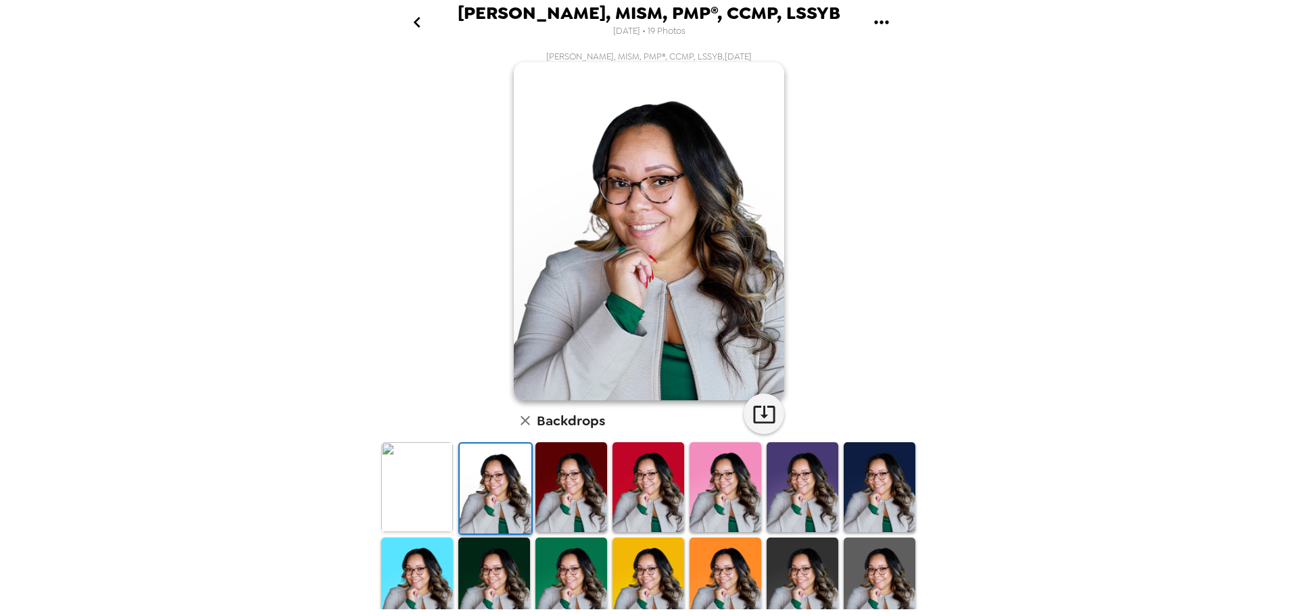
click at [790, 556] on img at bounding box center [802, 581] width 72 height 89
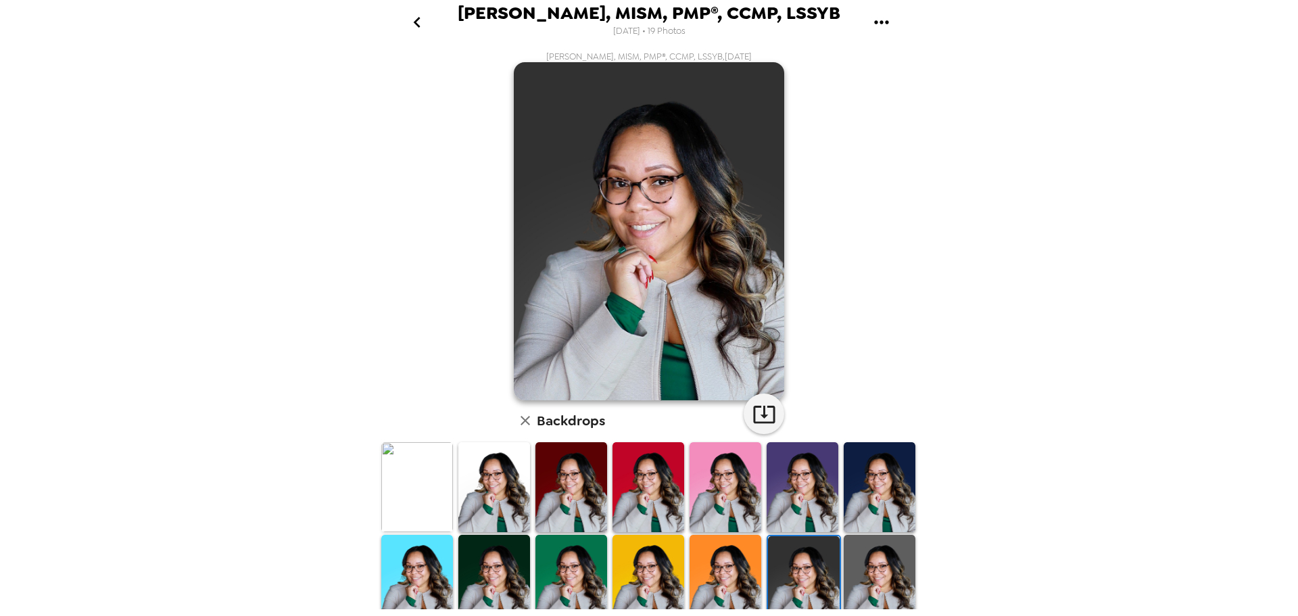
click at [490, 469] on img at bounding box center [494, 486] width 72 height 89
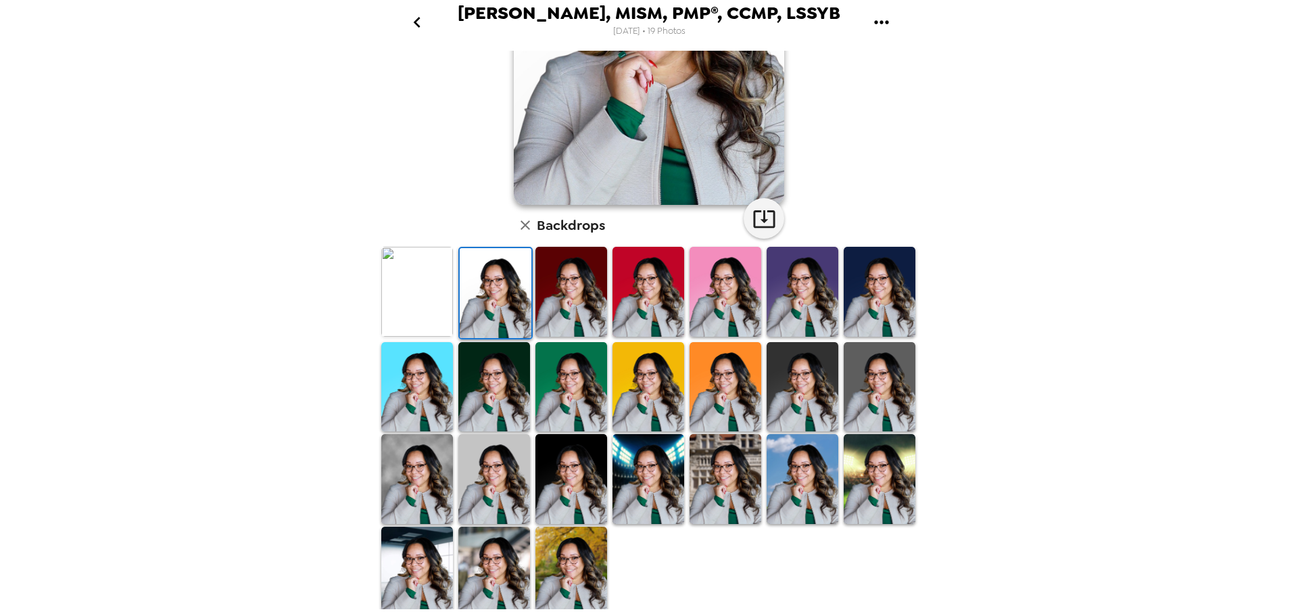
scroll to position [196, 0]
click at [417, 21] on icon "go back" at bounding box center [417, 22] width 22 height 22
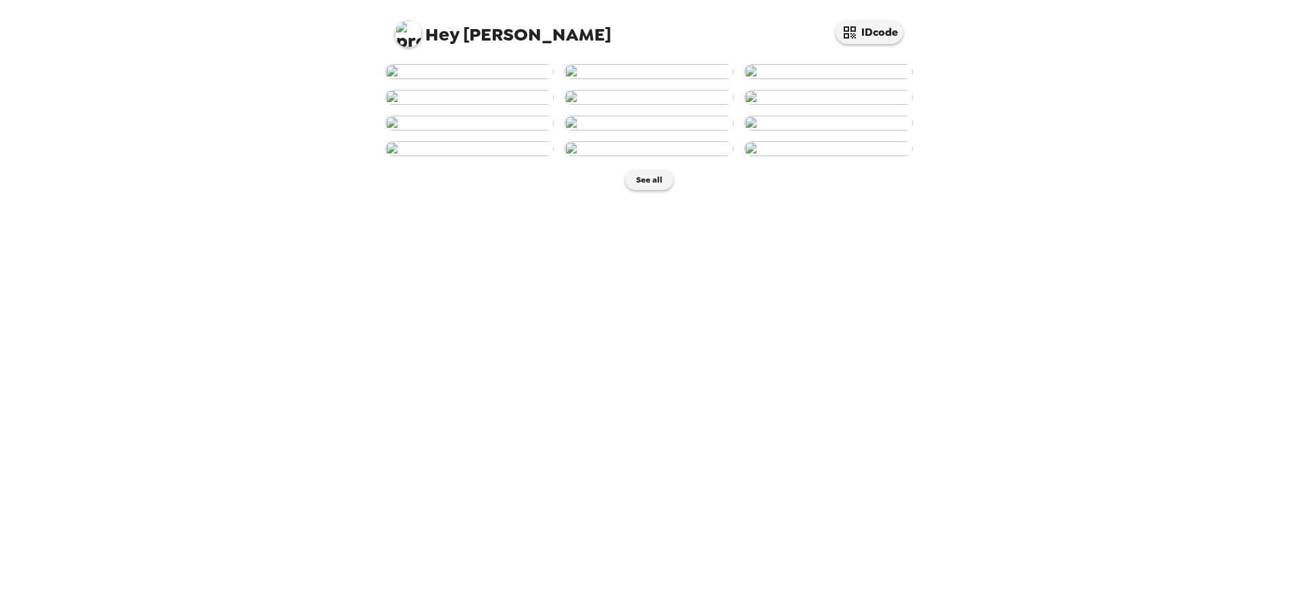
scroll to position [362, 0]
click at [637, 190] on button "See all" at bounding box center [649, 180] width 48 height 20
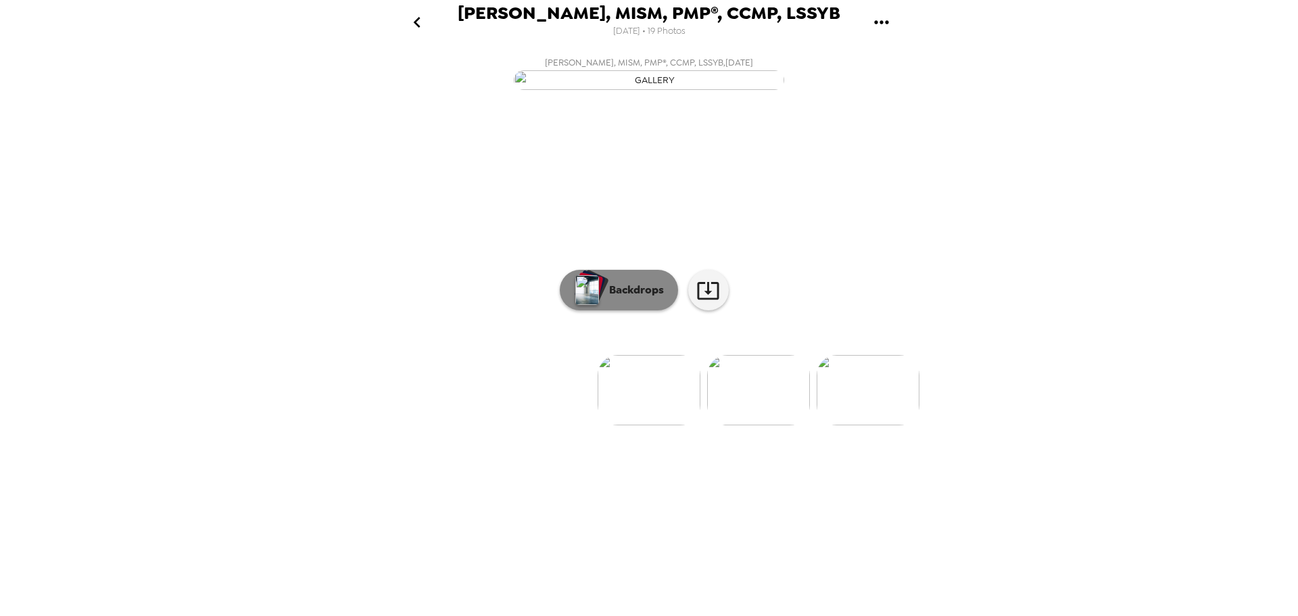
click at [638, 298] on p "Backdrops" at bounding box center [632, 290] width 61 height 16
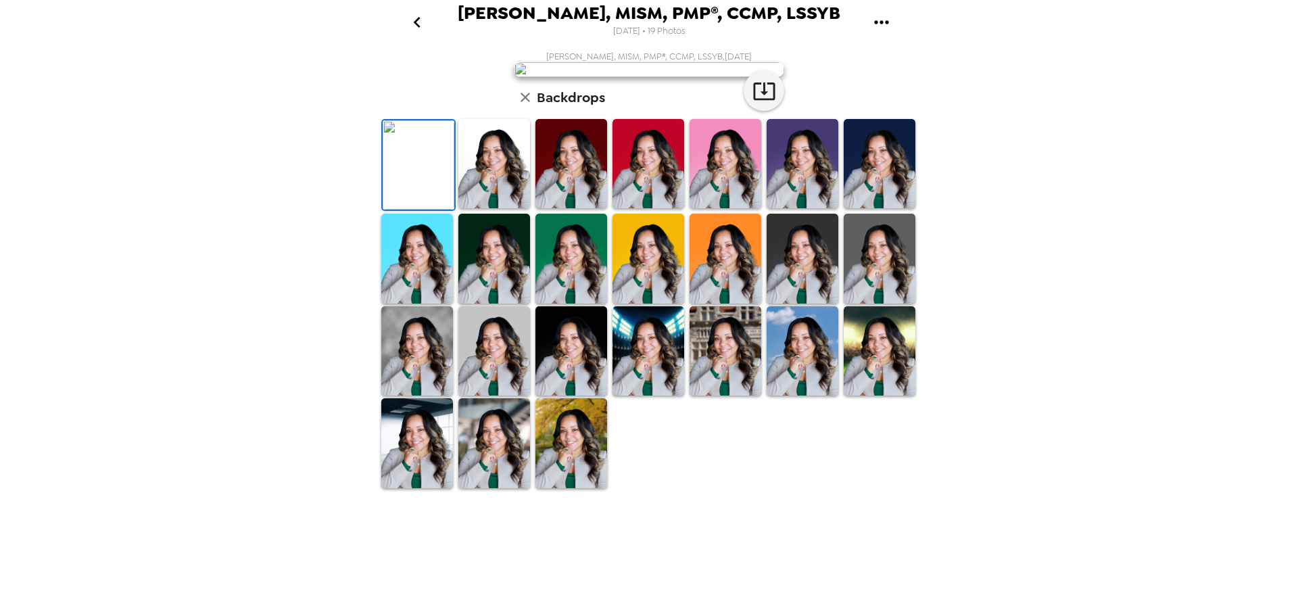
click at [501, 208] on img at bounding box center [494, 163] width 72 height 89
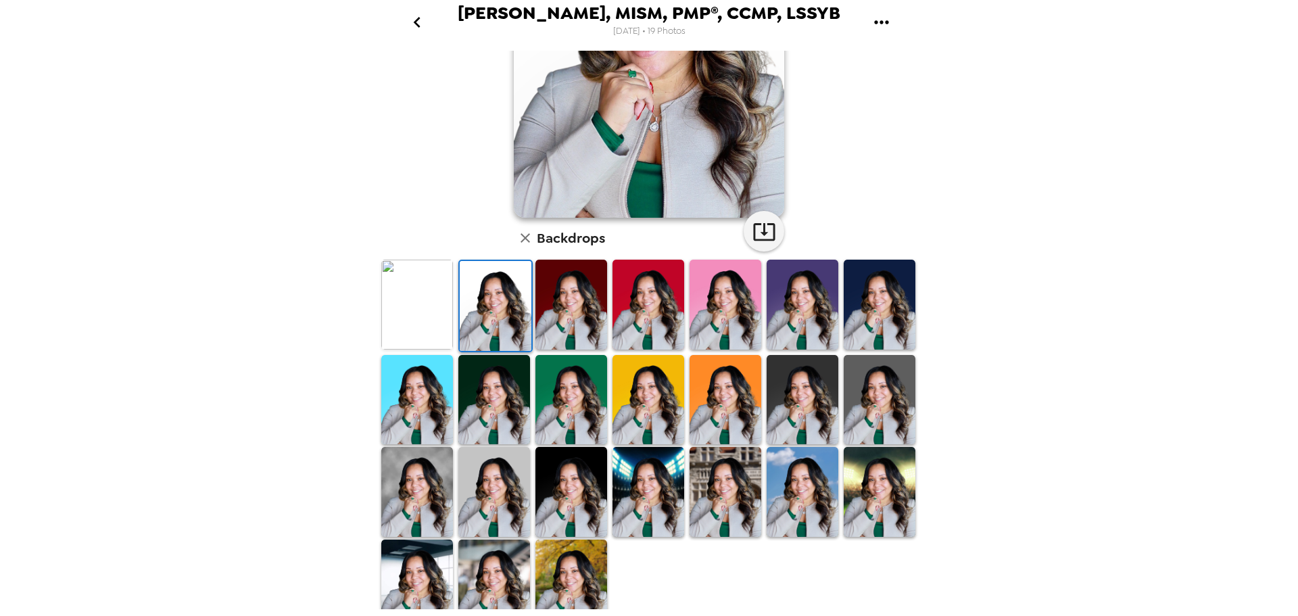
scroll to position [196, 0]
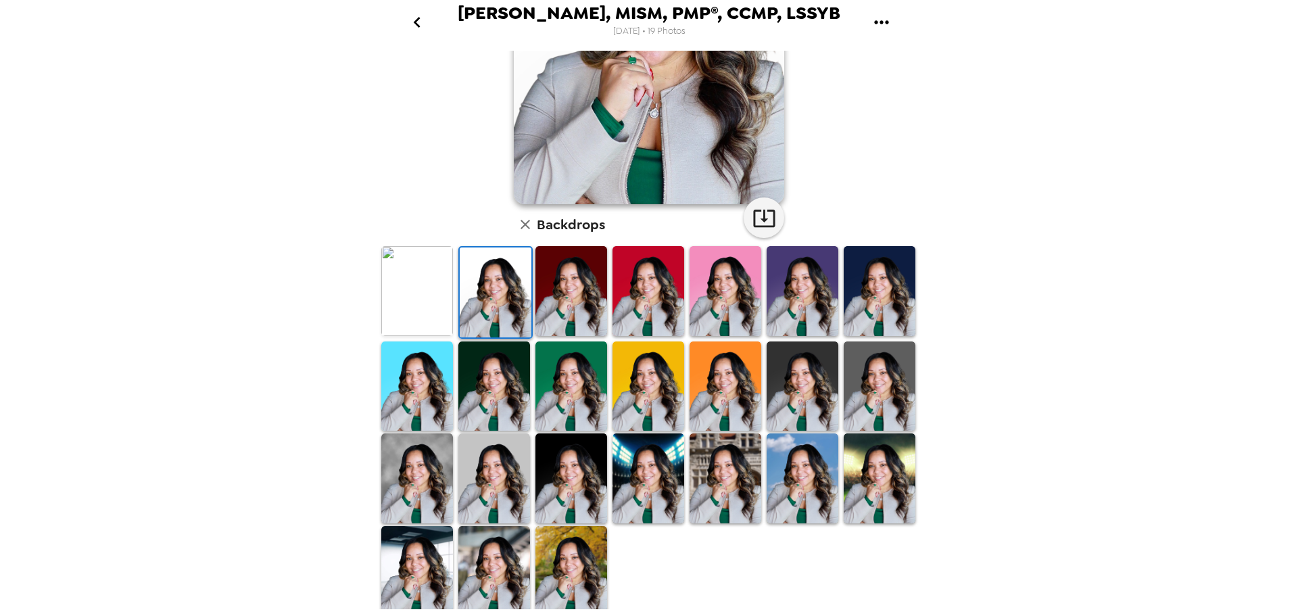
click at [799, 377] on img at bounding box center [802, 385] width 72 height 89
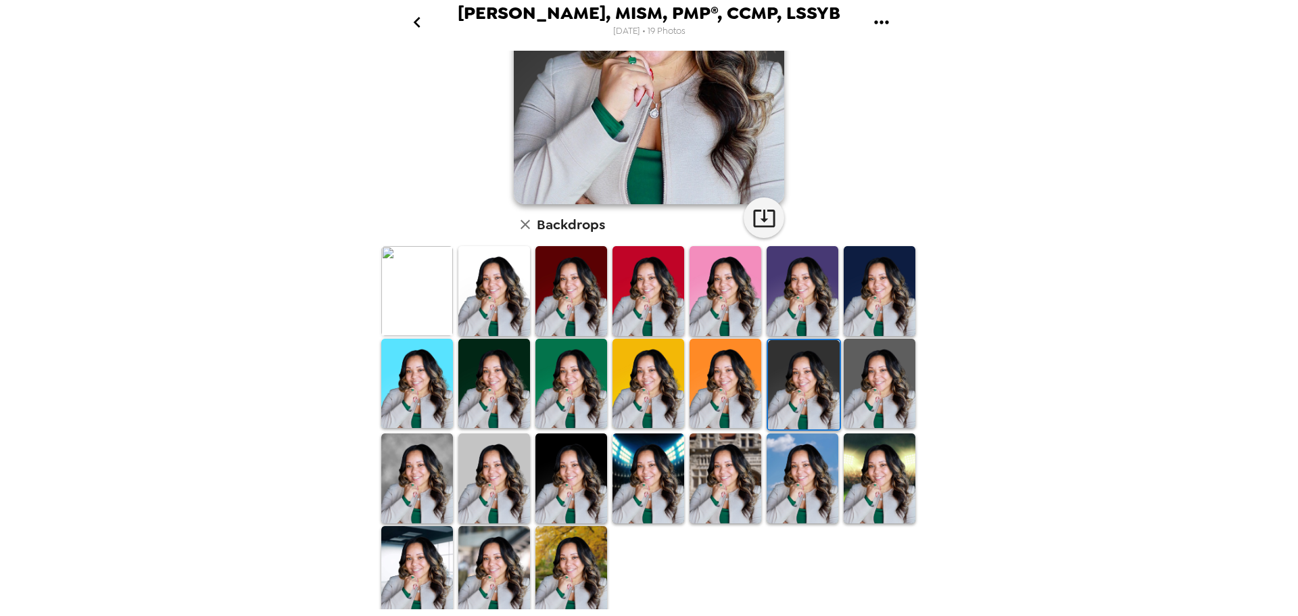
click at [506, 466] on img at bounding box center [494, 477] width 72 height 89
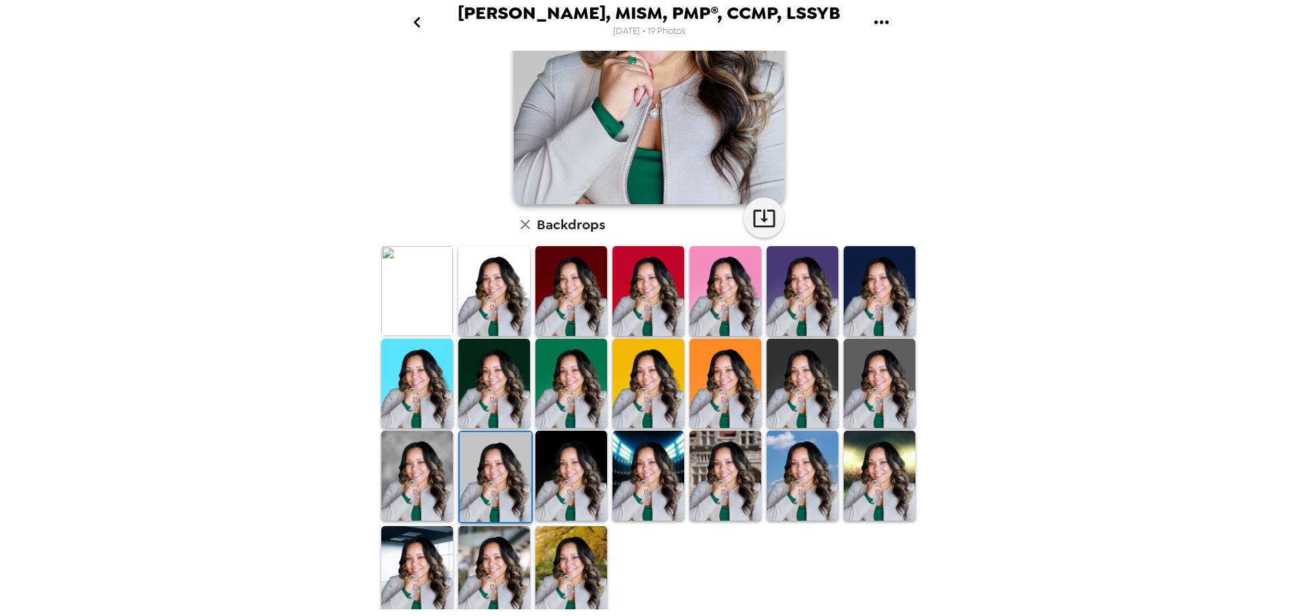
click at [433, 566] on img at bounding box center [417, 570] width 72 height 89
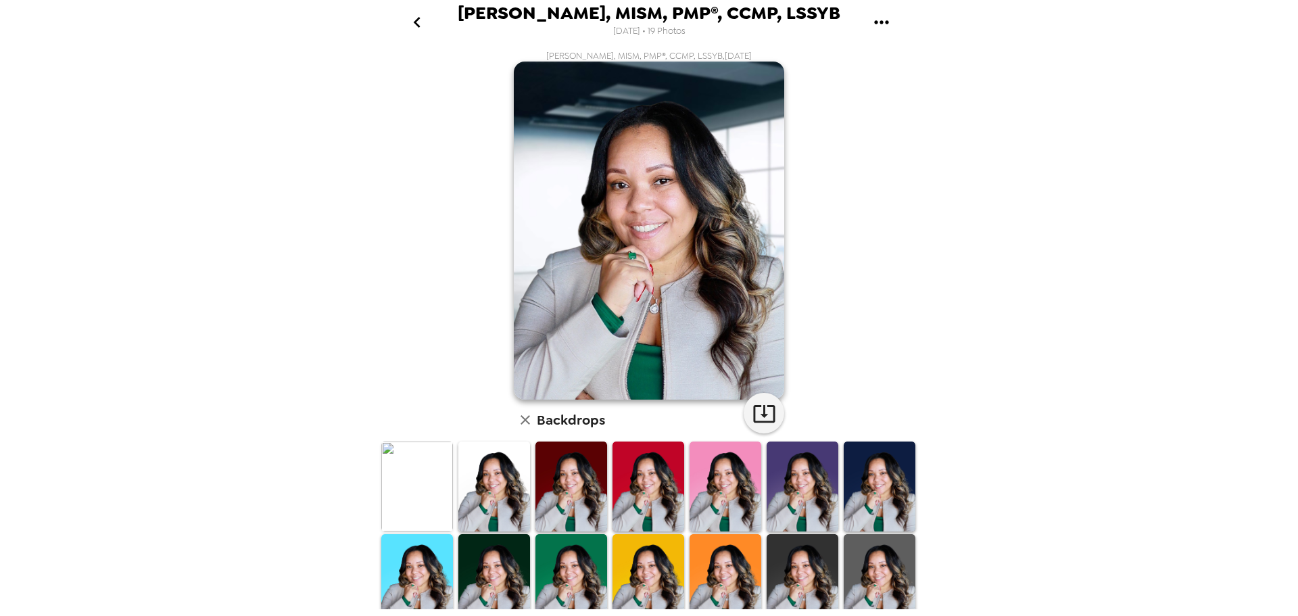
scroll to position [0, 0]
click at [862, 462] on img at bounding box center [879, 486] width 72 height 89
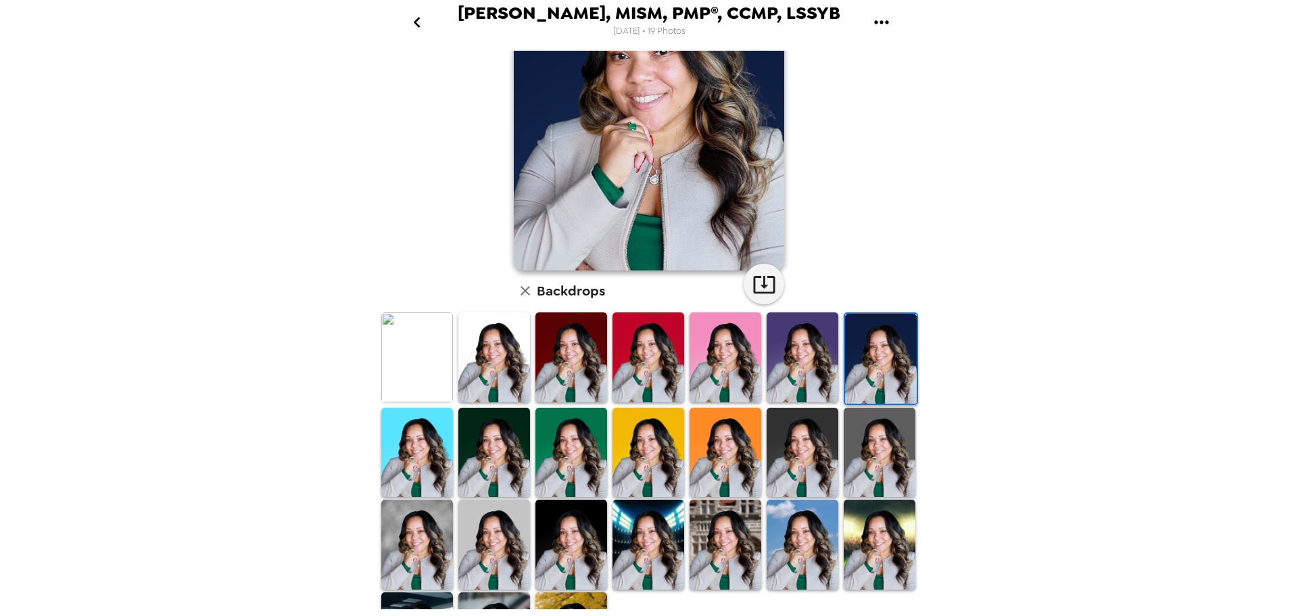
scroll to position [135, 0]
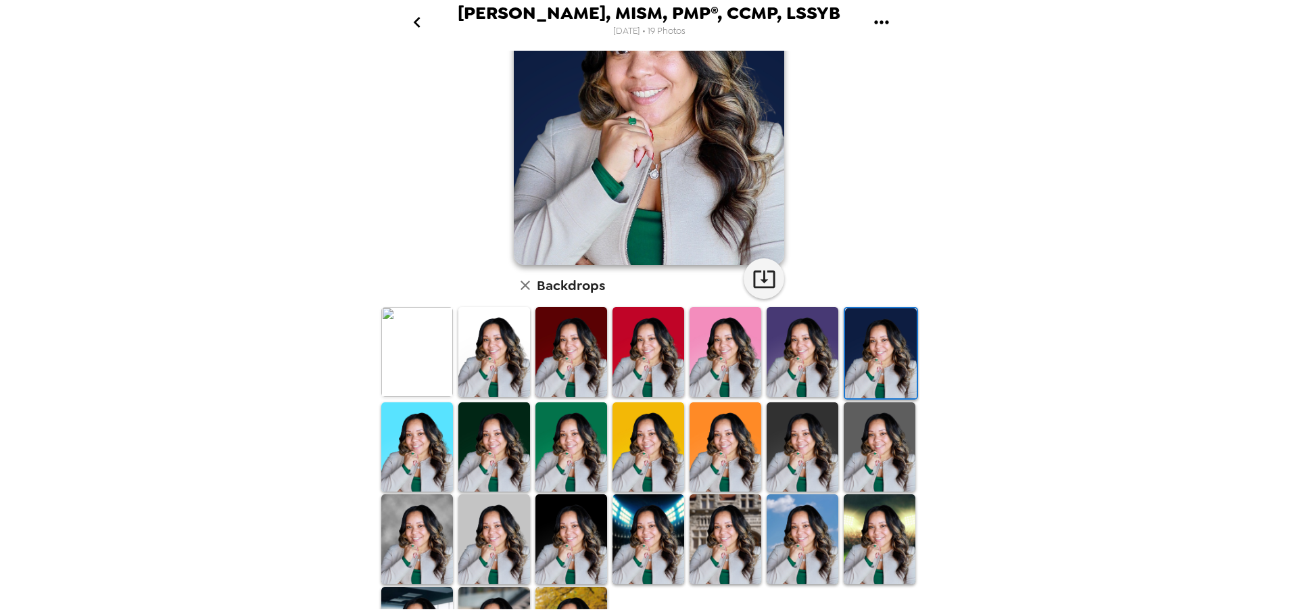
click at [423, 516] on img at bounding box center [417, 538] width 72 height 89
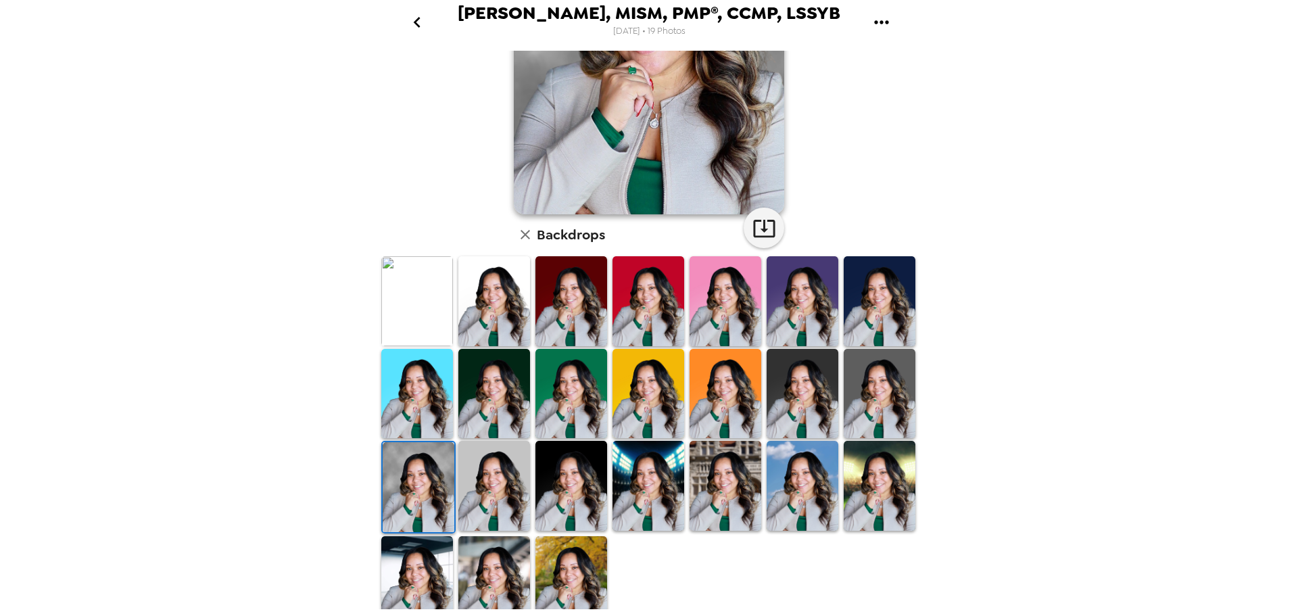
scroll to position [196, 0]
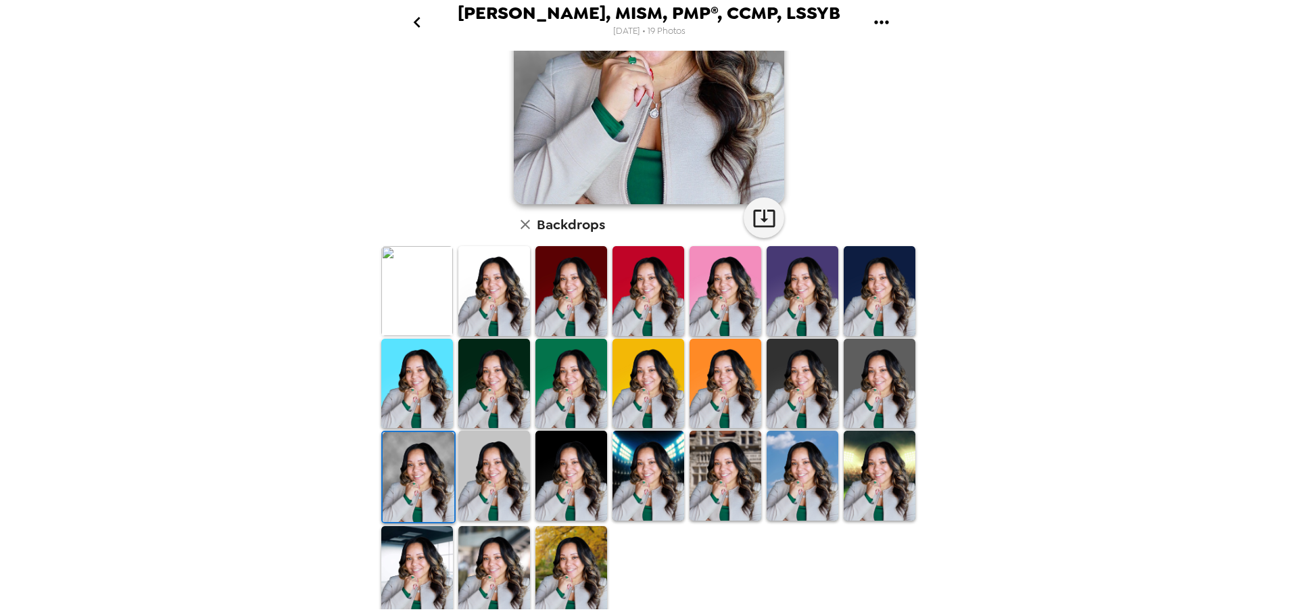
click at [497, 478] on img at bounding box center [494, 474] width 72 height 89
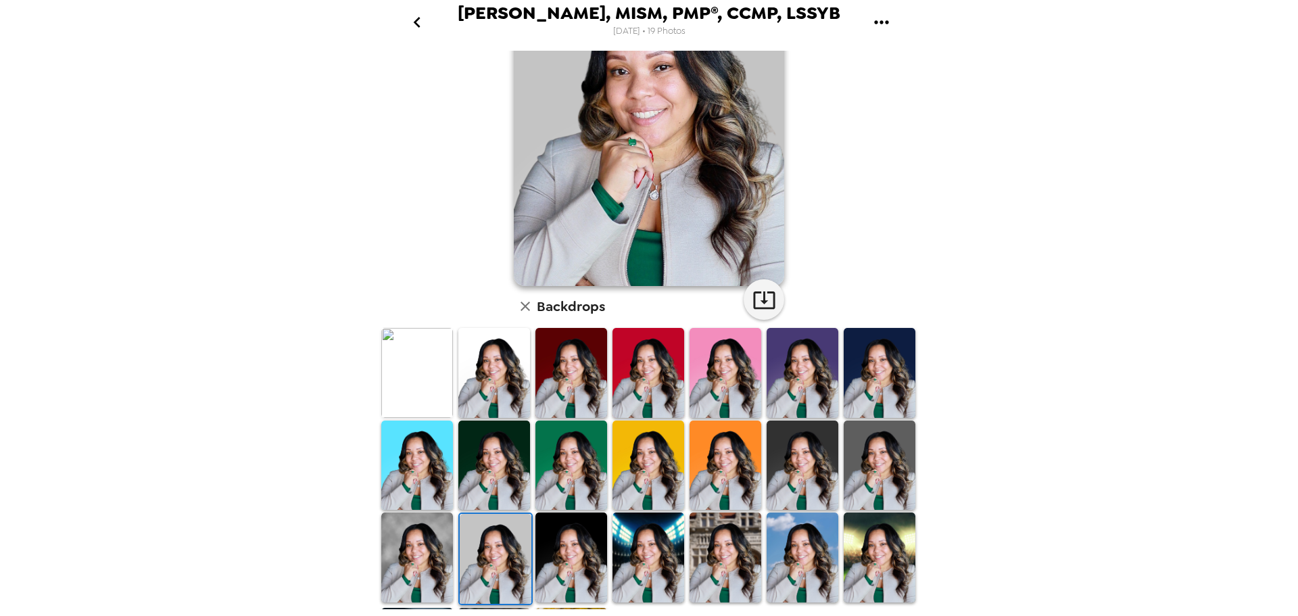
scroll to position [135, 0]
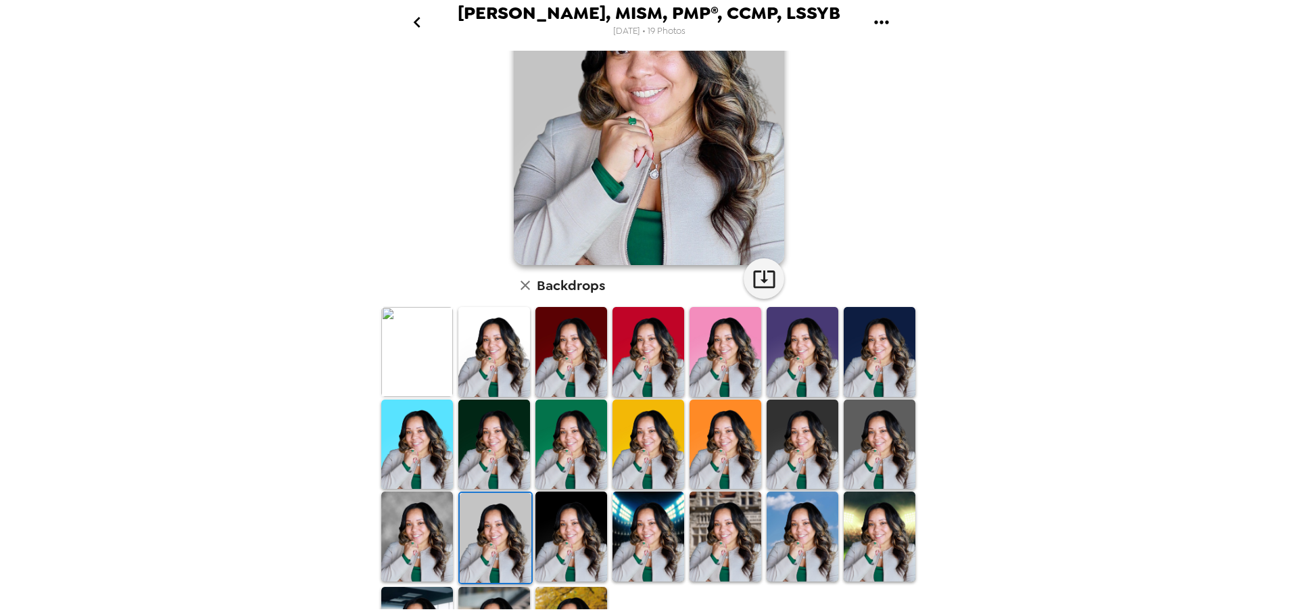
click at [591, 507] on img at bounding box center [571, 535] width 72 height 89
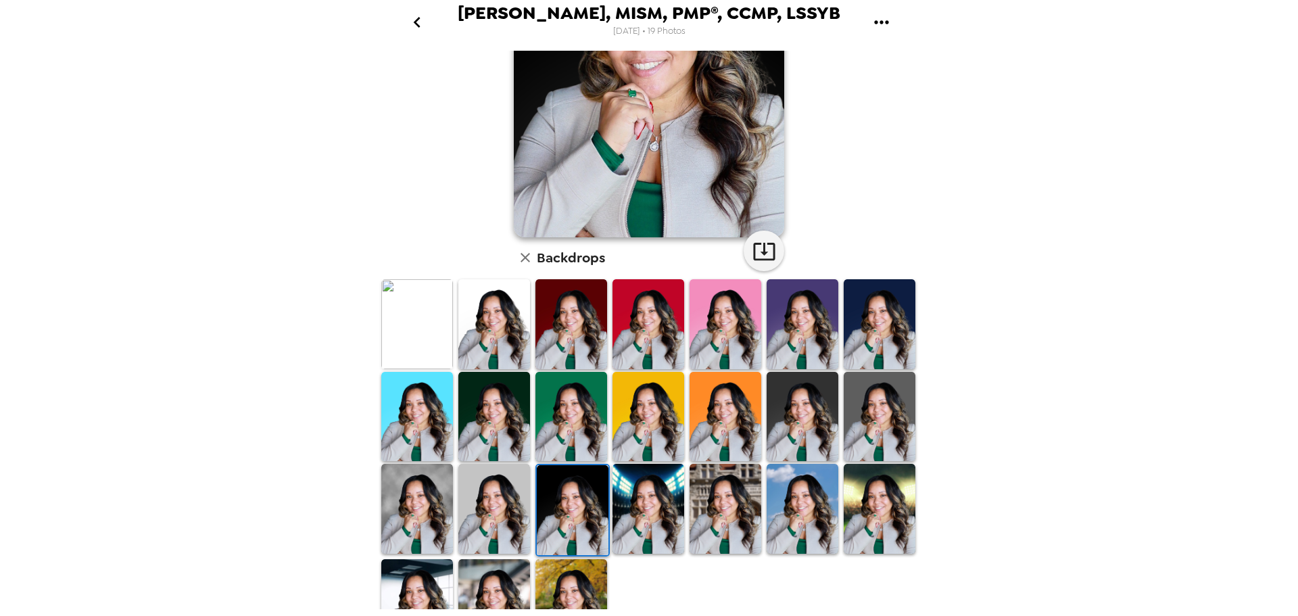
scroll to position [196, 0]
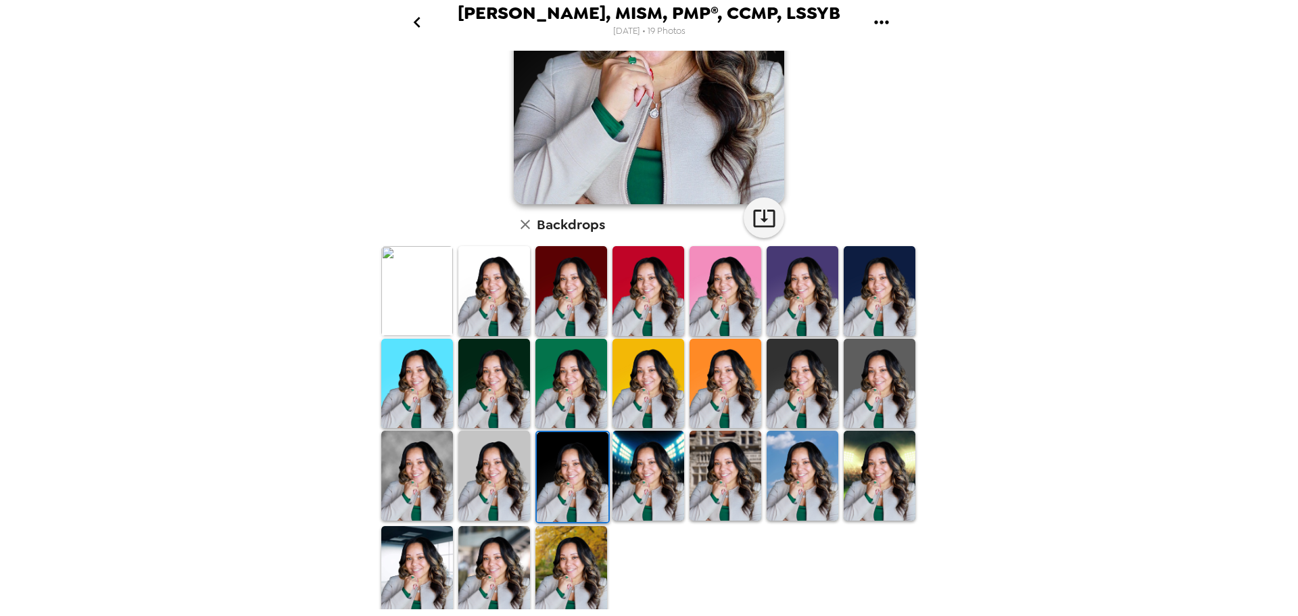
click at [495, 314] on img at bounding box center [494, 290] width 72 height 89
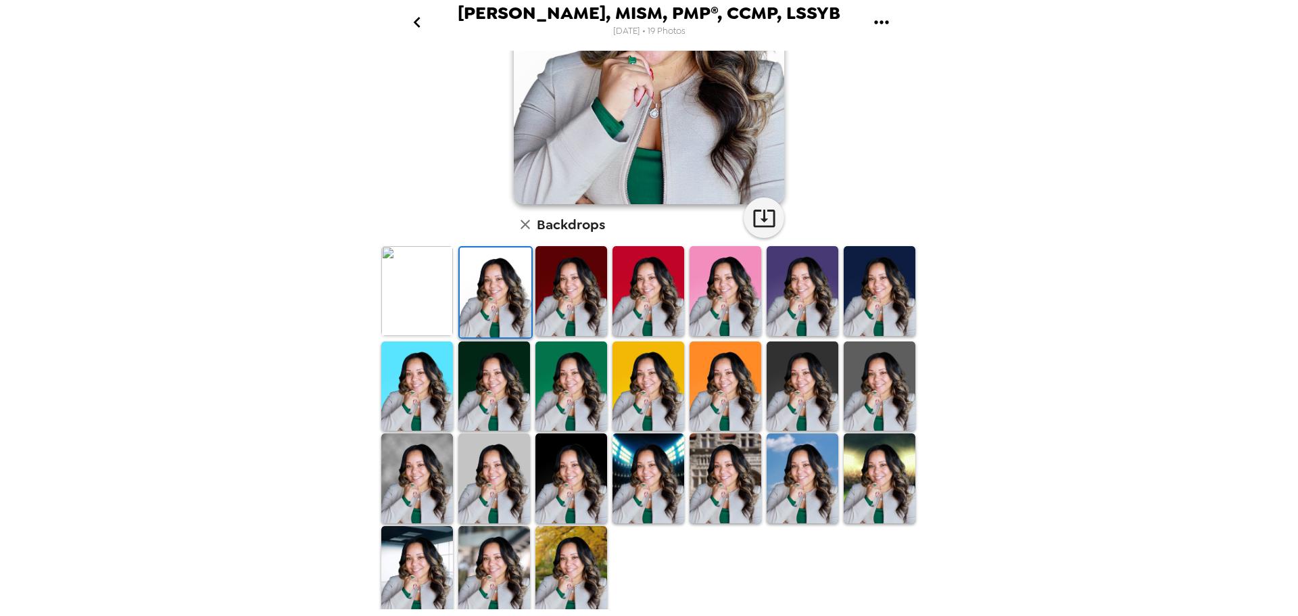
click at [491, 497] on img at bounding box center [494, 477] width 72 height 89
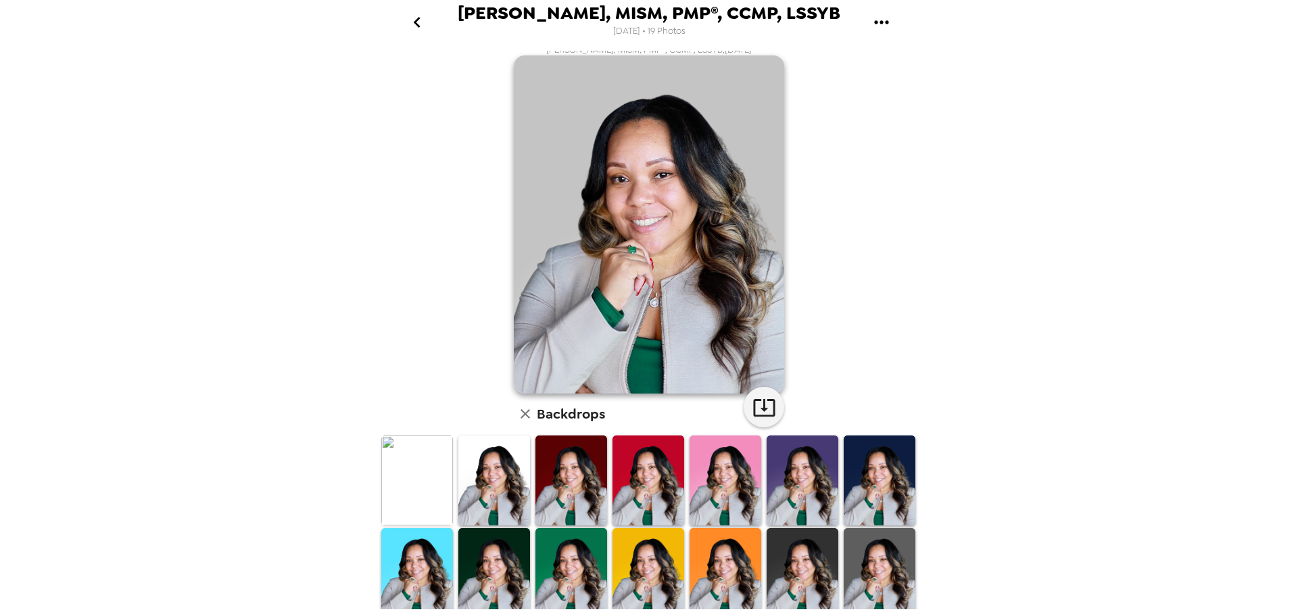
scroll to position [0, 0]
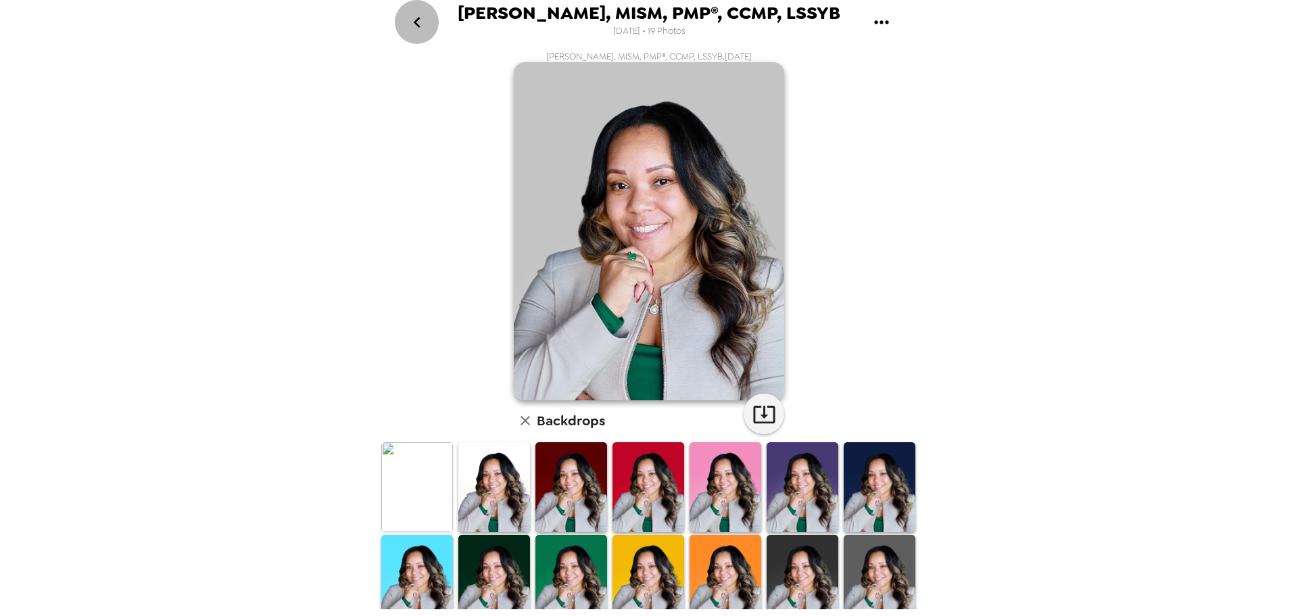
click at [428, 21] on button "go back" at bounding box center [417, 22] width 44 height 44
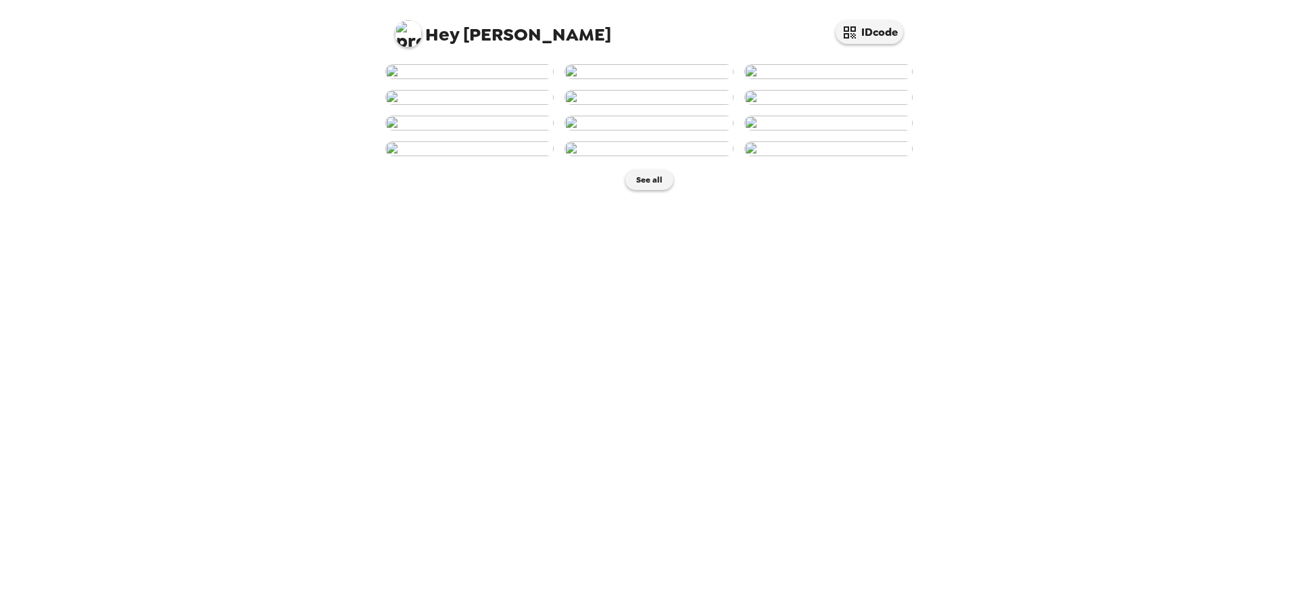
click at [476, 79] on img at bounding box center [469, 71] width 168 height 15
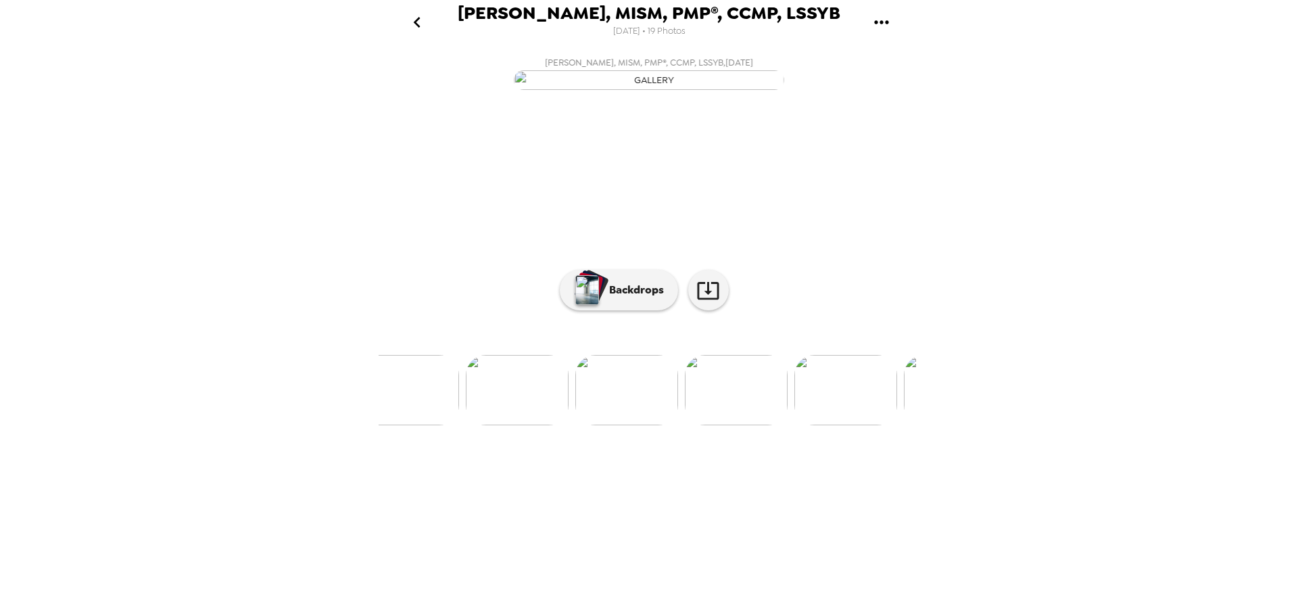
scroll to position [0, 1198]
click at [893, 425] on img at bounding box center [873, 390] width 103 height 70
click at [551, 310] on div "Backdrops" at bounding box center [648, 290] width 541 height 41
click at [568, 310] on button "Backdrops" at bounding box center [619, 290] width 118 height 41
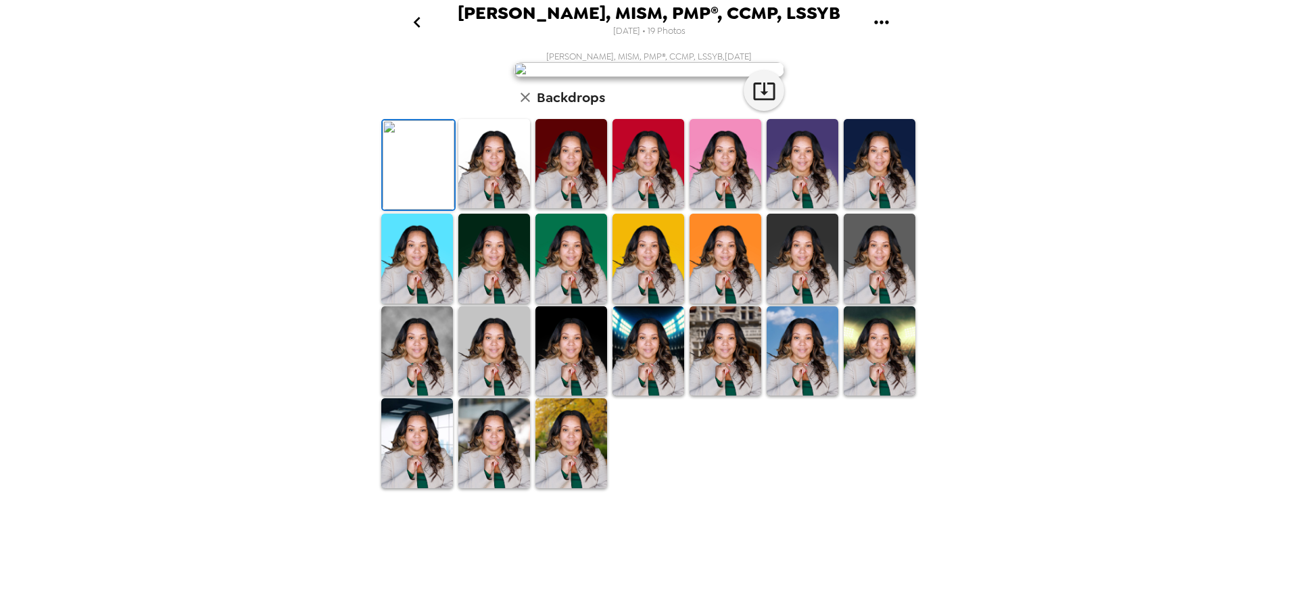
scroll to position [197, 0]
click at [495, 395] on img at bounding box center [494, 350] width 72 height 89
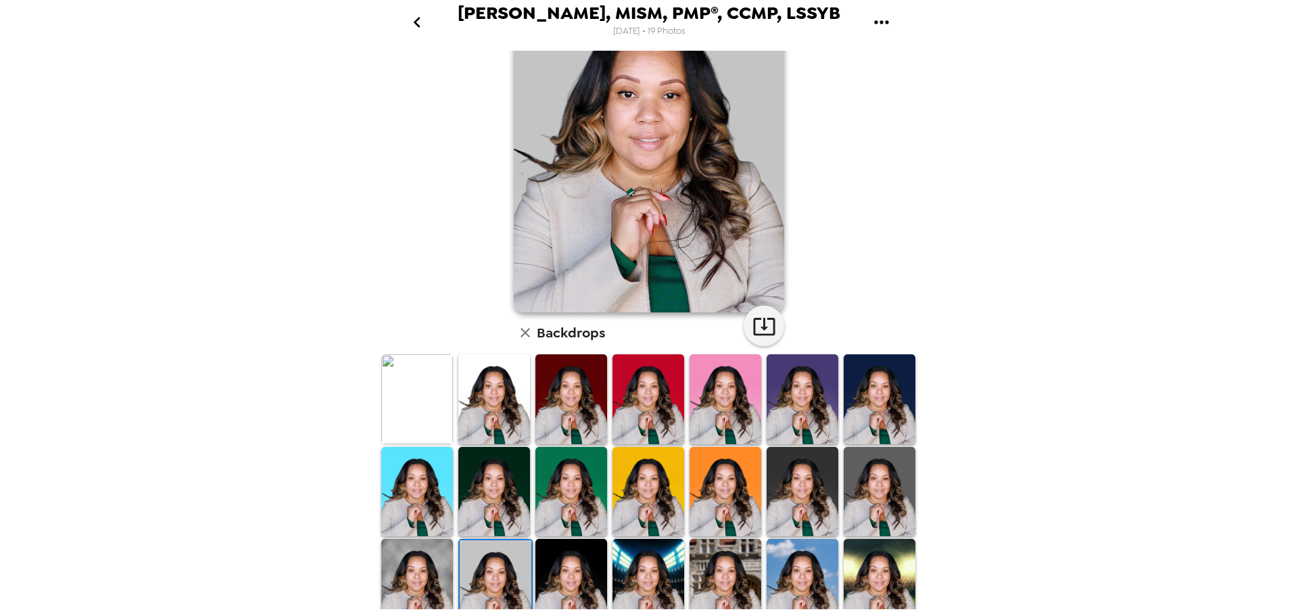
scroll to position [0, 0]
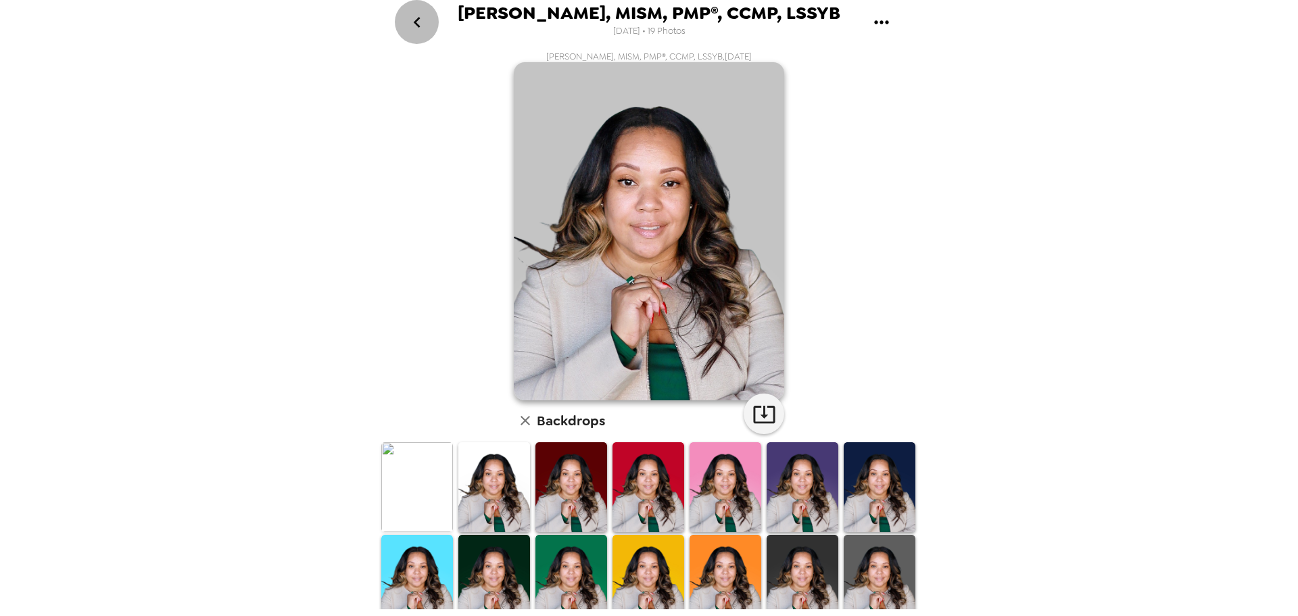
click at [412, 28] on icon "go back" at bounding box center [417, 22] width 22 height 22
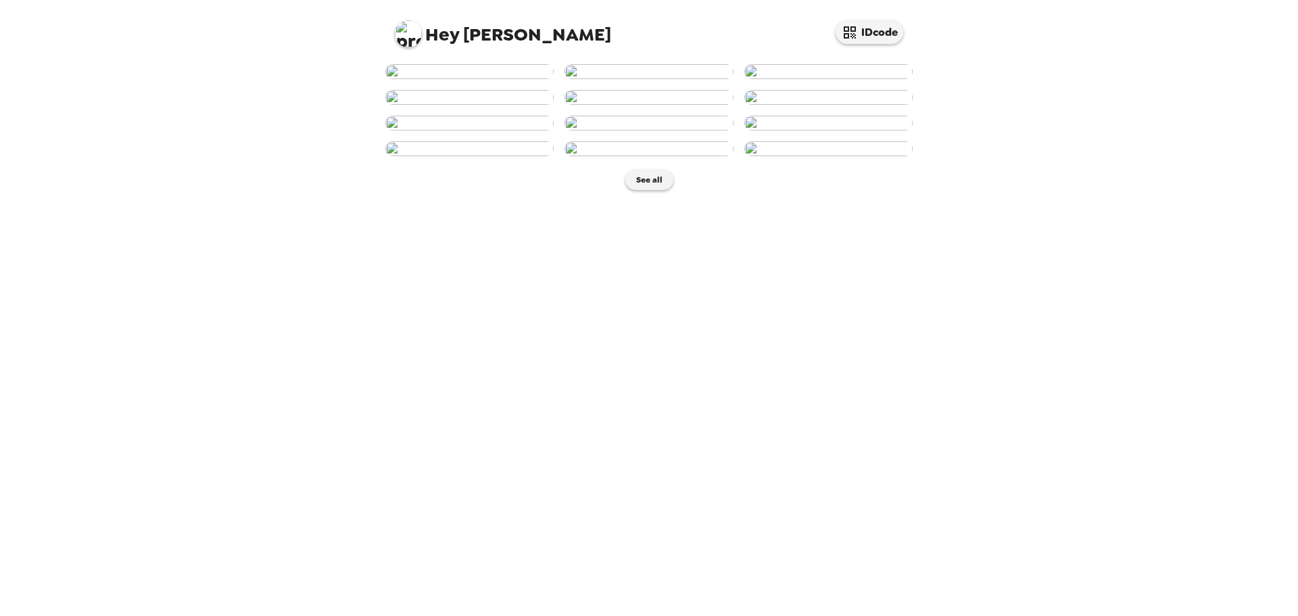
scroll to position [362, 0]
click at [630, 190] on button "See all" at bounding box center [649, 180] width 48 height 20
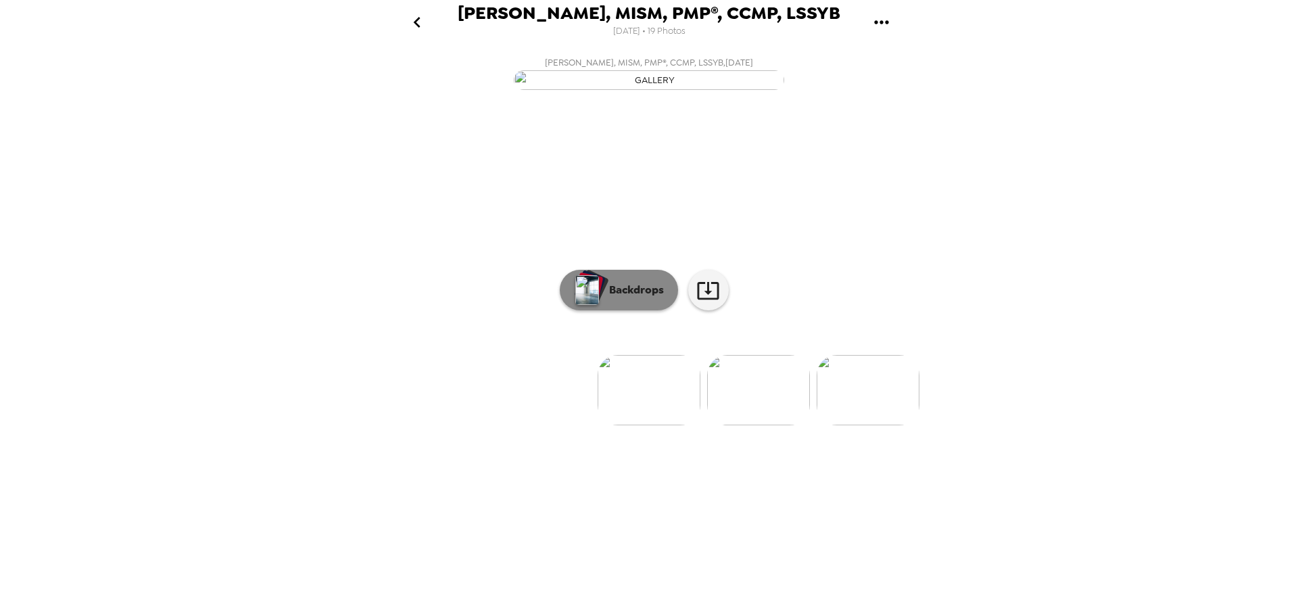
click at [611, 298] on p "Backdrops" at bounding box center [632, 290] width 61 height 16
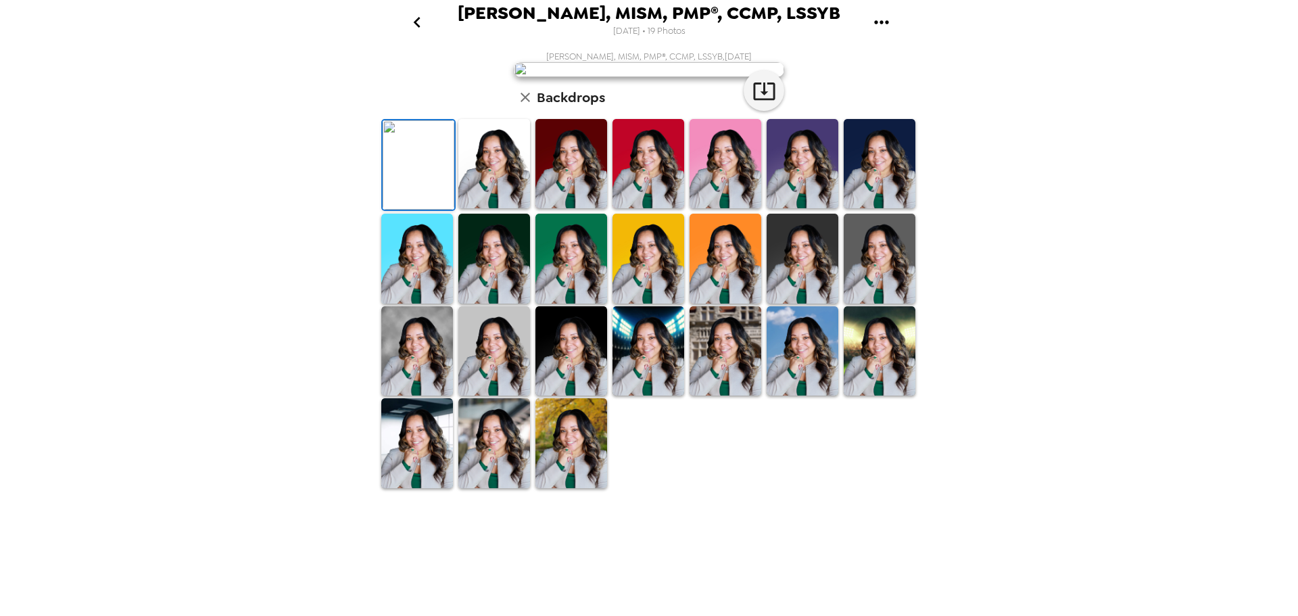
scroll to position [196, 0]
click at [485, 395] on img at bounding box center [494, 350] width 72 height 89
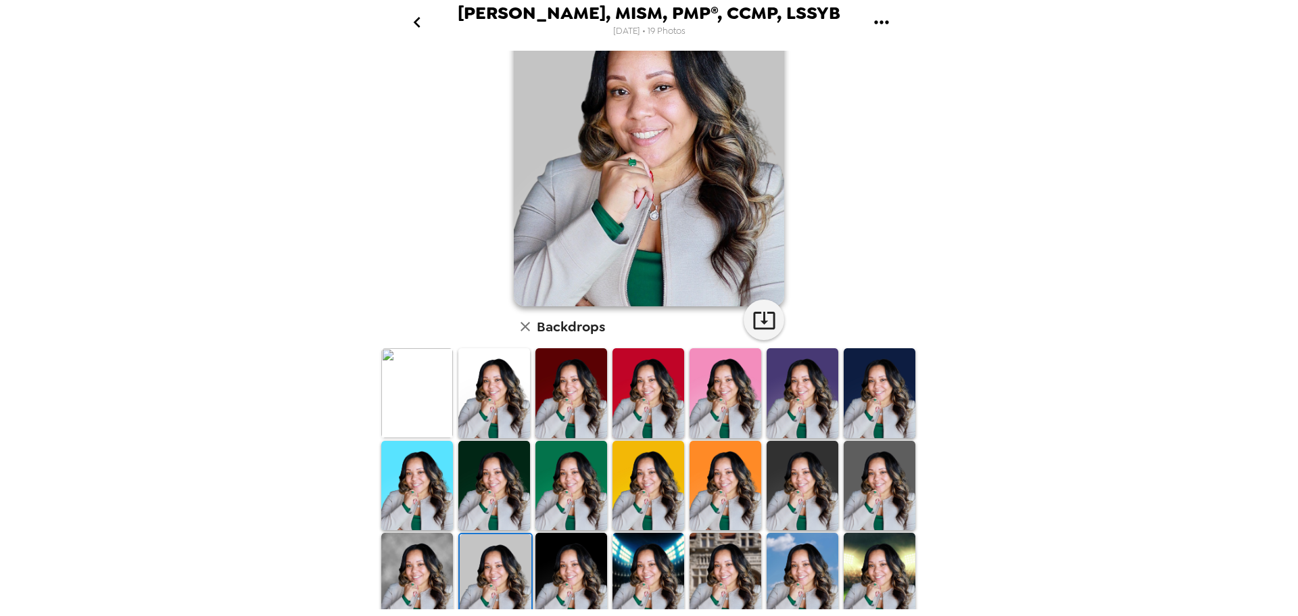
scroll to position [51, 0]
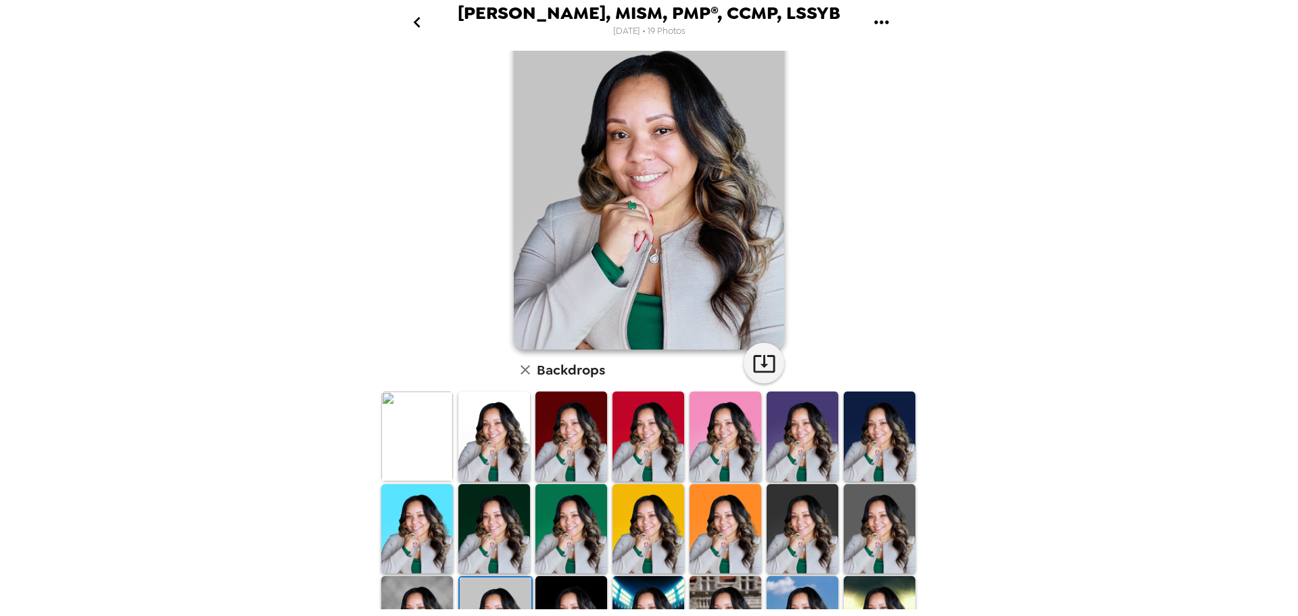
click at [416, 20] on icon "go back" at bounding box center [416, 22] width 7 height 11
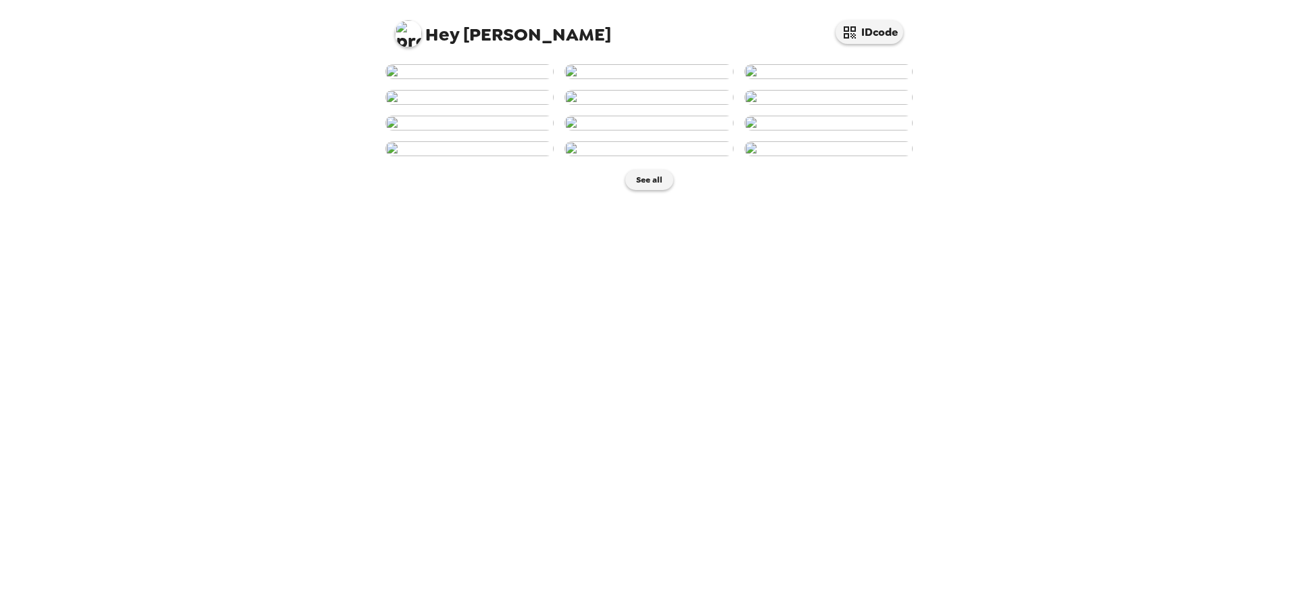
scroll to position [362, 0]
click at [640, 190] on button "See all" at bounding box center [649, 180] width 48 height 20
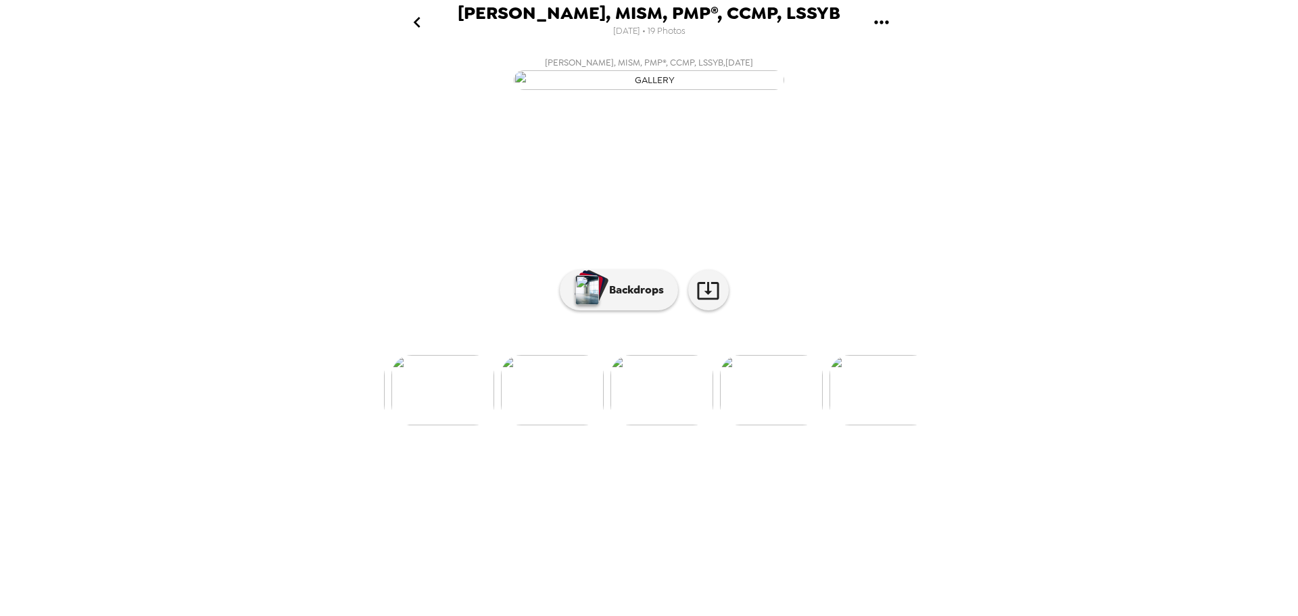
click at [891, 425] on img at bounding box center [880, 390] width 103 height 70
click at [633, 310] on button "Backdrops" at bounding box center [619, 290] width 118 height 41
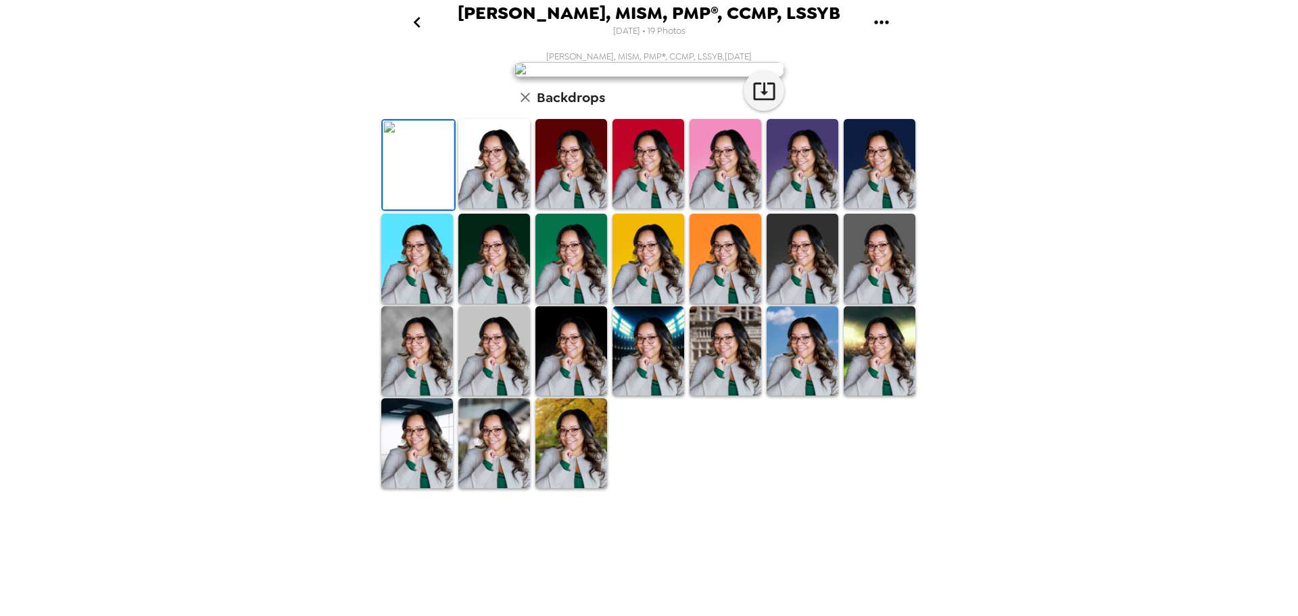
scroll to position [197, 0]
click at [514, 395] on img at bounding box center [494, 350] width 72 height 89
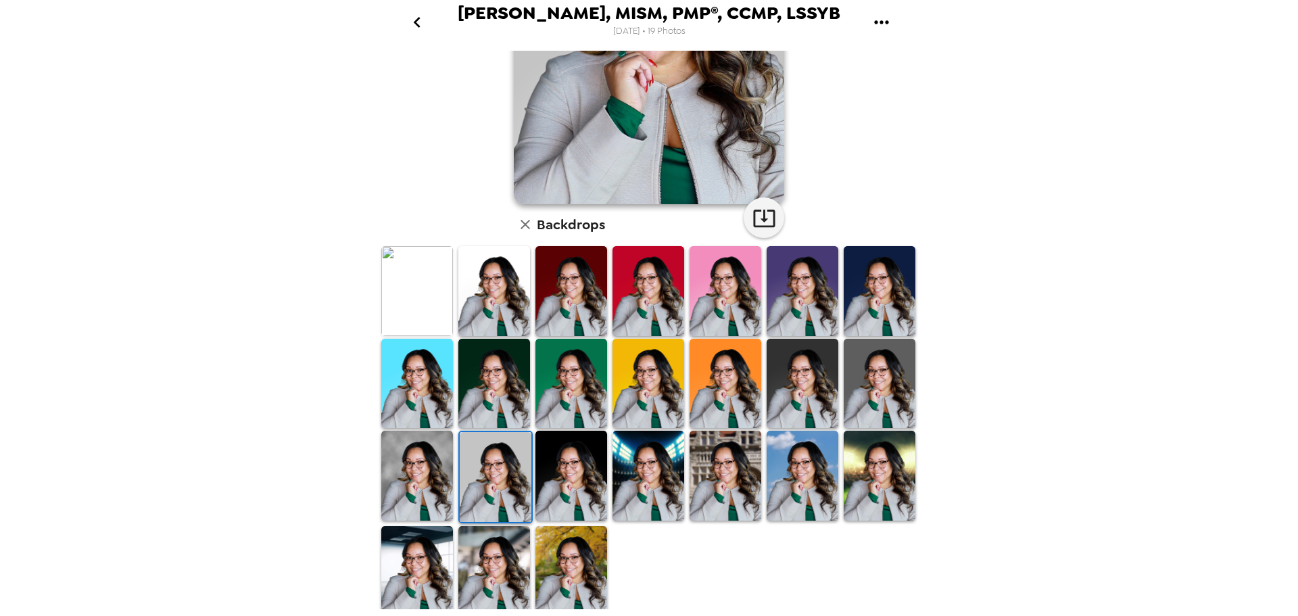
scroll to position [0, 0]
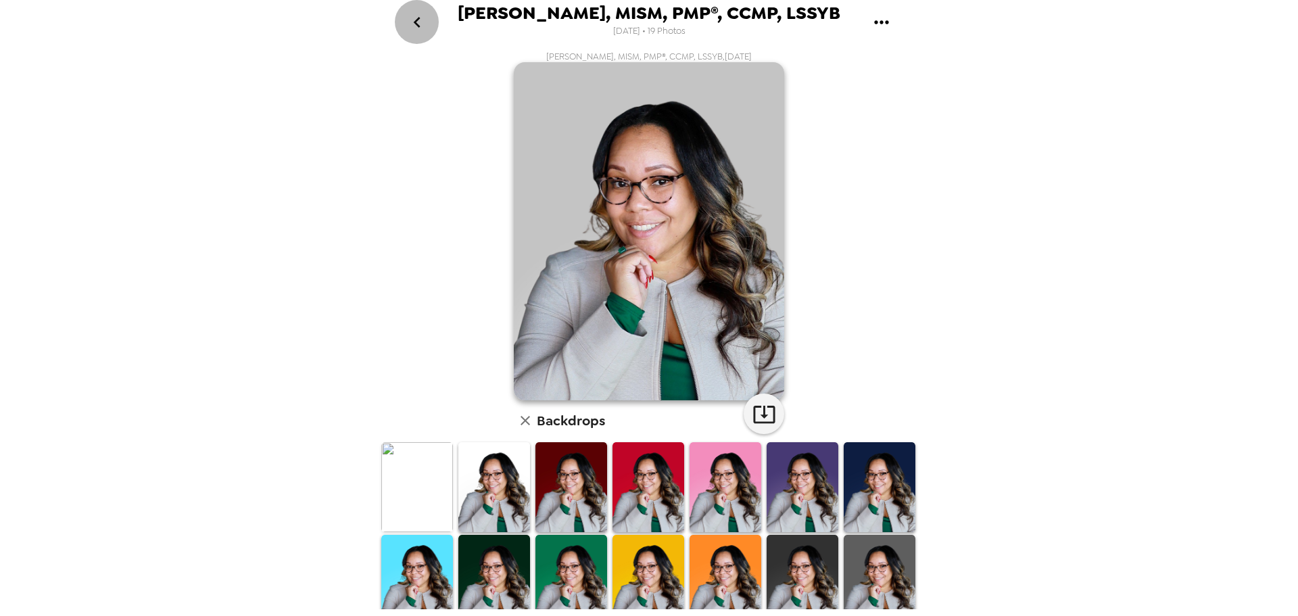
click at [412, 25] on icon "go back" at bounding box center [417, 22] width 22 height 22
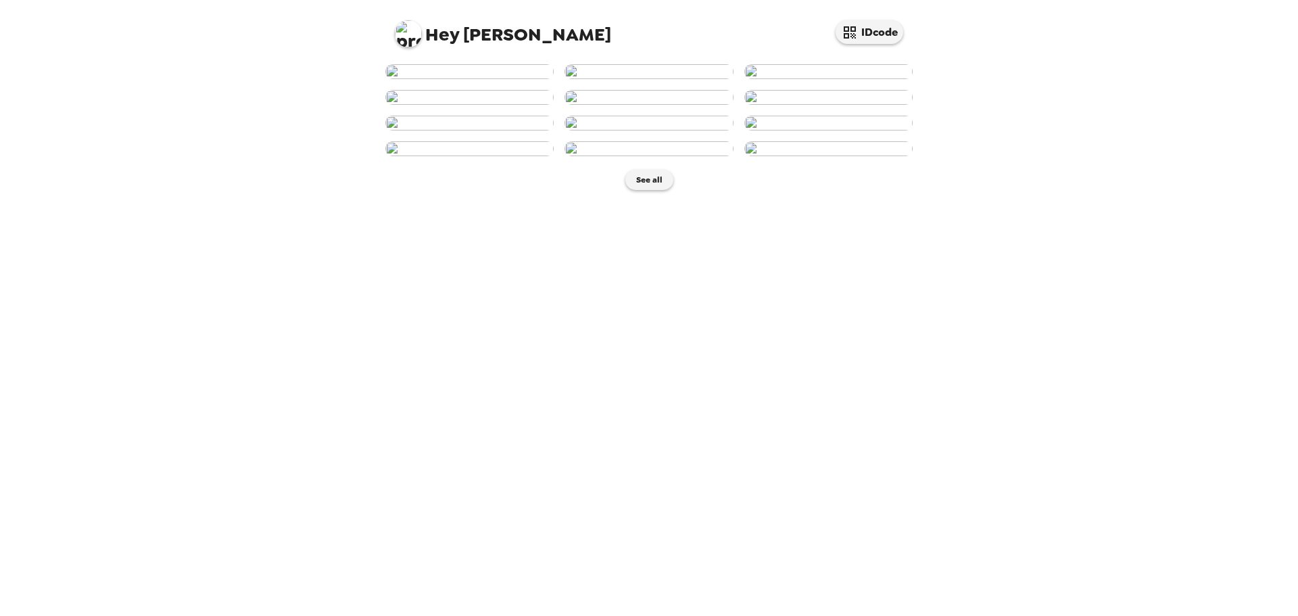
scroll to position [135, 0]
click at [511, 130] on img at bounding box center [469, 123] width 168 height 15
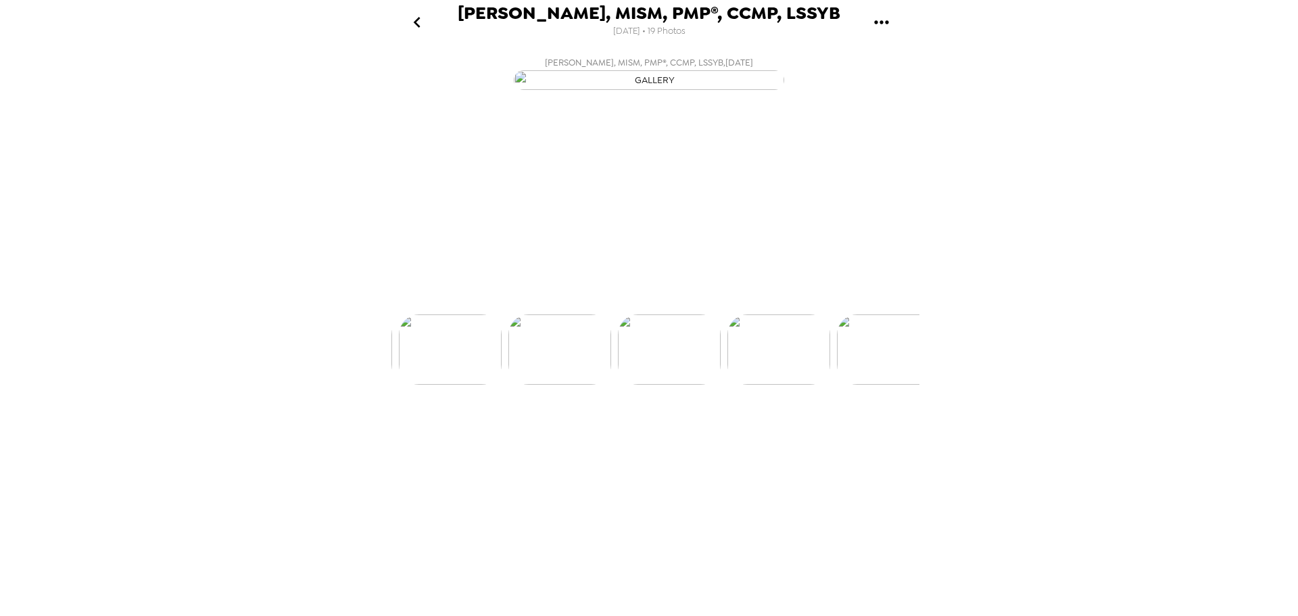
scroll to position [0, 655]
click at [610, 298] on p "Backdrops" at bounding box center [632, 290] width 61 height 16
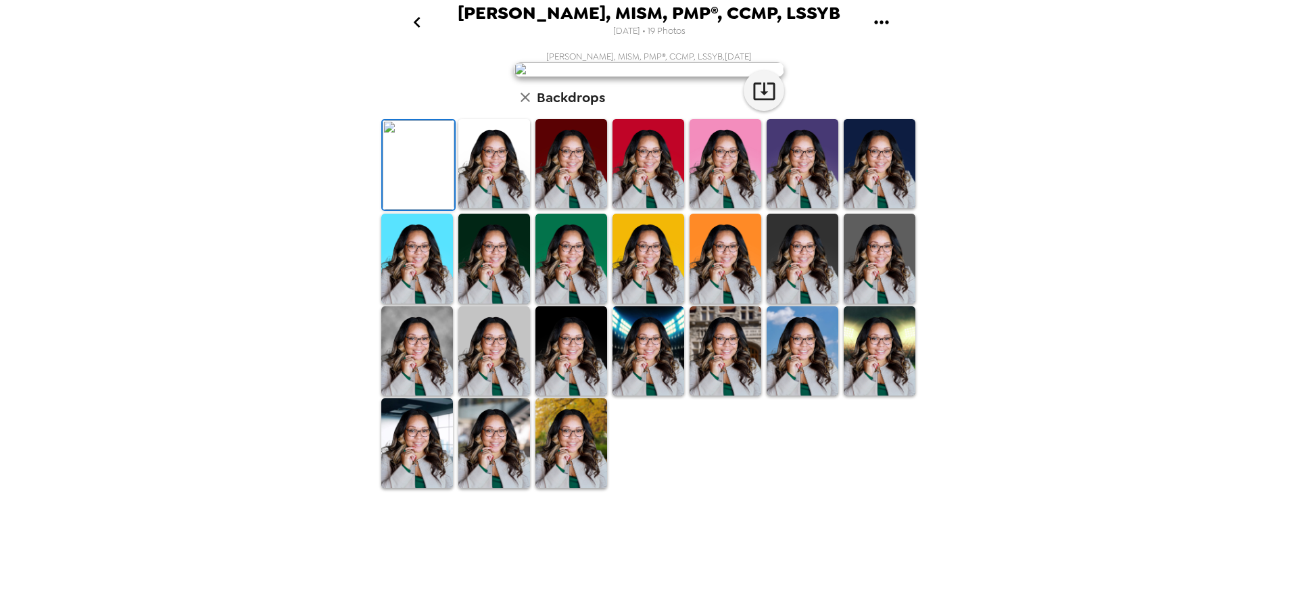
scroll to position [196, 0]
click at [471, 395] on img at bounding box center [494, 350] width 72 height 89
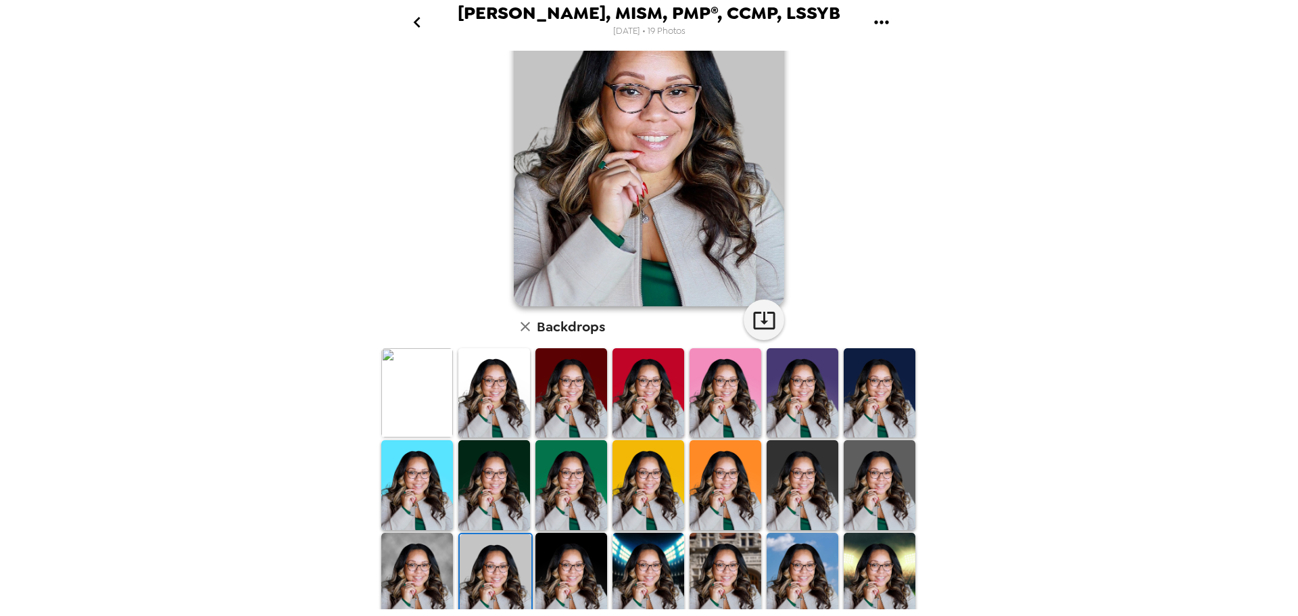
scroll to position [0, 0]
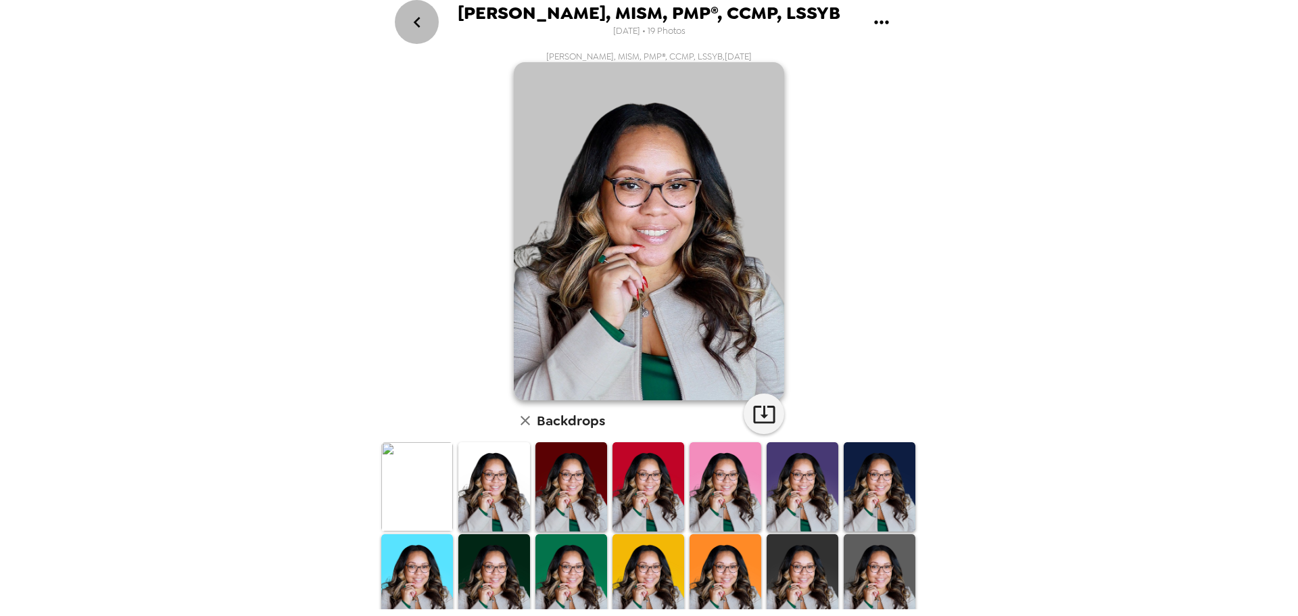
click at [408, 20] on icon "go back" at bounding box center [417, 22] width 22 height 22
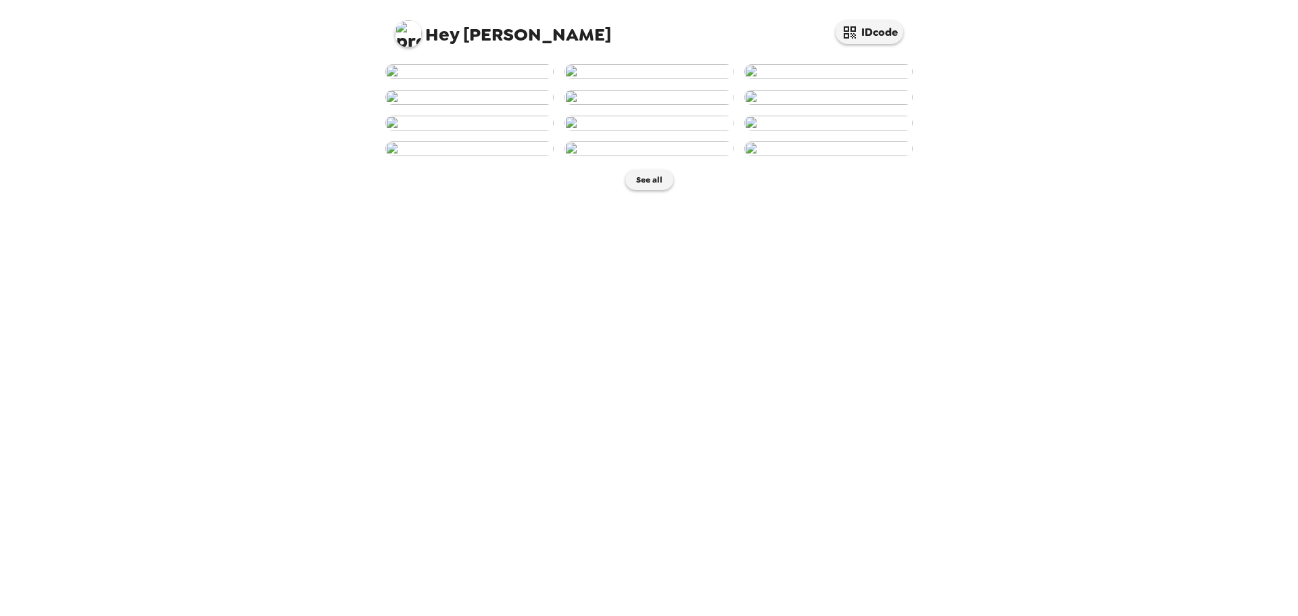
scroll to position [362, 0]
click at [639, 190] on button "See all" at bounding box center [649, 180] width 48 height 20
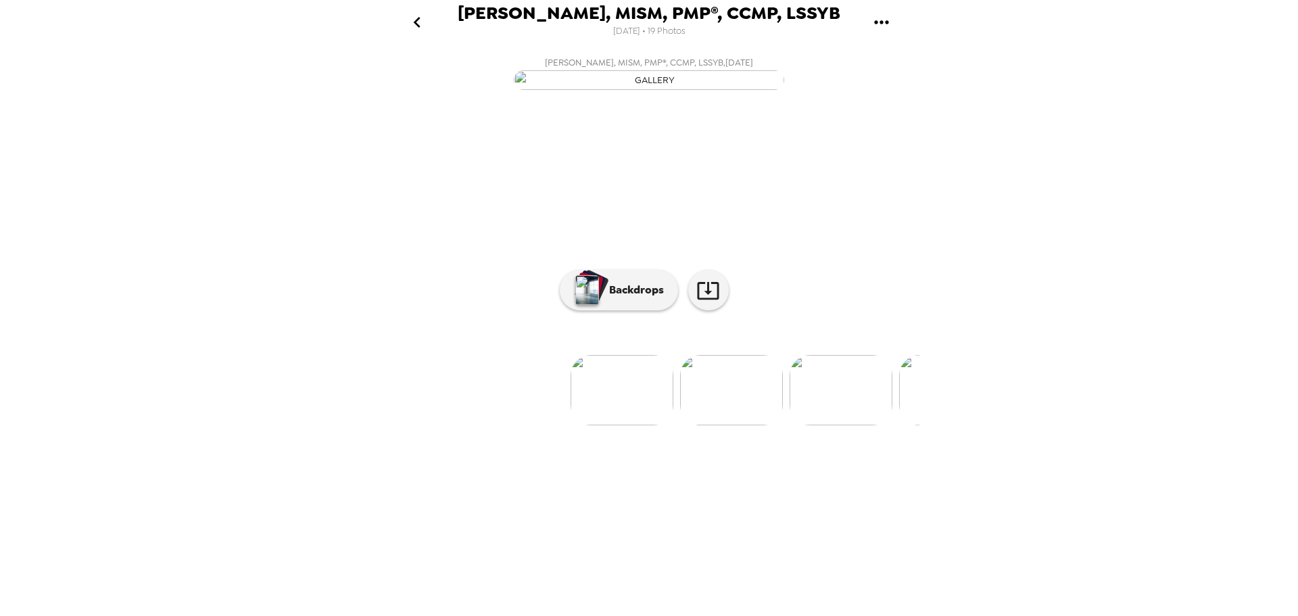
scroll to position [0, 54]
click at [608, 425] on img at bounding box center [594, 390] width 103 height 70
click at [745, 425] on img at bounding box center [758, 390] width 103 height 70
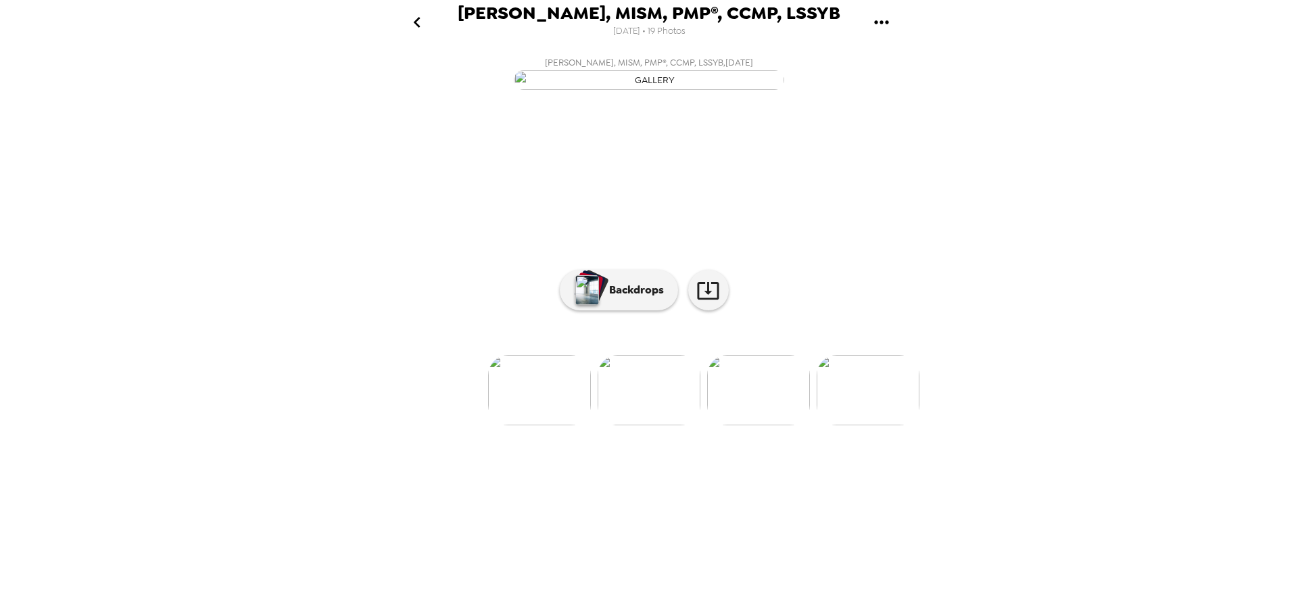
click at [768, 425] on img at bounding box center [758, 390] width 103 height 70
click at [787, 425] on img at bounding box center [759, 390] width 103 height 70
click at [851, 425] on img at bounding box center [868, 390] width 103 height 70
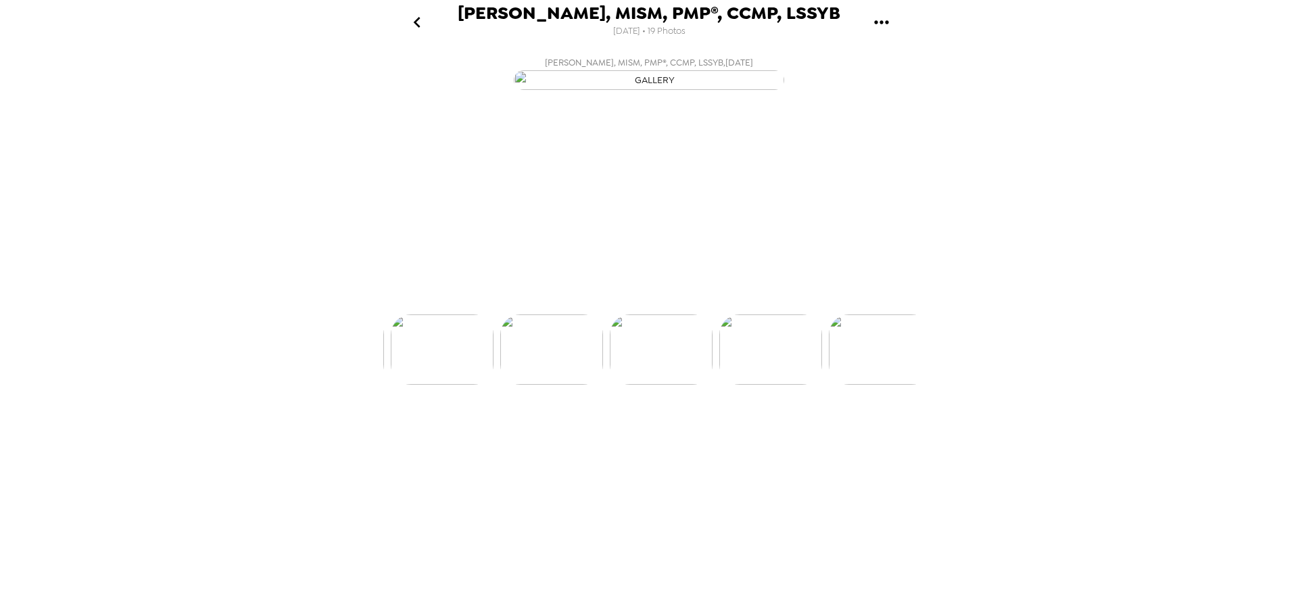
scroll to position [0, 546]
click at [851, 425] on img at bounding box center [869, 390] width 103 height 70
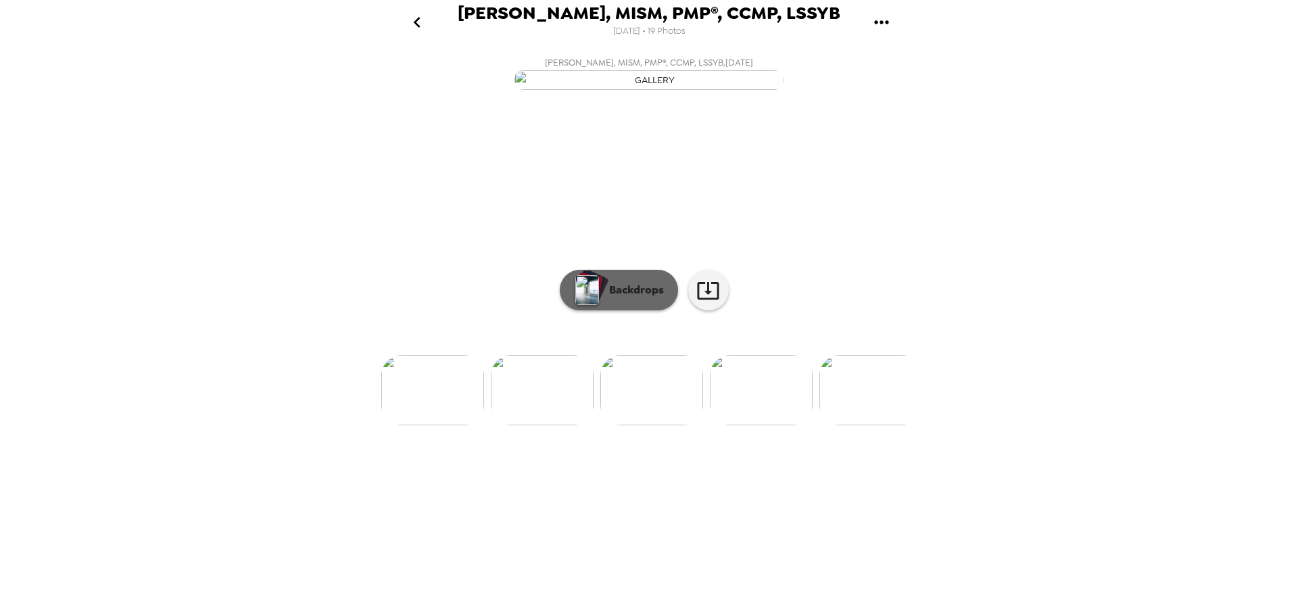
click at [637, 310] on button "Backdrops" at bounding box center [619, 290] width 118 height 41
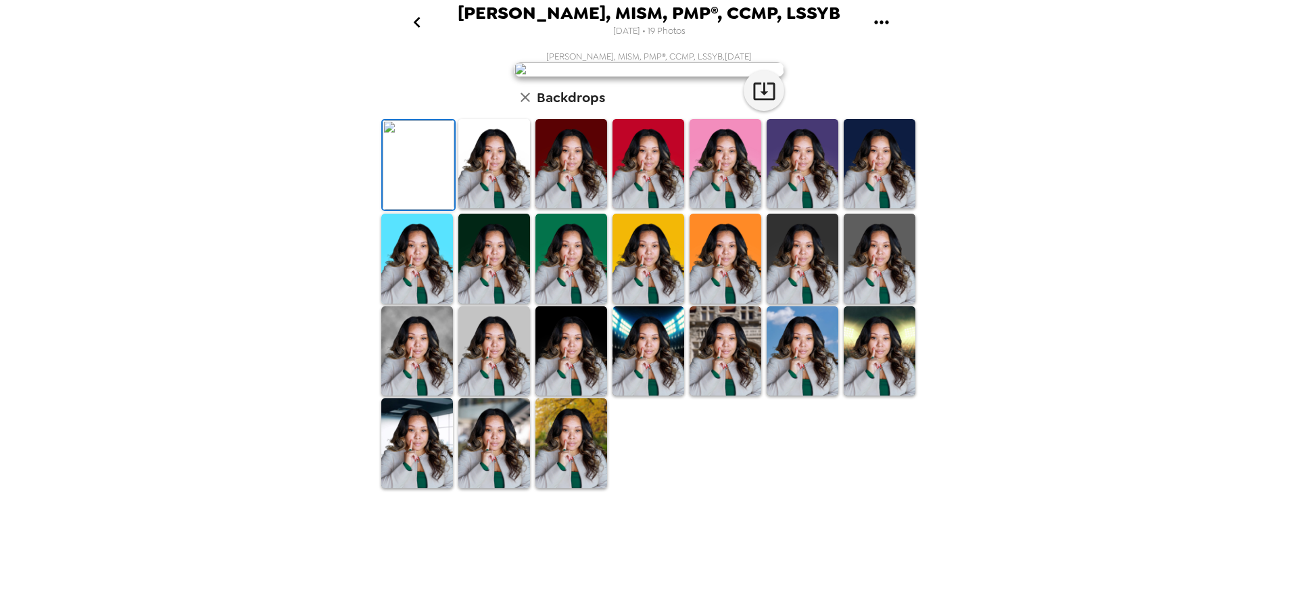
scroll to position [196, 0]
click at [497, 395] on img at bounding box center [494, 350] width 72 height 89
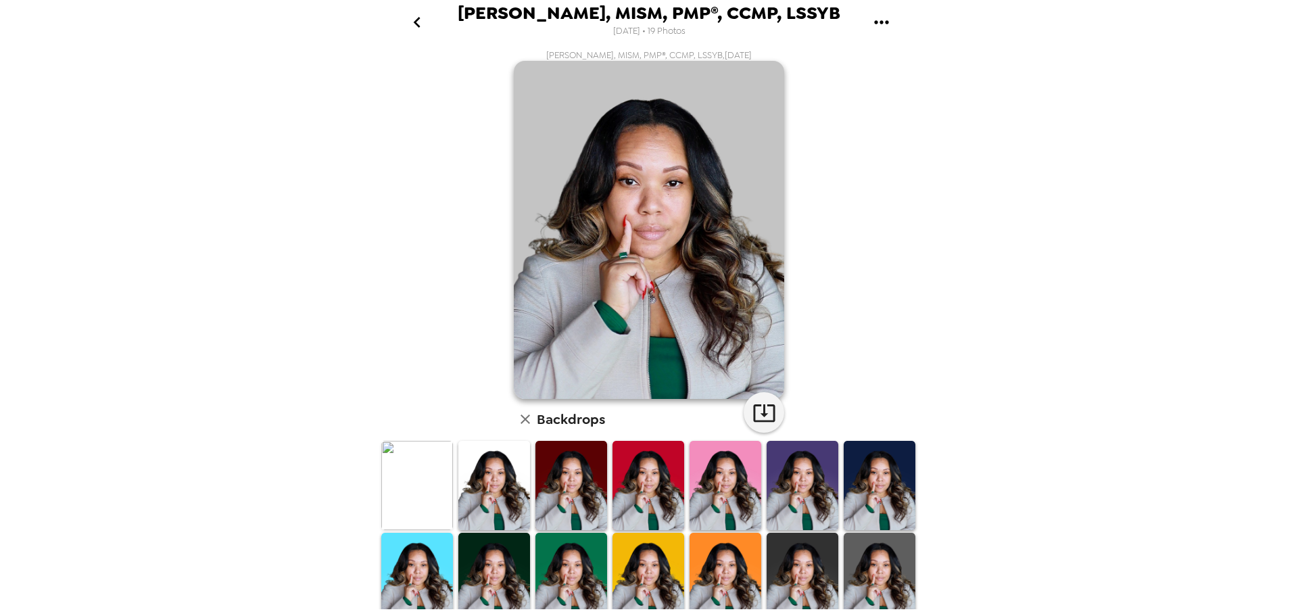
scroll to position [0, 0]
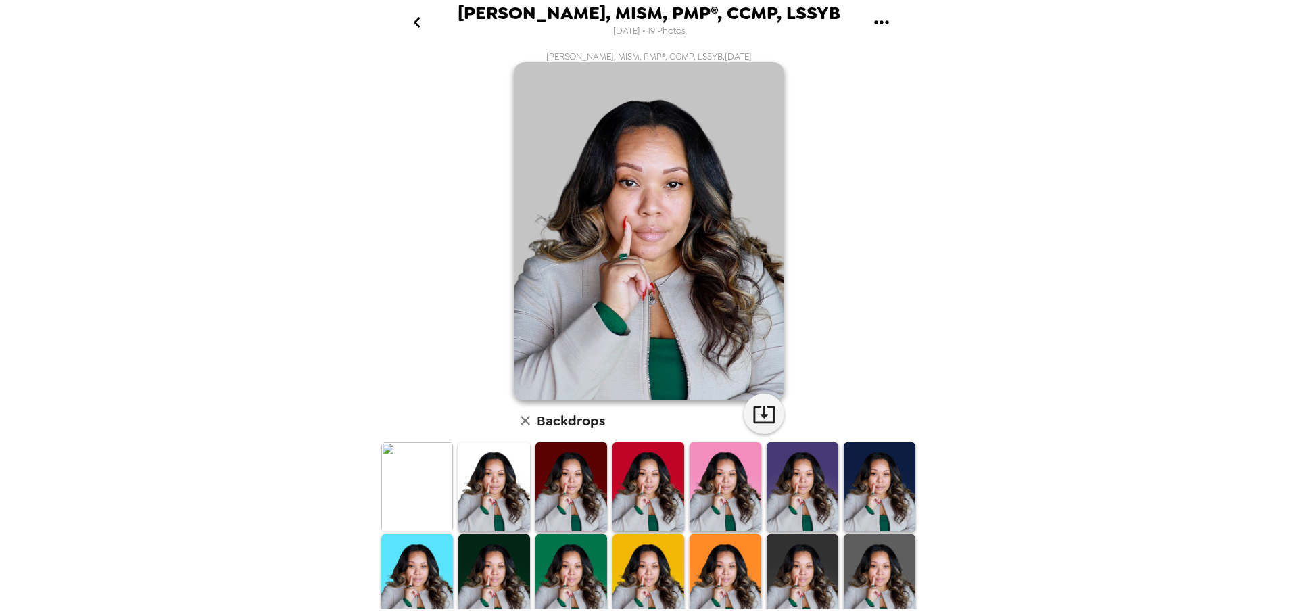
click at [419, 23] on icon "go back" at bounding box center [417, 22] width 22 height 22
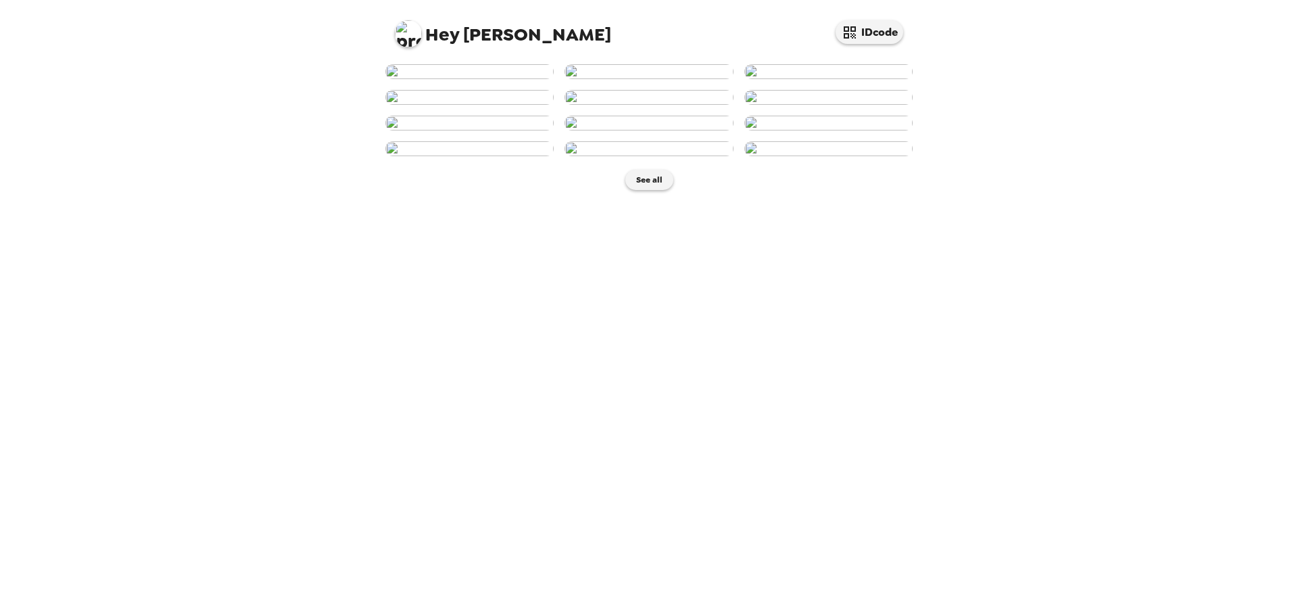
click at [807, 79] on img at bounding box center [828, 71] width 168 height 15
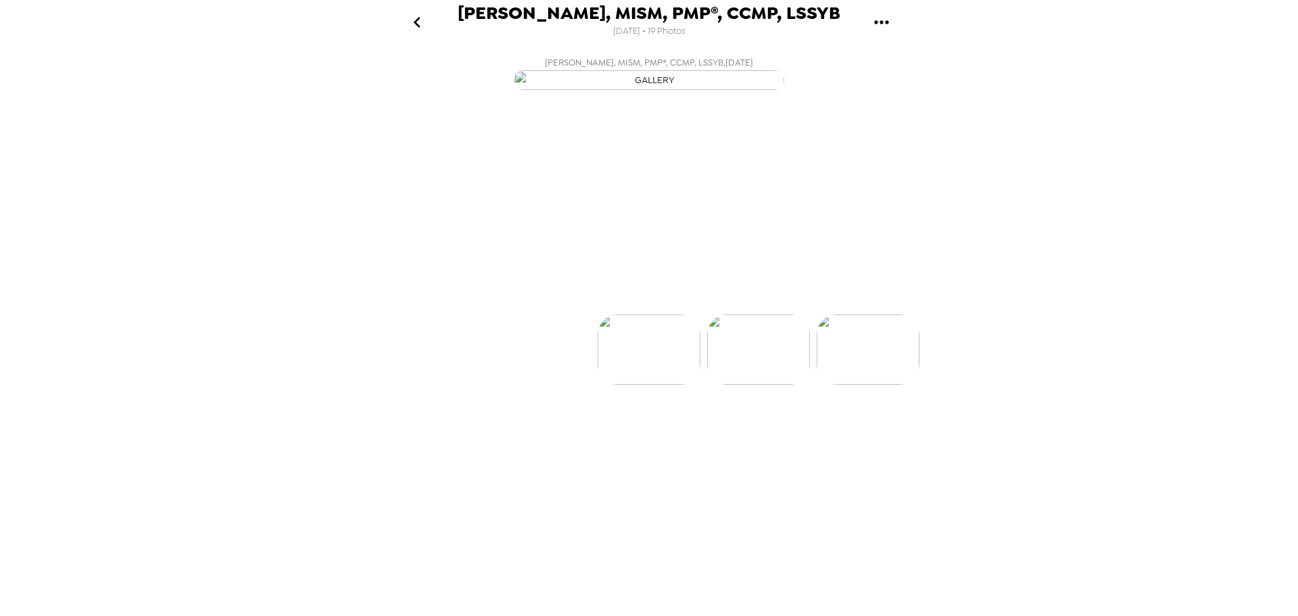
scroll to position [0, 218]
click at [660, 298] on p "Backdrops" at bounding box center [632, 290] width 61 height 16
click at [413, 17] on icon "go back" at bounding box center [417, 22] width 22 height 22
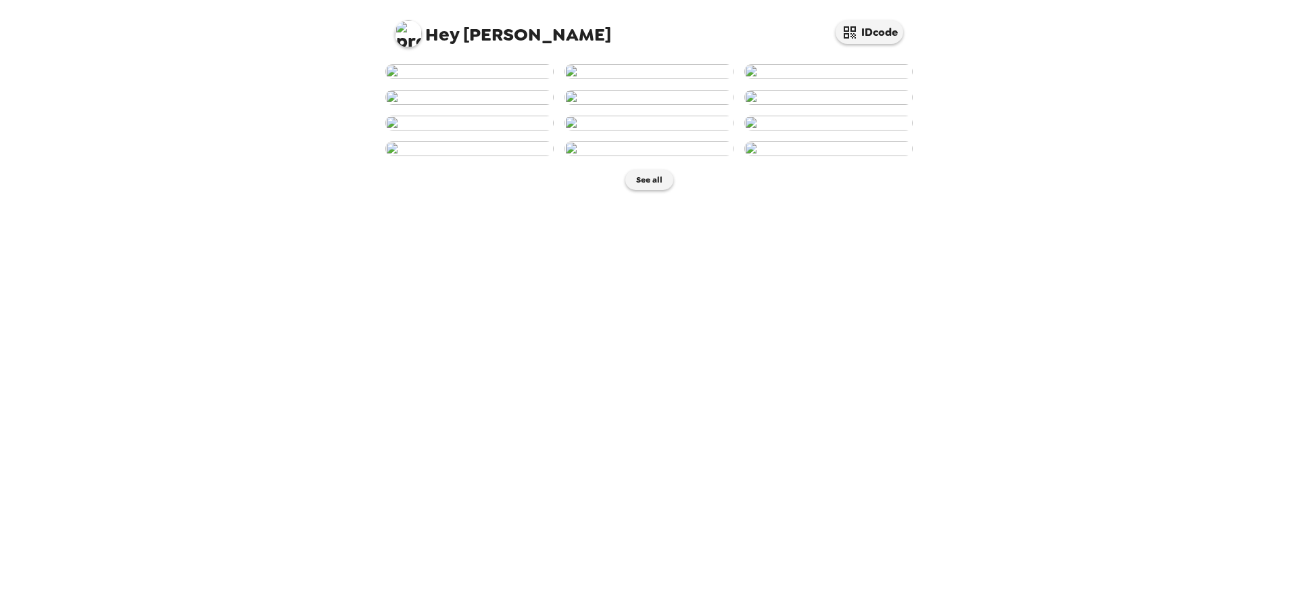
scroll to position [362, 0]
click at [660, 190] on button "See all" at bounding box center [649, 180] width 48 height 20
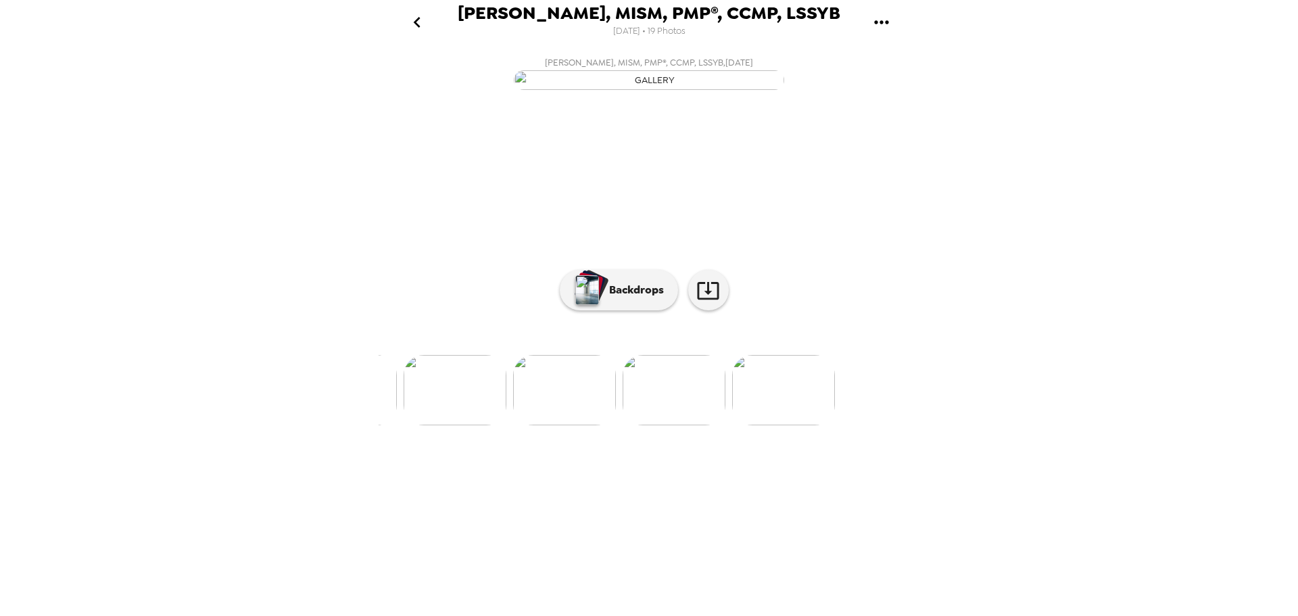
scroll to position [0, 1744]
click at [643, 298] on p "Backdrops" at bounding box center [632, 290] width 61 height 16
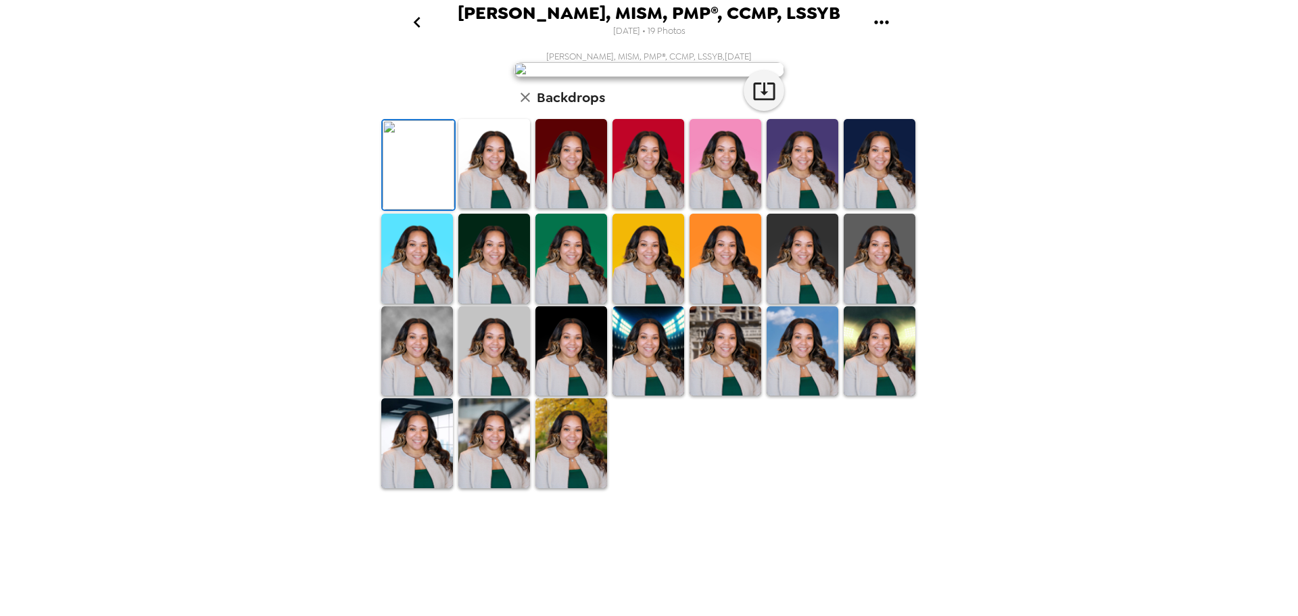
scroll to position [197, 0]
click at [493, 395] on img at bounding box center [494, 350] width 72 height 89
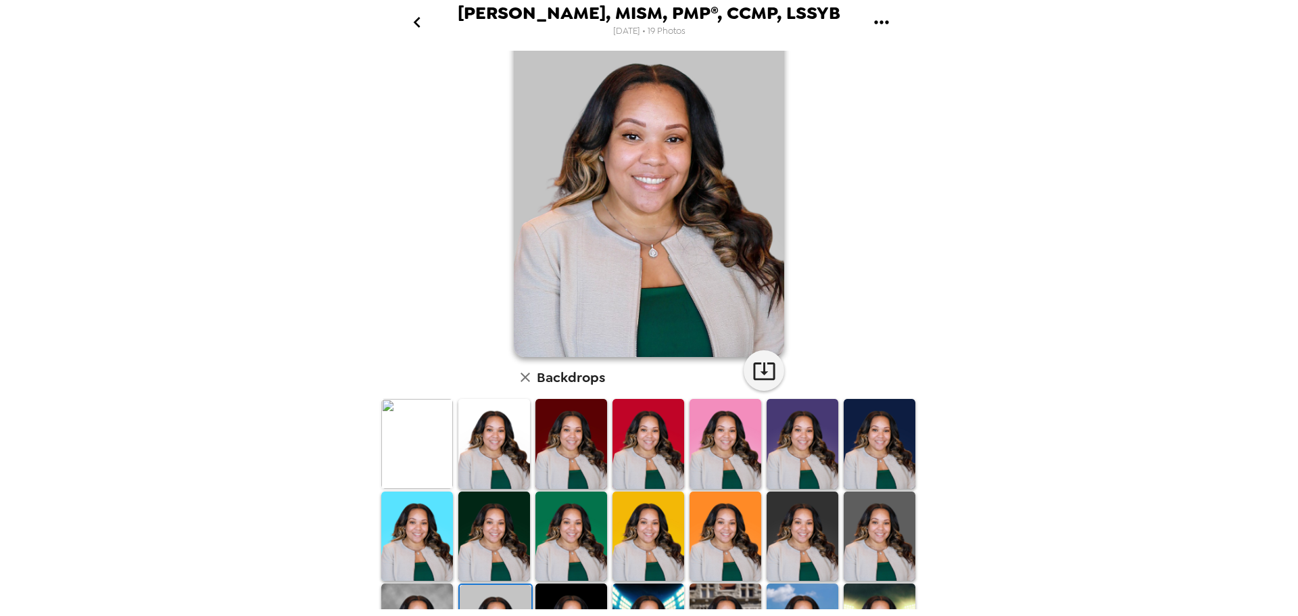
scroll to position [0, 0]
